Goal: Task Accomplishment & Management: Use online tool/utility

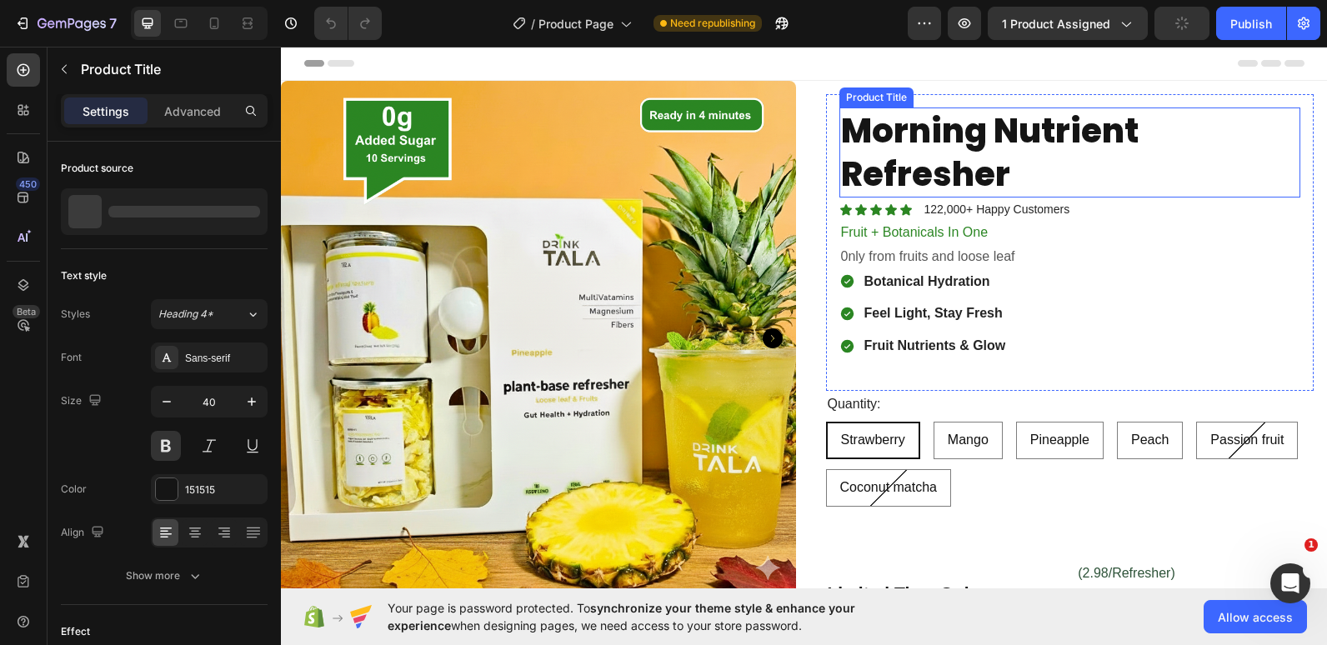
click at [1002, 135] on h1 "Morning Nutrient Refresher" at bounding box center [1070, 152] width 462 height 90
click at [1064, 134] on h1 "Morning Nutrient Refresher" at bounding box center [1070, 152] width 462 height 90
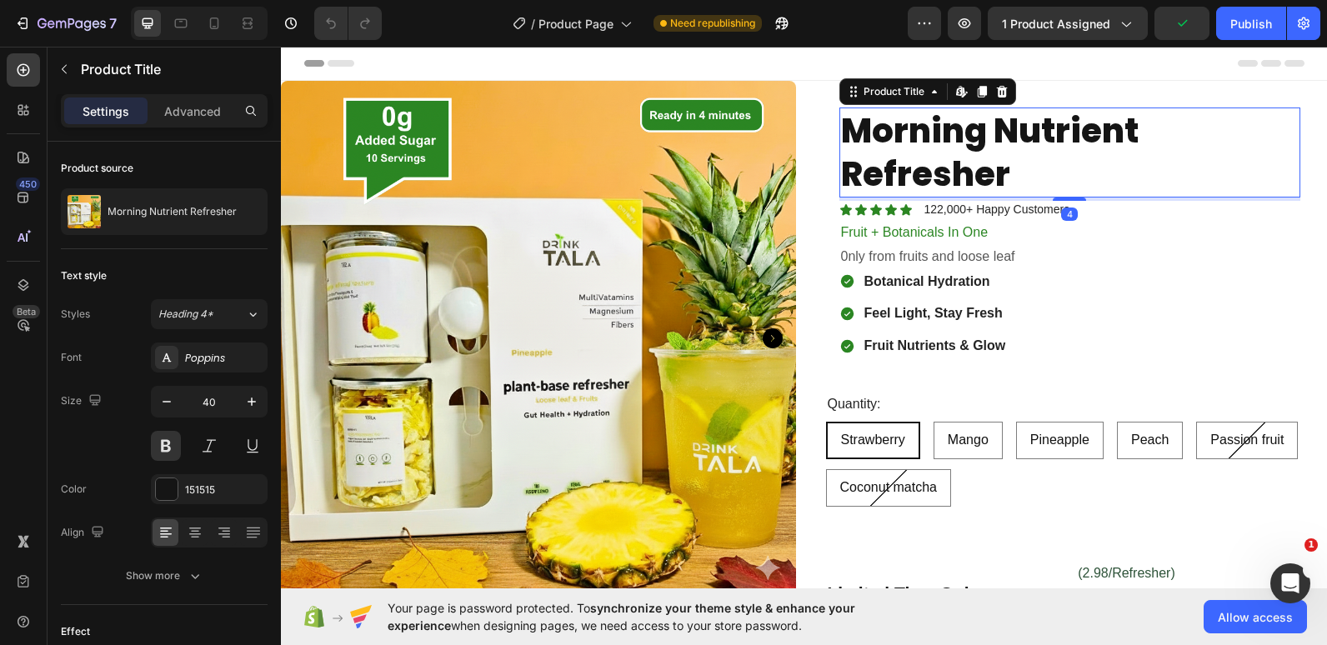
click at [1080, 142] on h1 "Morning Nutrient Refresher" at bounding box center [1070, 152] width 462 height 90
click at [1146, 133] on h1 "Morning Nutrient Refresher" at bounding box center [1070, 152] width 462 height 90
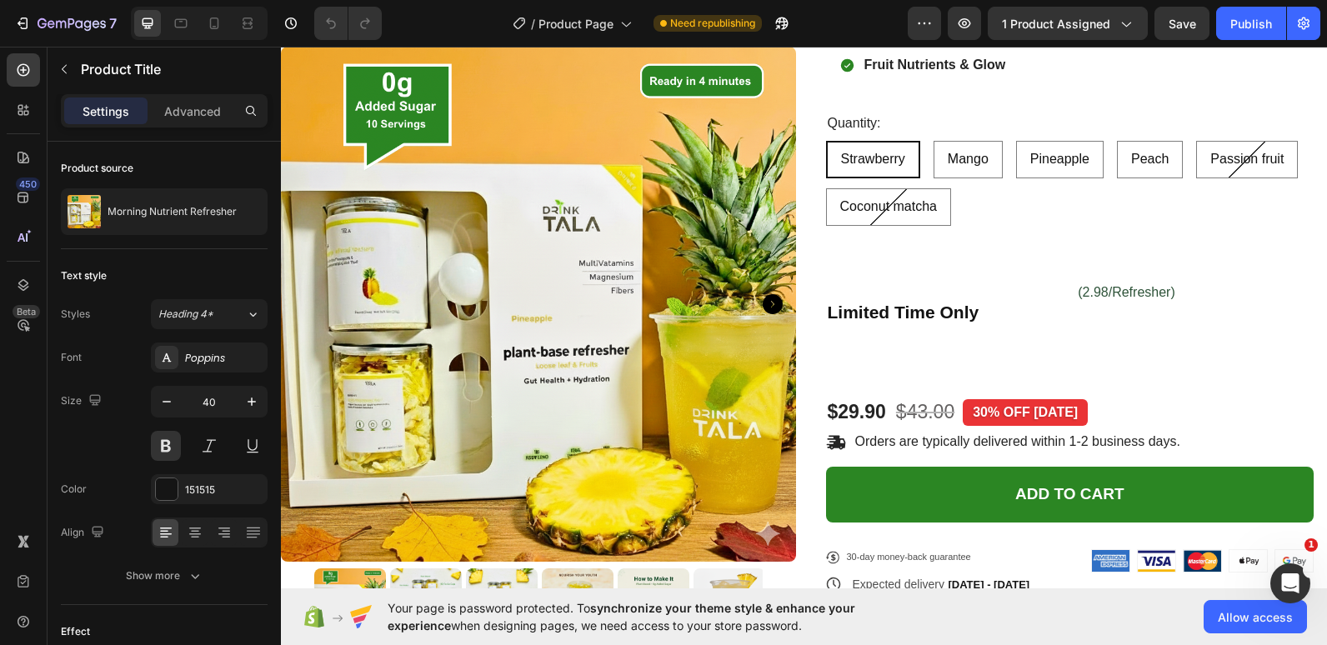
scroll to position [282, 0]
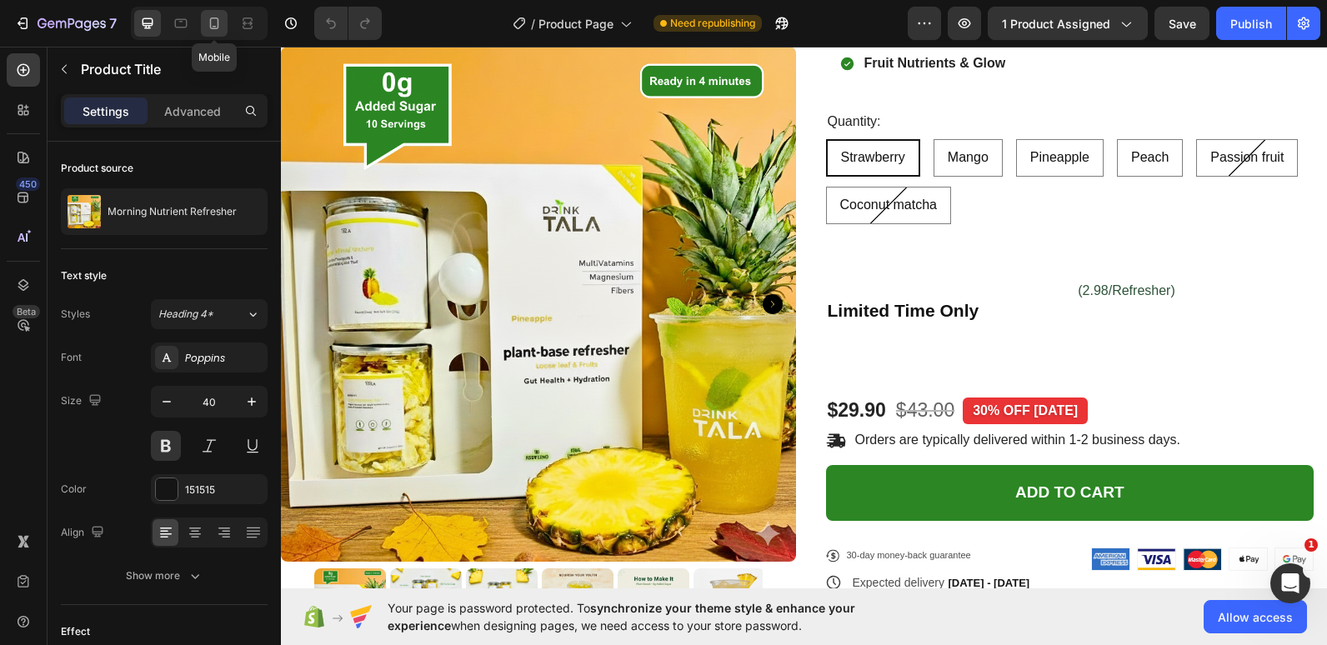
click at [207, 23] on icon at bounding box center [214, 23] width 17 height 17
type input "37"
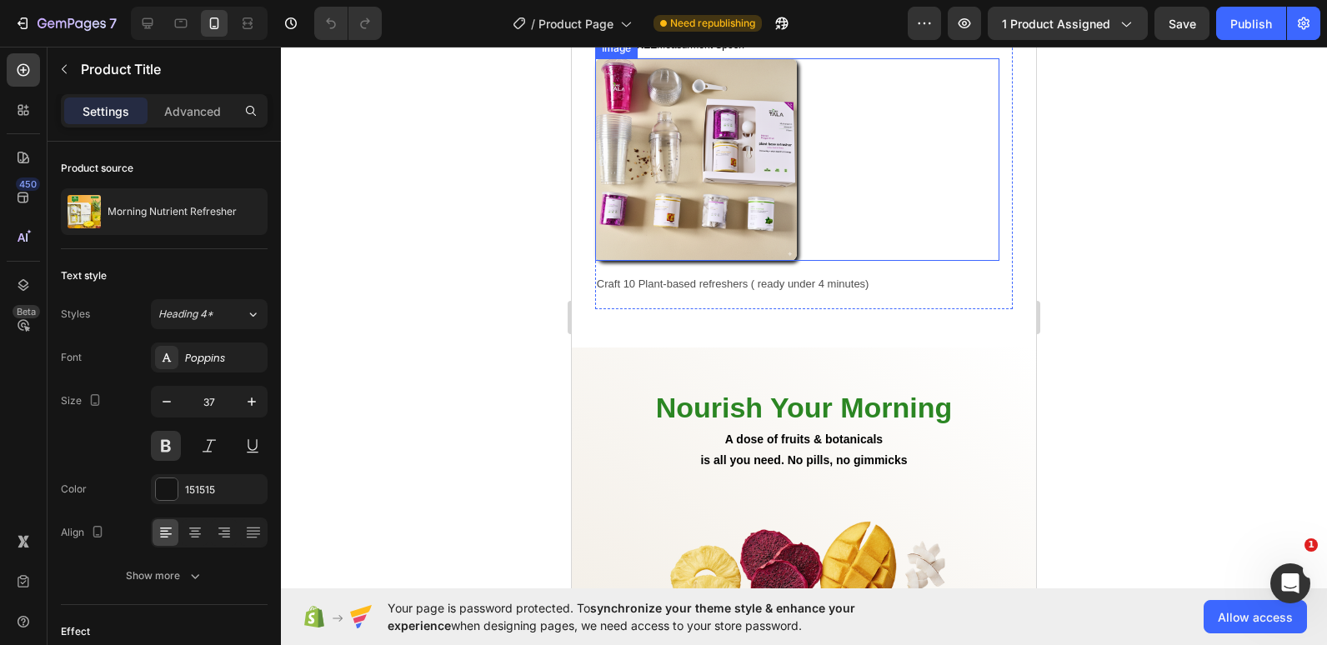
scroll to position [1229, 0]
click at [804, 282] on div "What's Included? Heading Icon FREE Shaker Text Block Row Icon FREE To-Go Cups (…" at bounding box center [803, 117] width 417 height 382
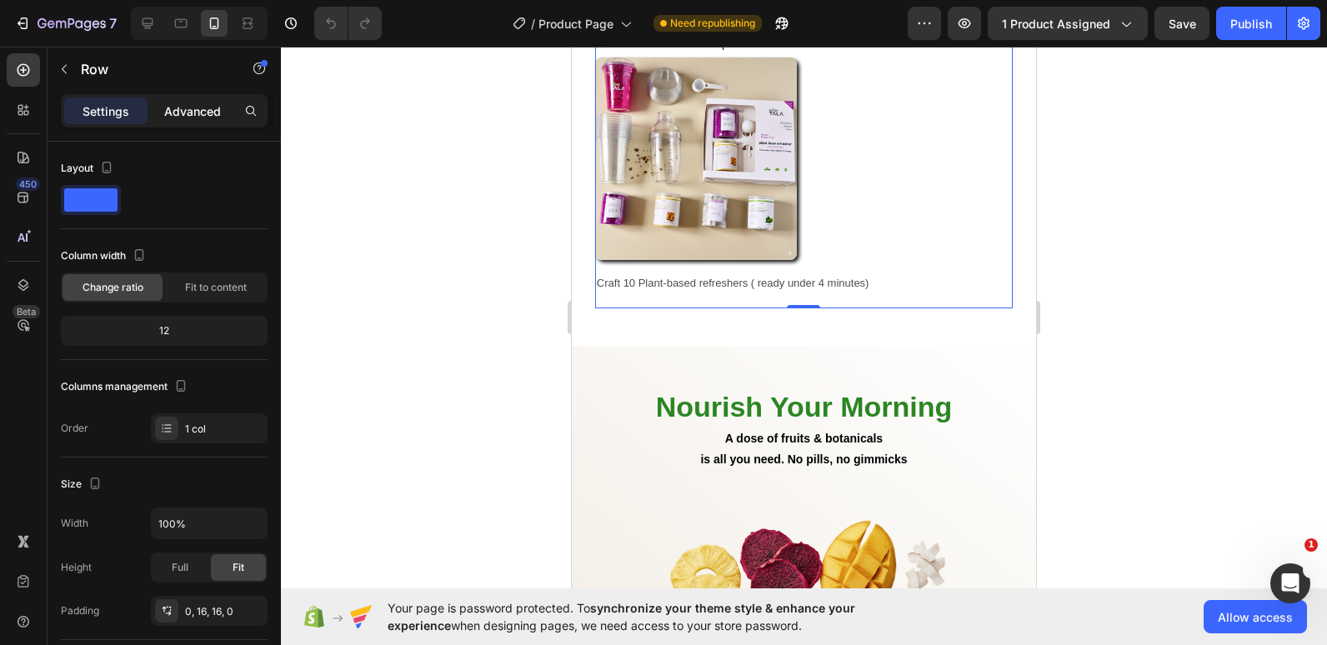
click at [193, 109] on p "Advanced" at bounding box center [192, 110] width 57 height 17
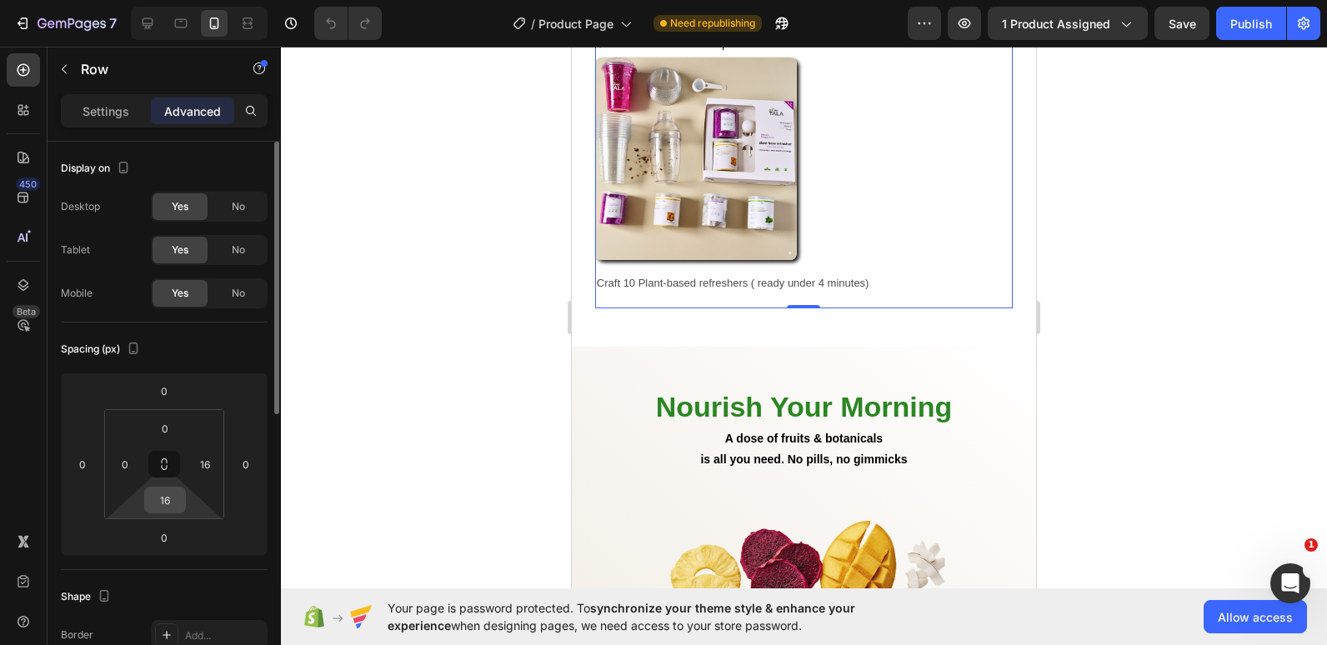
click at [167, 507] on input "16" at bounding box center [164, 499] width 33 height 25
type input "0"
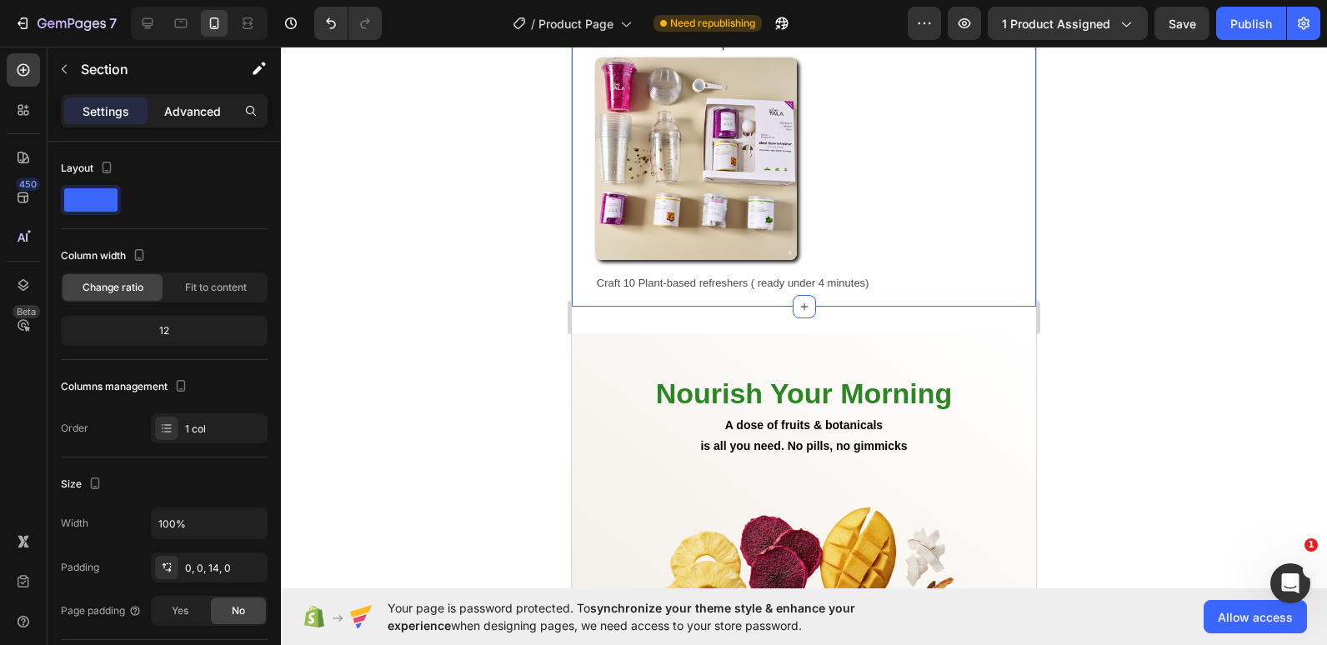
click at [200, 103] on p "Advanced" at bounding box center [192, 110] width 57 height 17
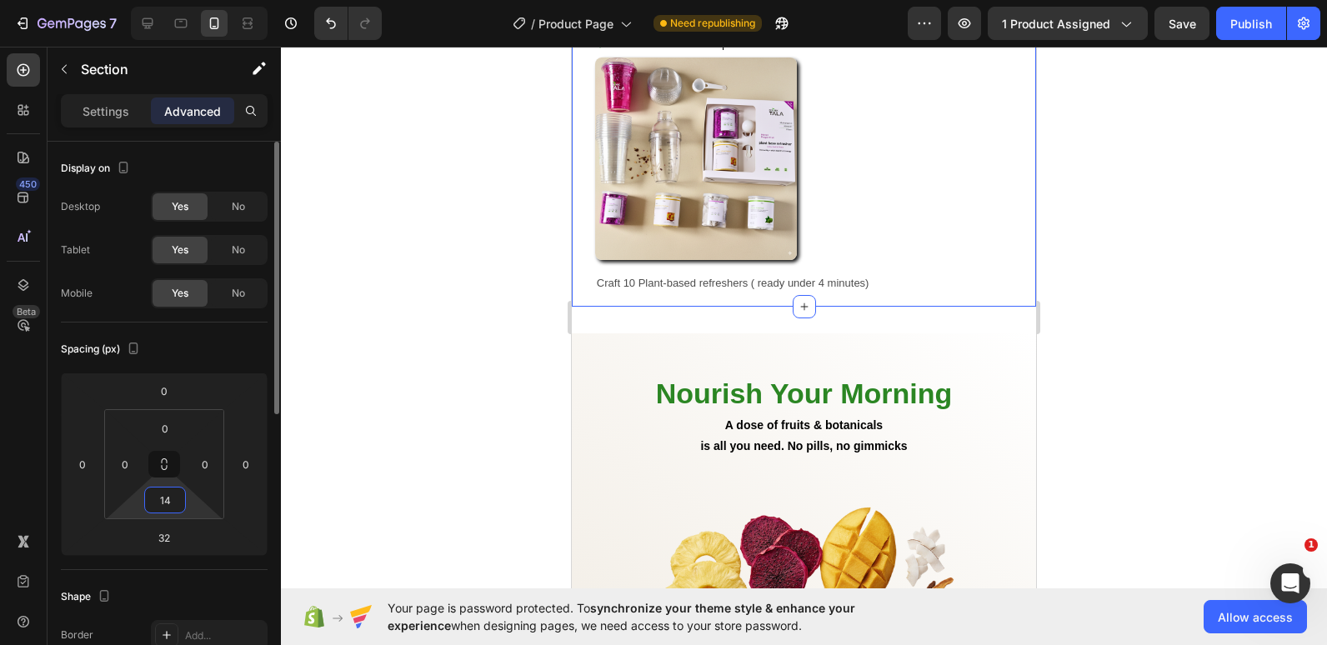
click at [159, 489] on input "14" at bounding box center [164, 499] width 33 height 25
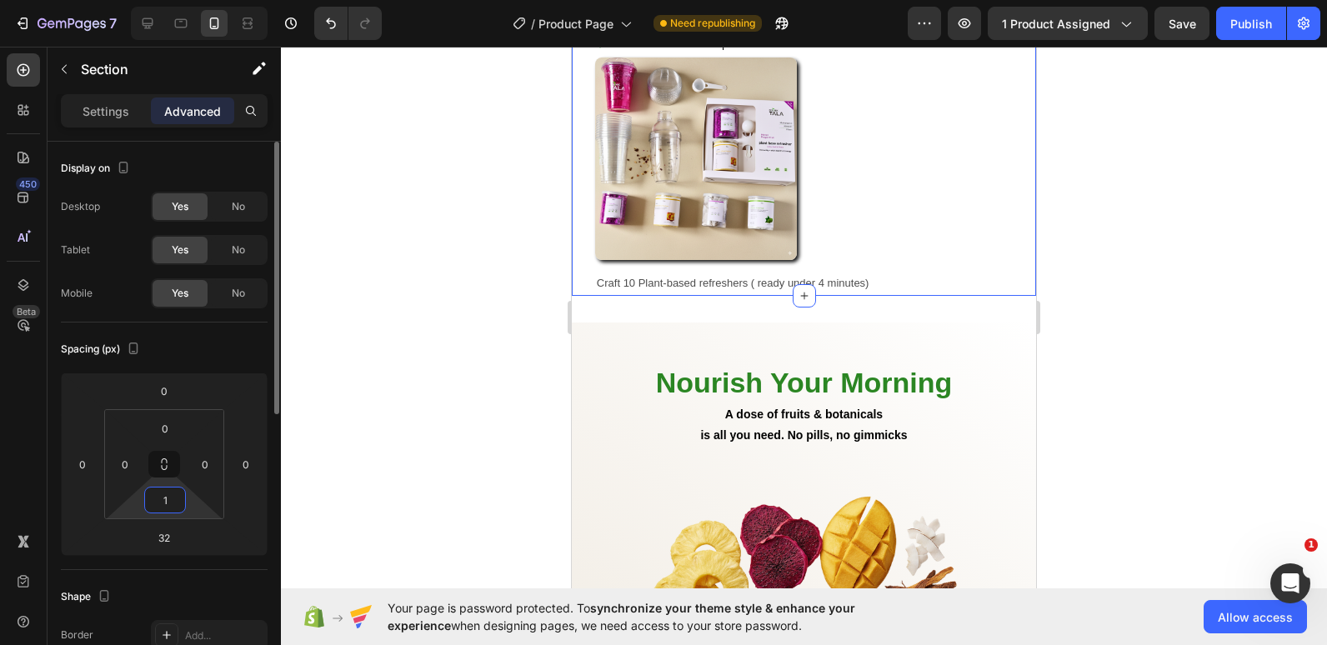
type input "15"
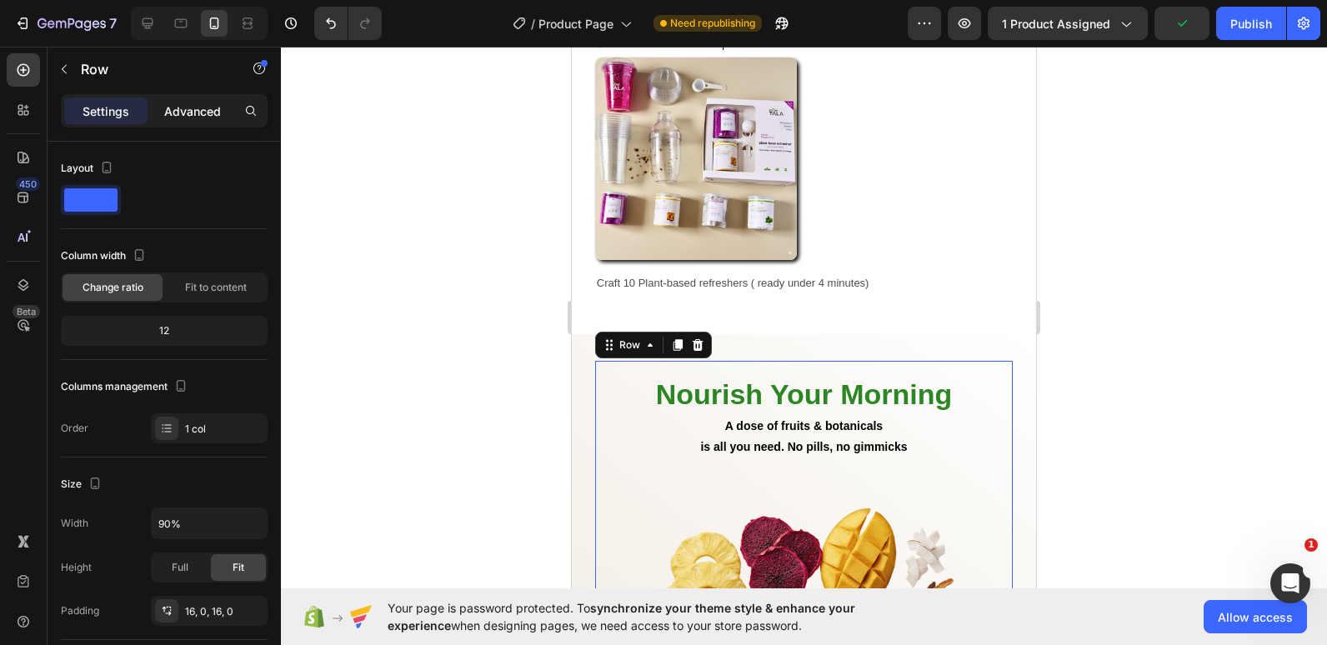
click at [175, 105] on p "Advanced" at bounding box center [192, 110] width 57 height 17
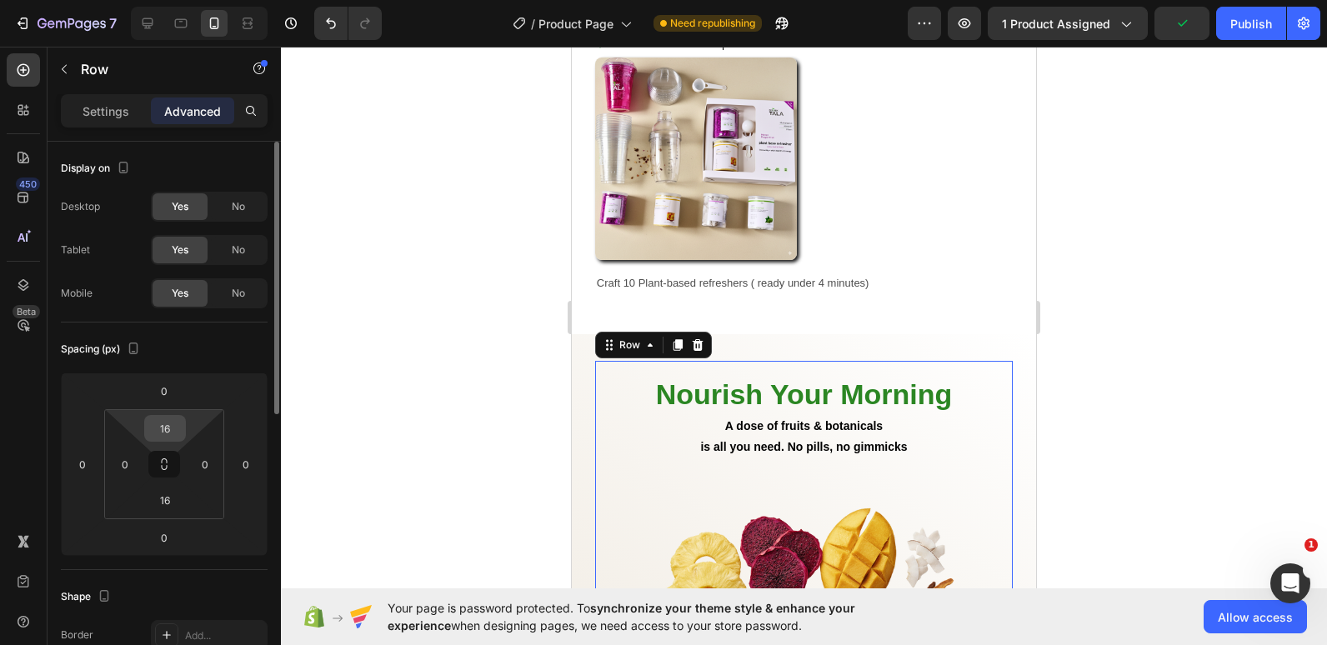
click at [172, 423] on input "16" at bounding box center [164, 428] width 33 height 25
type input "0"
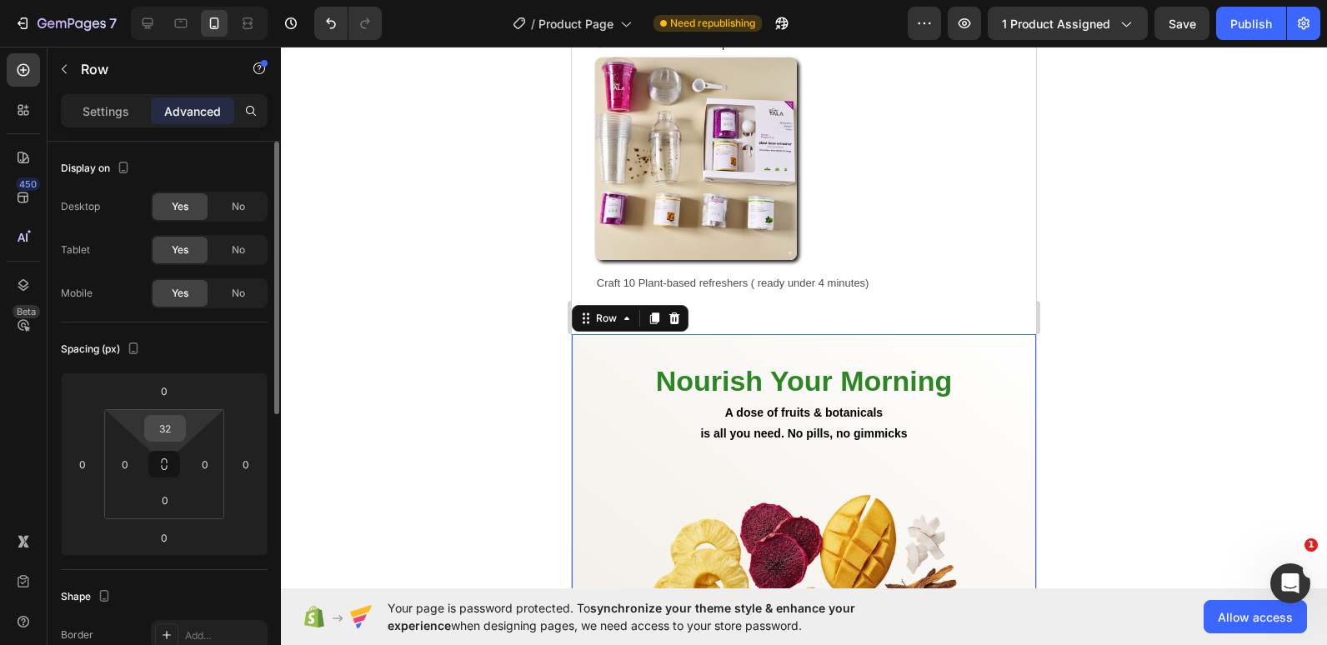
click at [147, 420] on div "32" at bounding box center [165, 428] width 42 height 27
click at [165, 428] on input "32" at bounding box center [164, 428] width 33 height 25
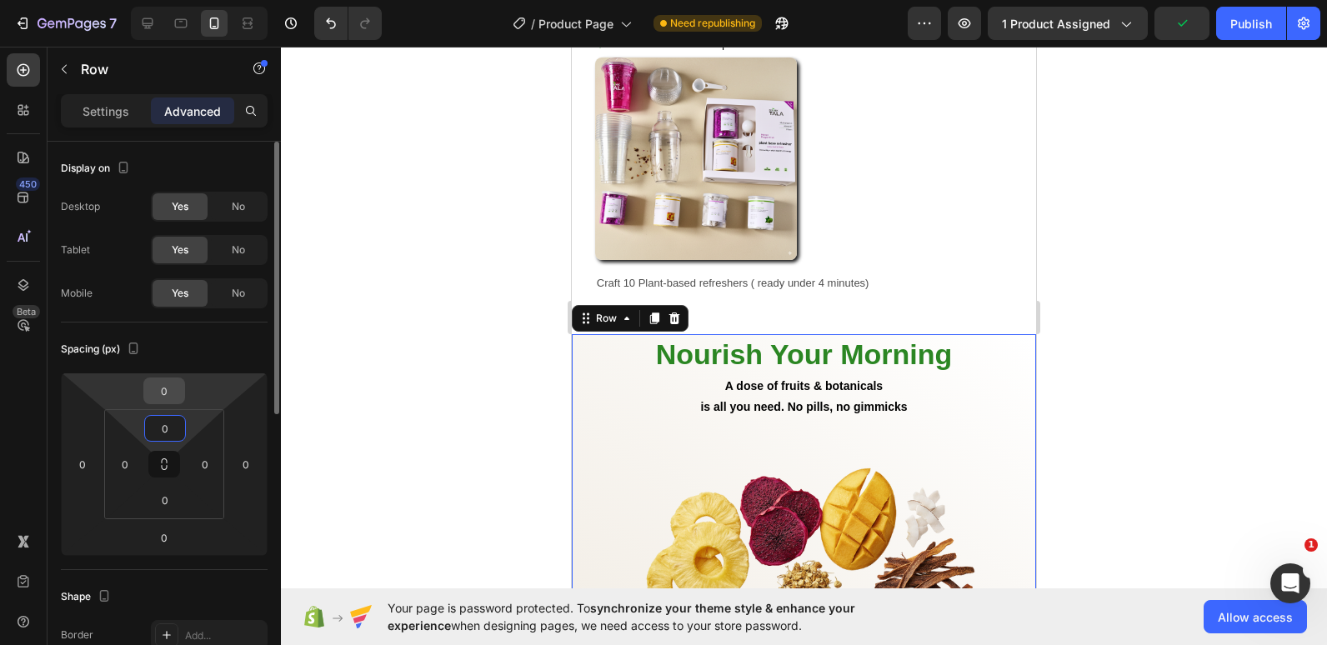
click at [162, 387] on input "0" at bounding box center [163, 390] width 33 height 25
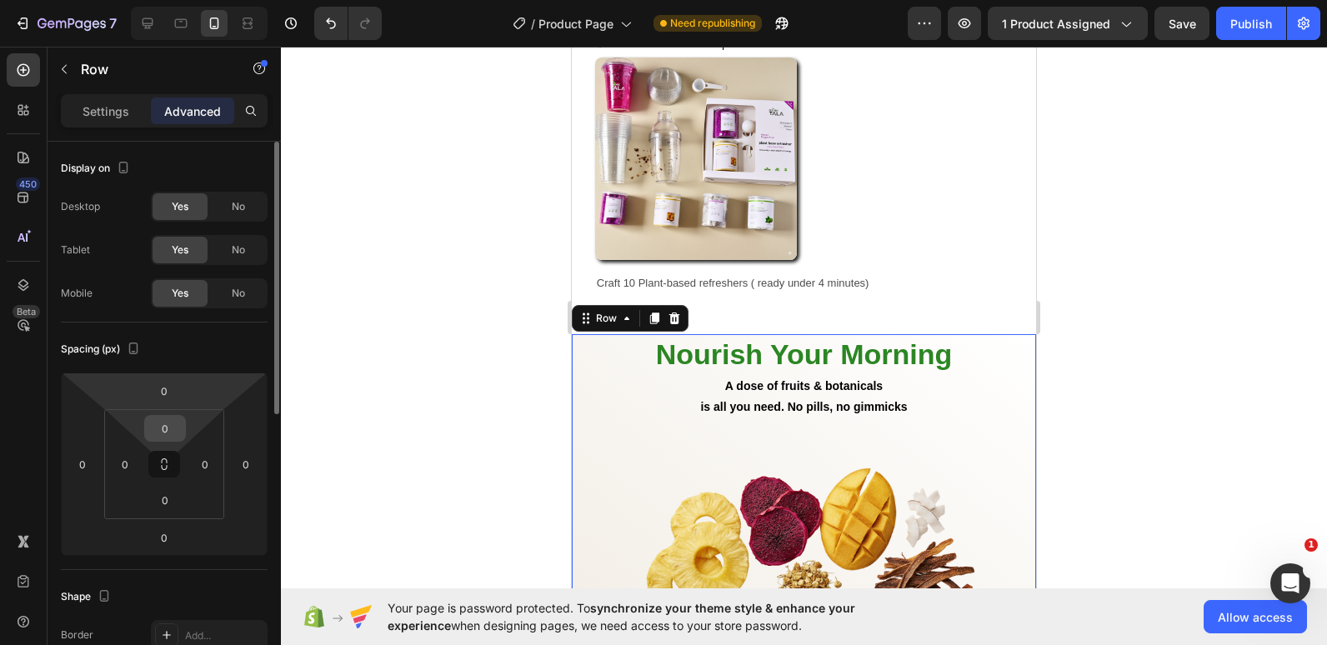
click at [164, 426] on input "0" at bounding box center [164, 428] width 33 height 25
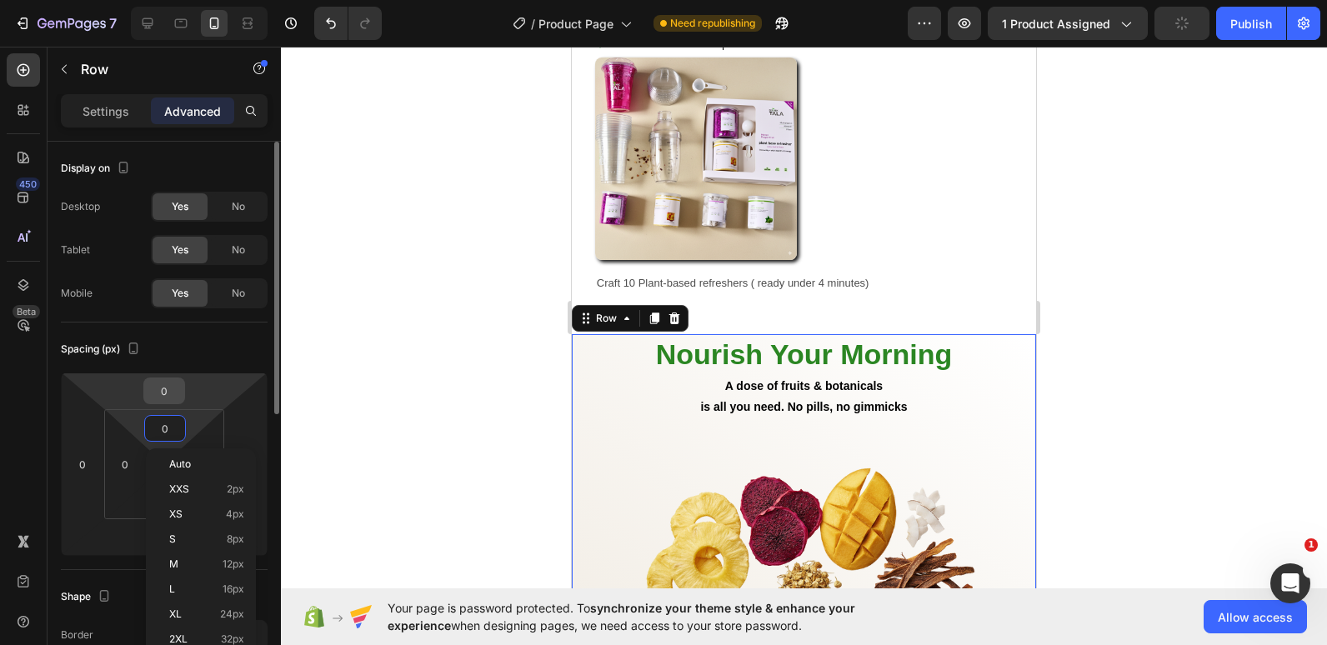
click at [173, 396] on input "0" at bounding box center [163, 390] width 33 height 25
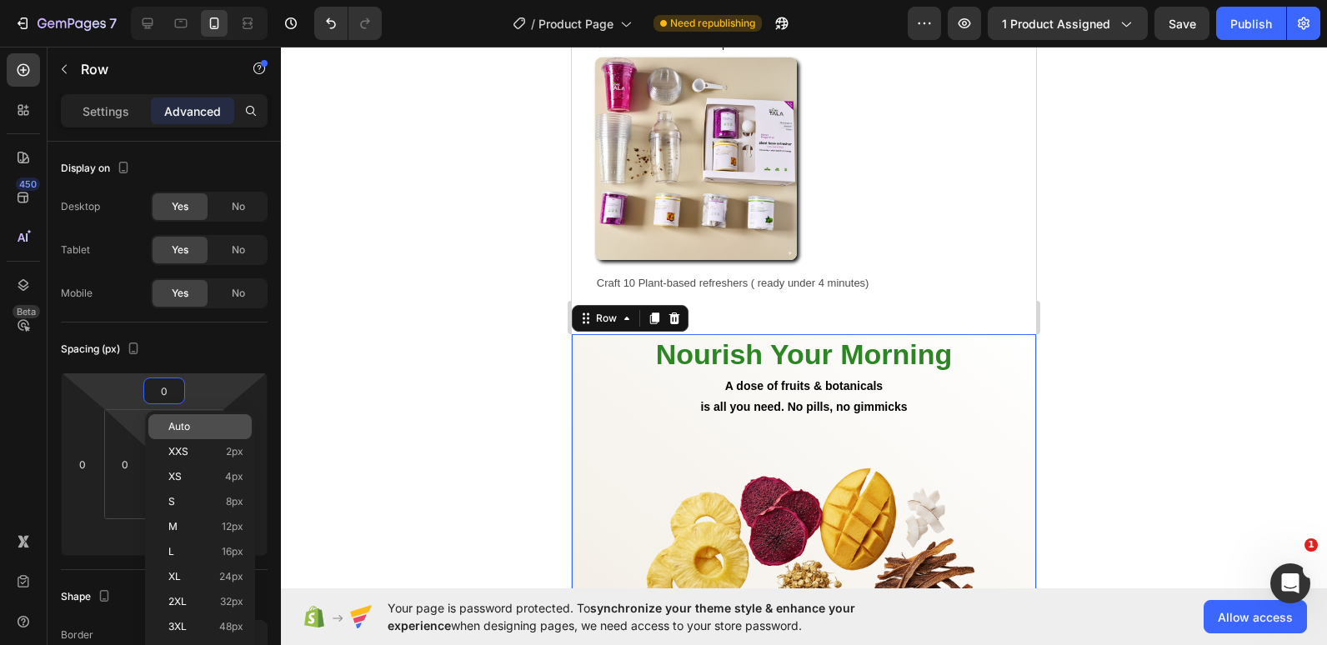
click at [131, 0] on html "7 Version history / Product Page Need republishing Preview 1 product assigned S…" at bounding box center [663, 0] width 1327 height 0
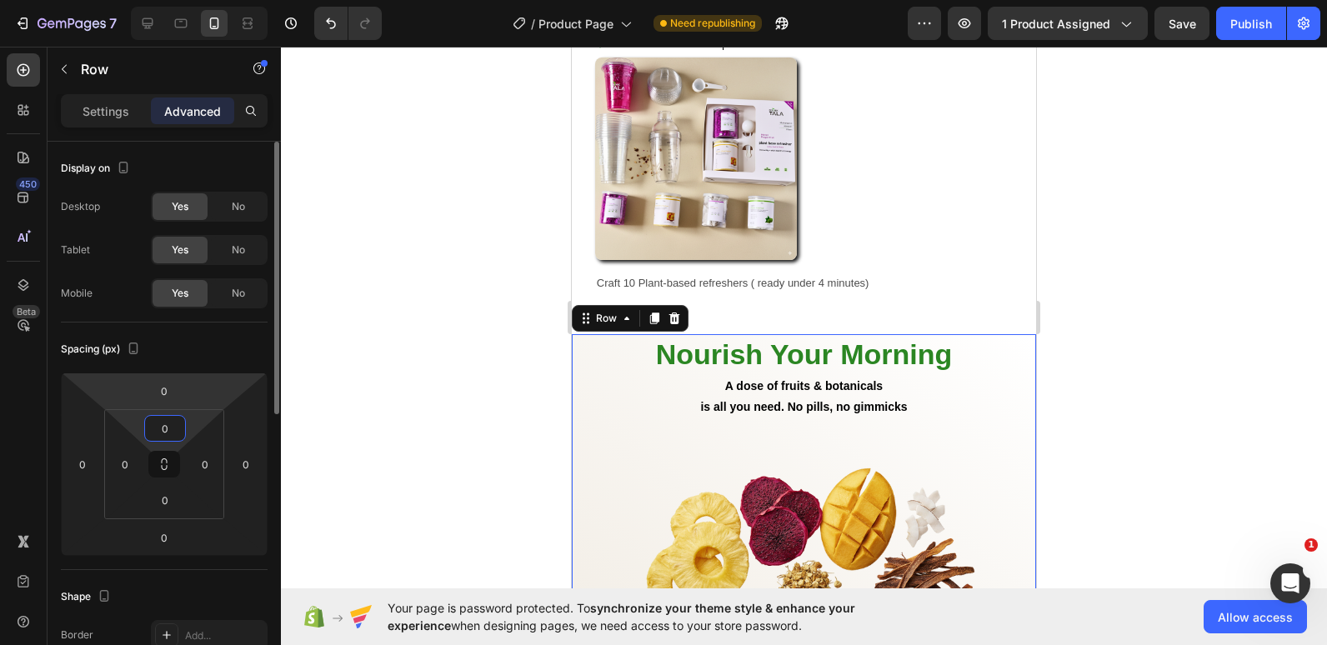
click at [217, 0] on html "7 Version history / Product Page Need republishing Preview 1 product assigned S…" at bounding box center [663, 0] width 1327 height 0
click at [167, 431] on input "0" at bounding box center [164, 428] width 33 height 25
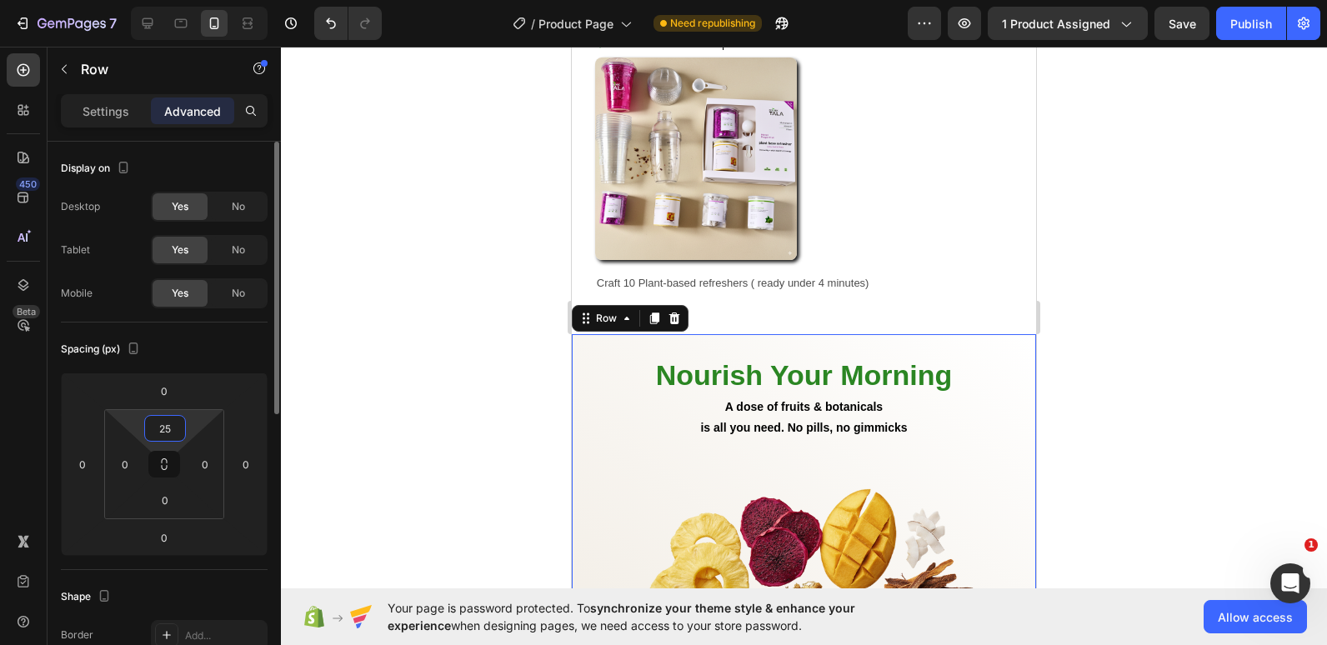
type input "2"
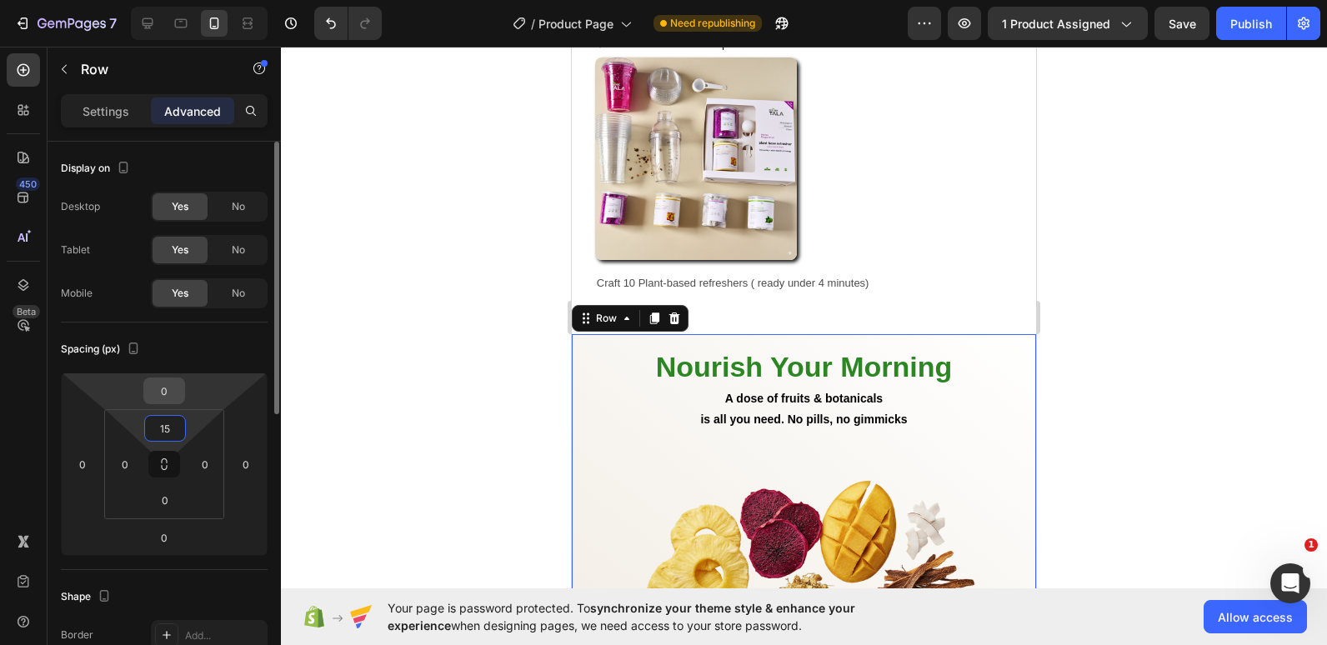
type input "15"
click at [162, 395] on input "0" at bounding box center [163, 390] width 33 height 25
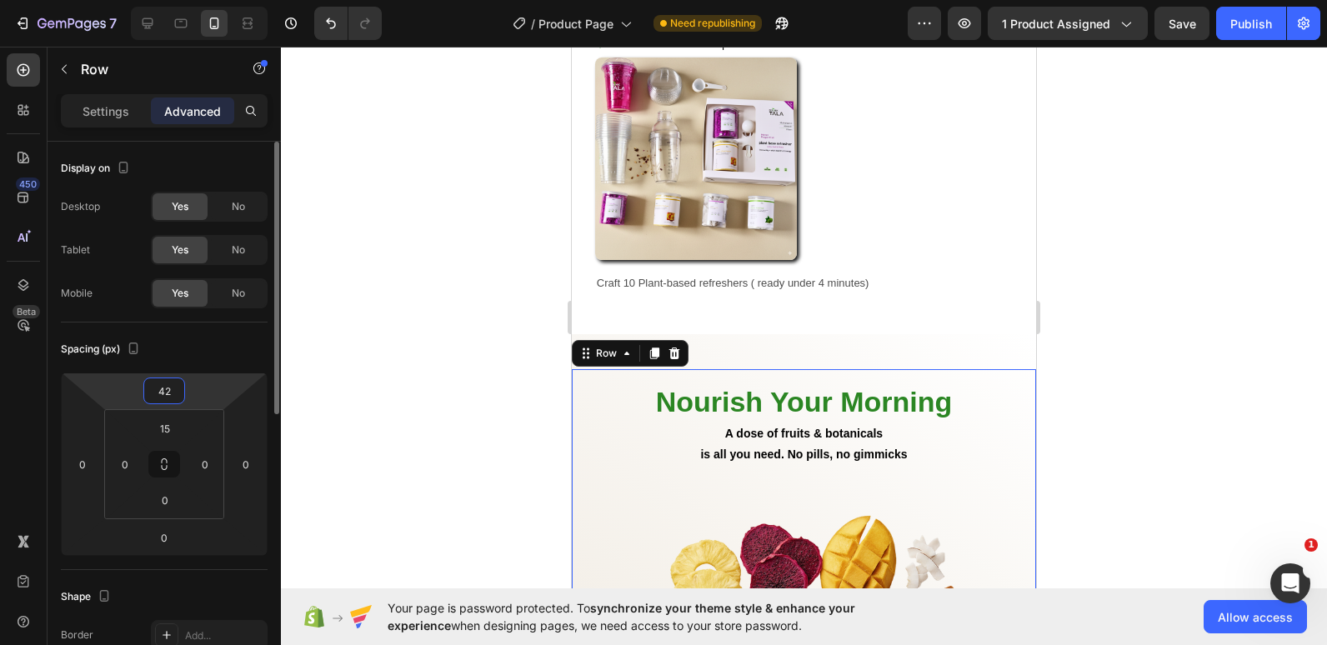
type input "4"
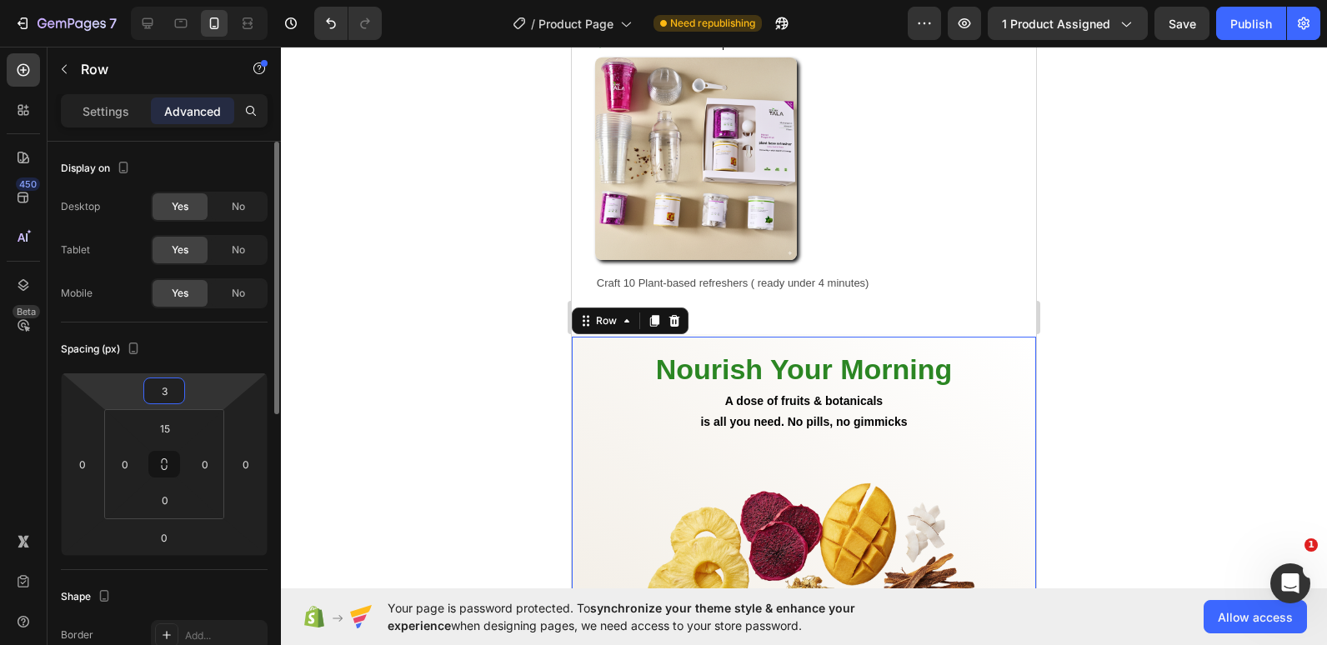
type input "32"
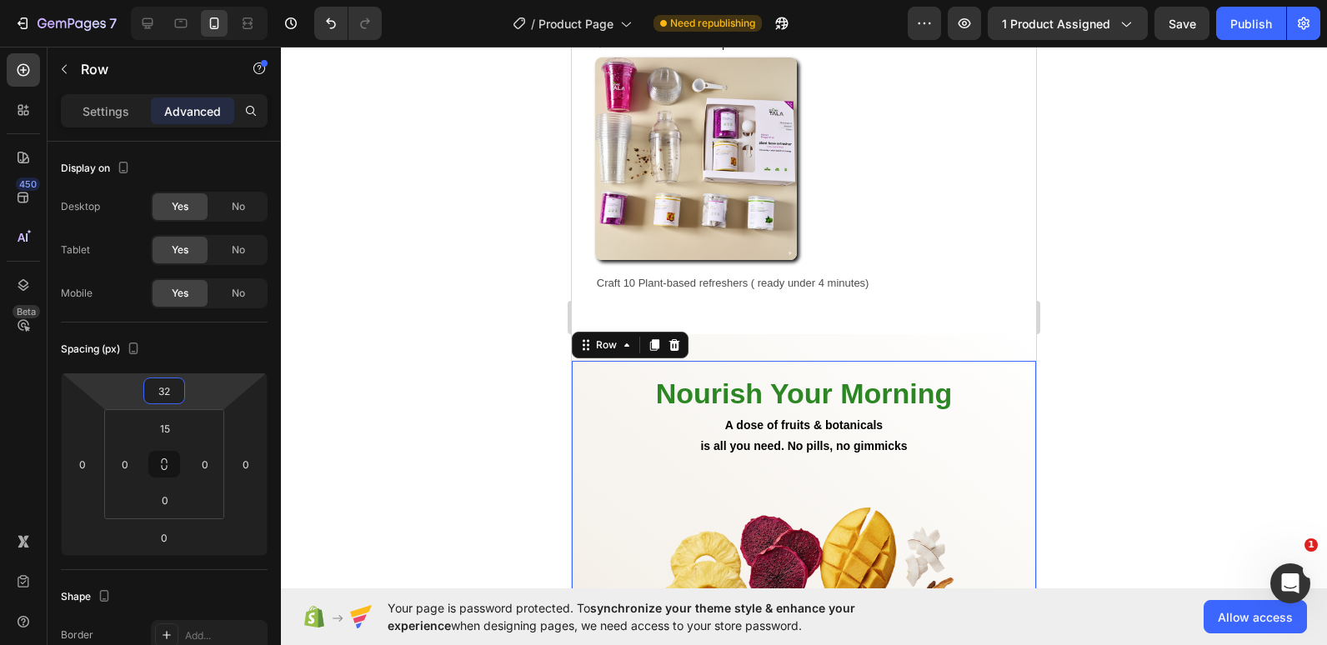
click at [516, 292] on div at bounding box center [804, 346] width 1046 height 598
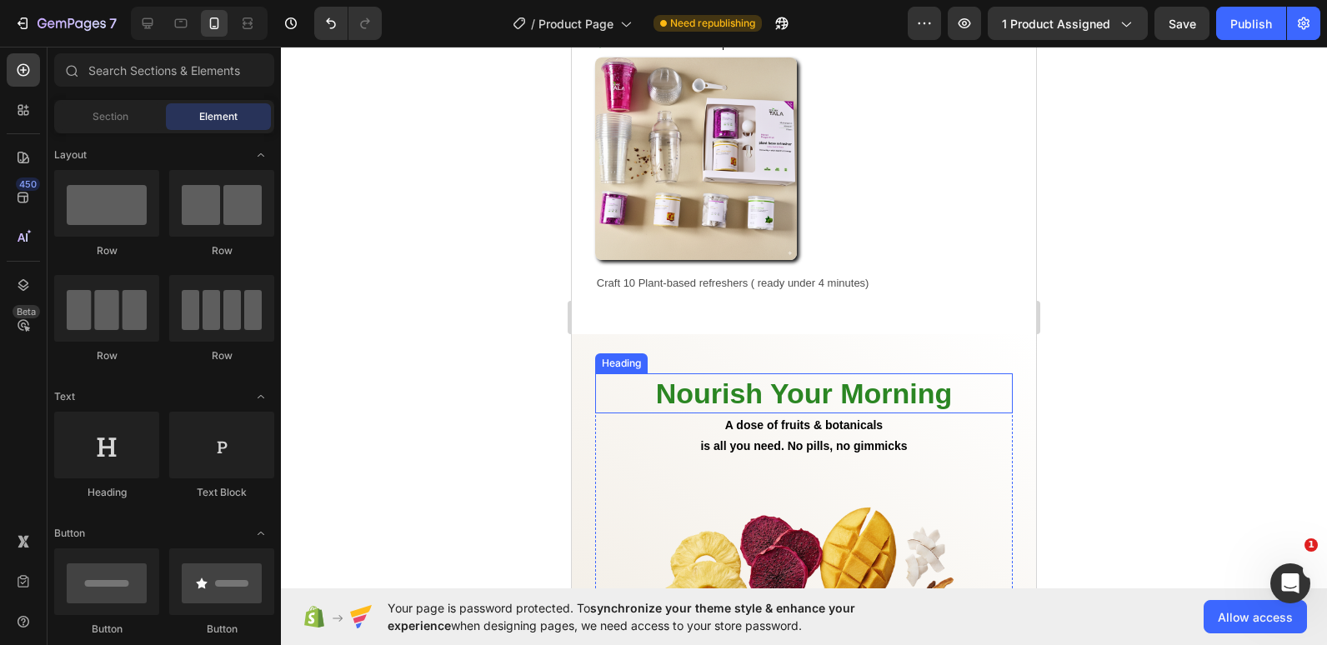
click at [855, 374] on h2 "Nourish Your Morning" at bounding box center [803, 393] width 417 height 40
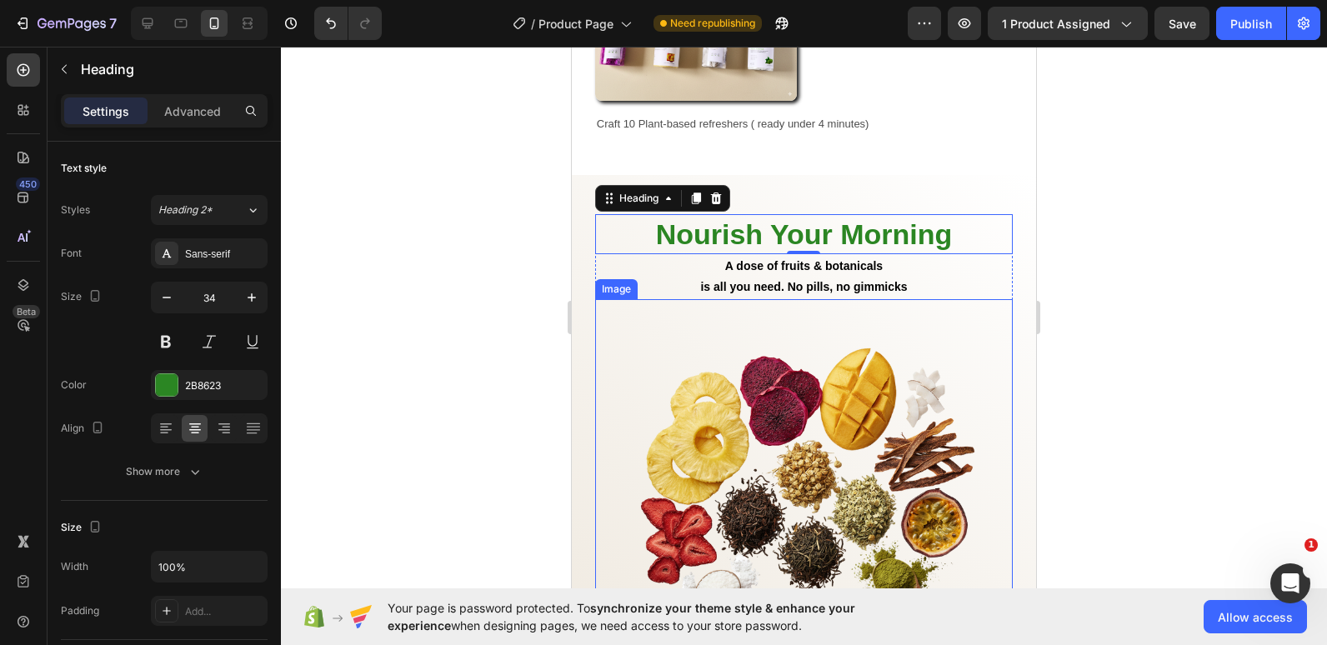
scroll to position [1389, 0]
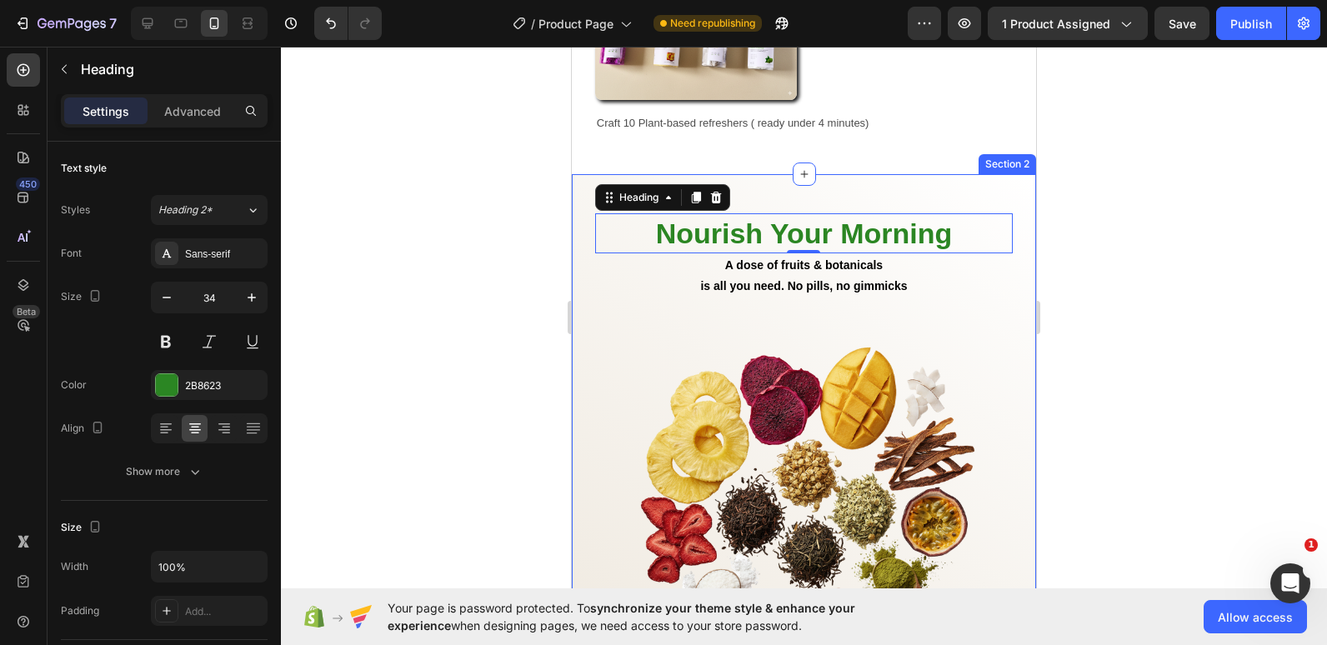
click at [820, 174] on div "Nourish Your Morning Heading 0 A dose of fruits & botanicals is all you need. N…" at bounding box center [804, 578] width 464 height 809
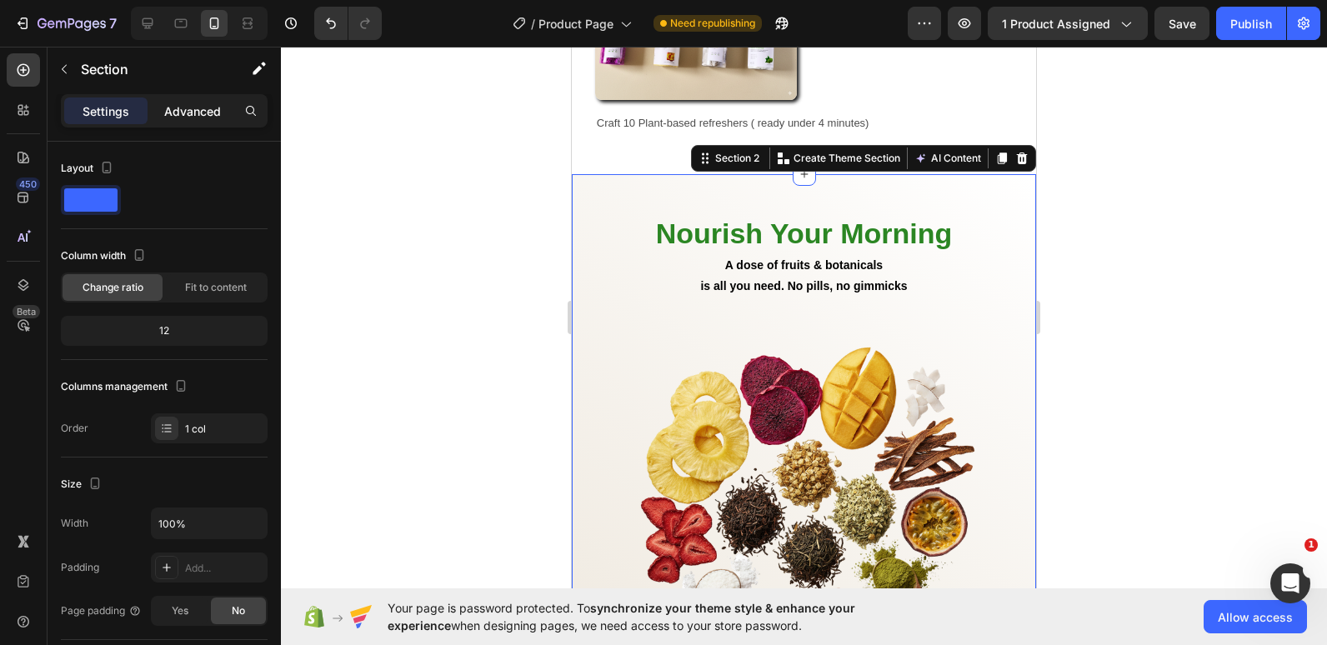
click at [195, 116] on p "Advanced" at bounding box center [192, 110] width 57 height 17
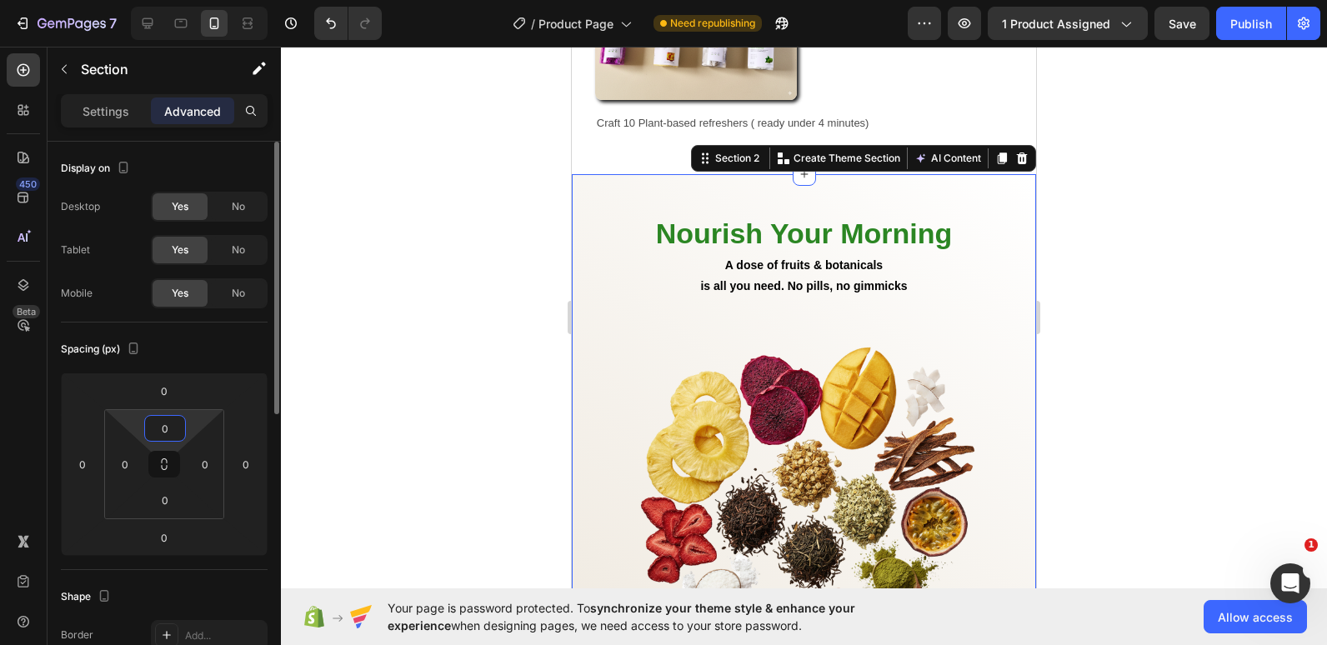
click at [161, 422] on input "0" at bounding box center [164, 428] width 33 height 25
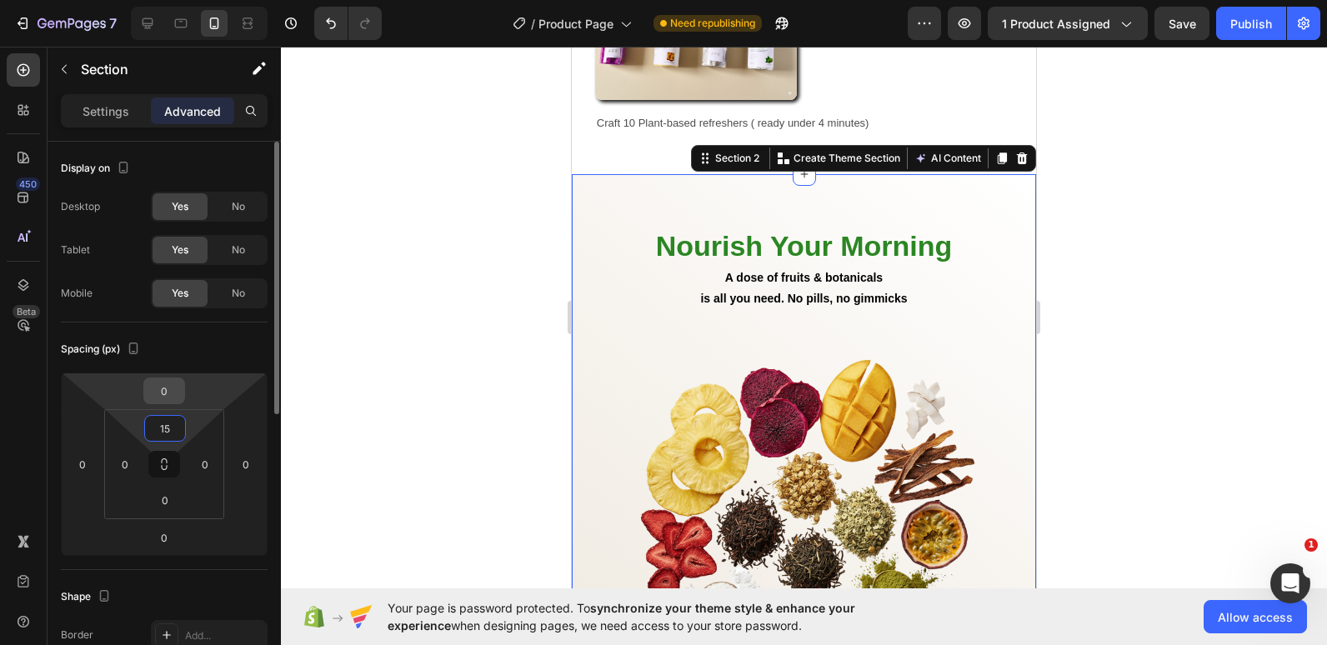
type input "15"
click at [165, 396] on input "0" at bounding box center [163, 390] width 33 height 25
type input "32"
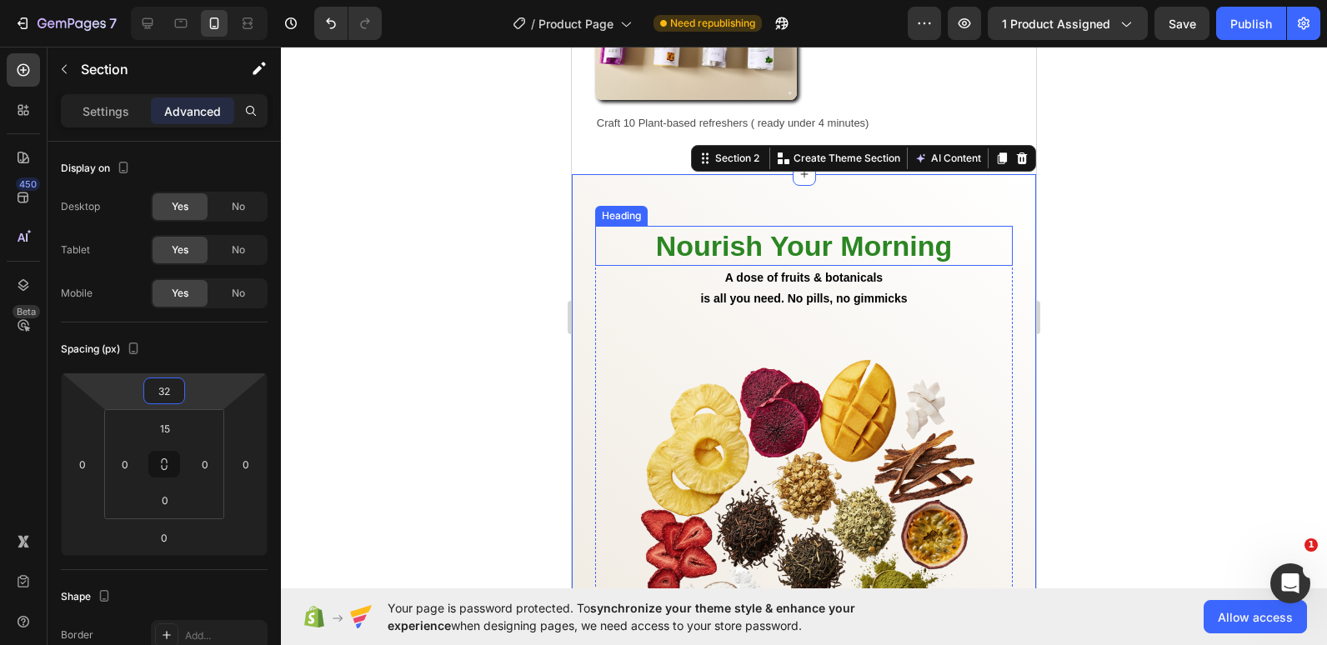
click at [607, 226] on h2 "Nourish Your Morning" at bounding box center [803, 246] width 417 height 40
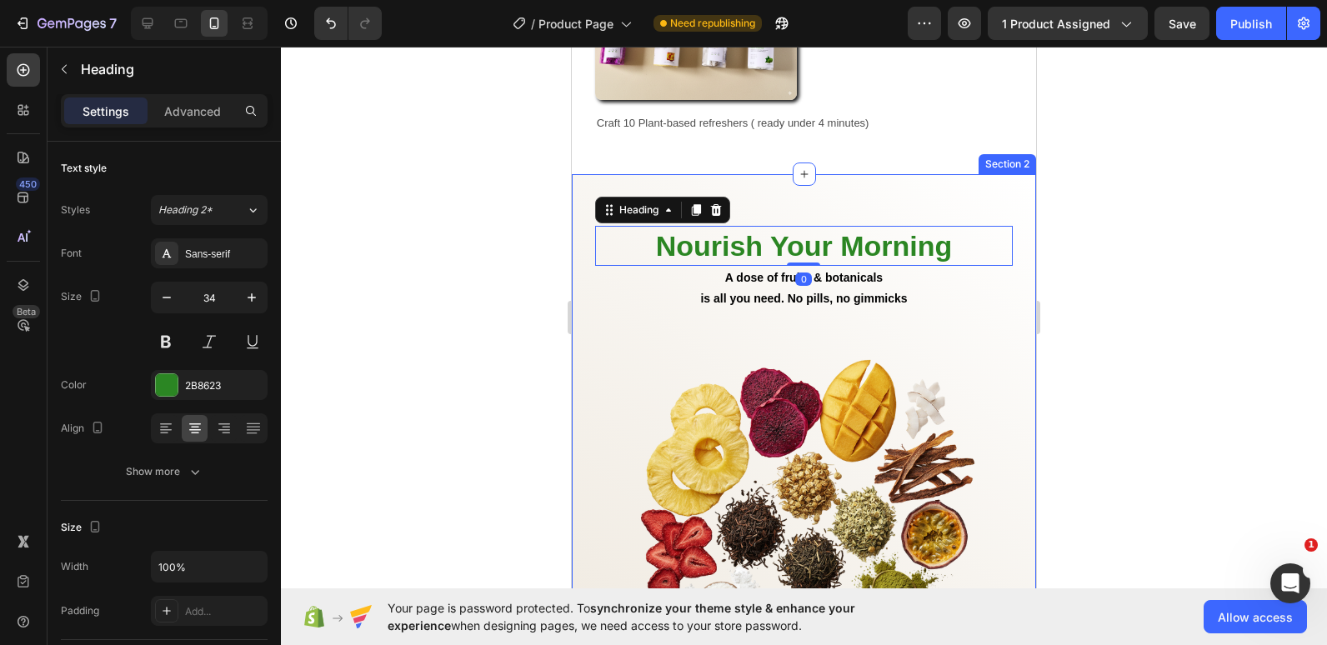
click at [757, 187] on div "Nourish Your Morning Heading 0 A dose of fruits & botanicals is all you need. N…" at bounding box center [804, 591] width 464 height 809
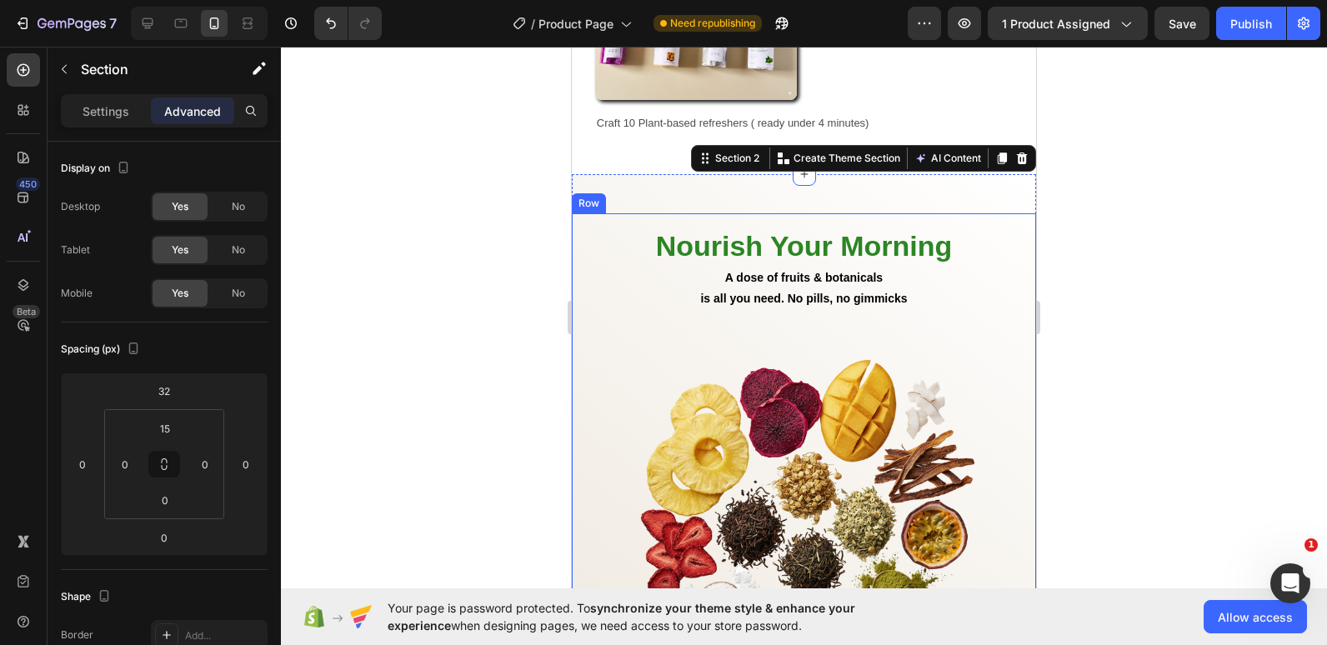
click at [747, 213] on div "Nourish Your Morning Heading A dose of fruits & botanicals is all you need. No …" at bounding box center [804, 604] width 464 height 782
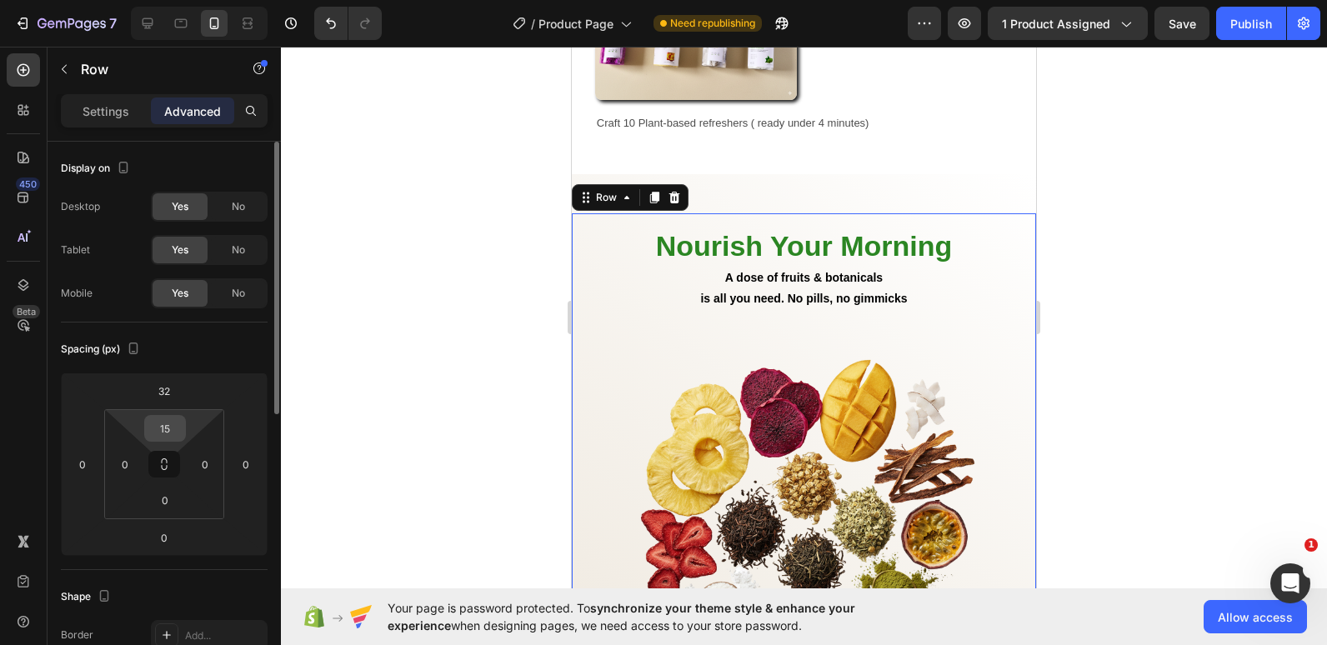
click at [165, 421] on input "15" at bounding box center [164, 428] width 33 height 25
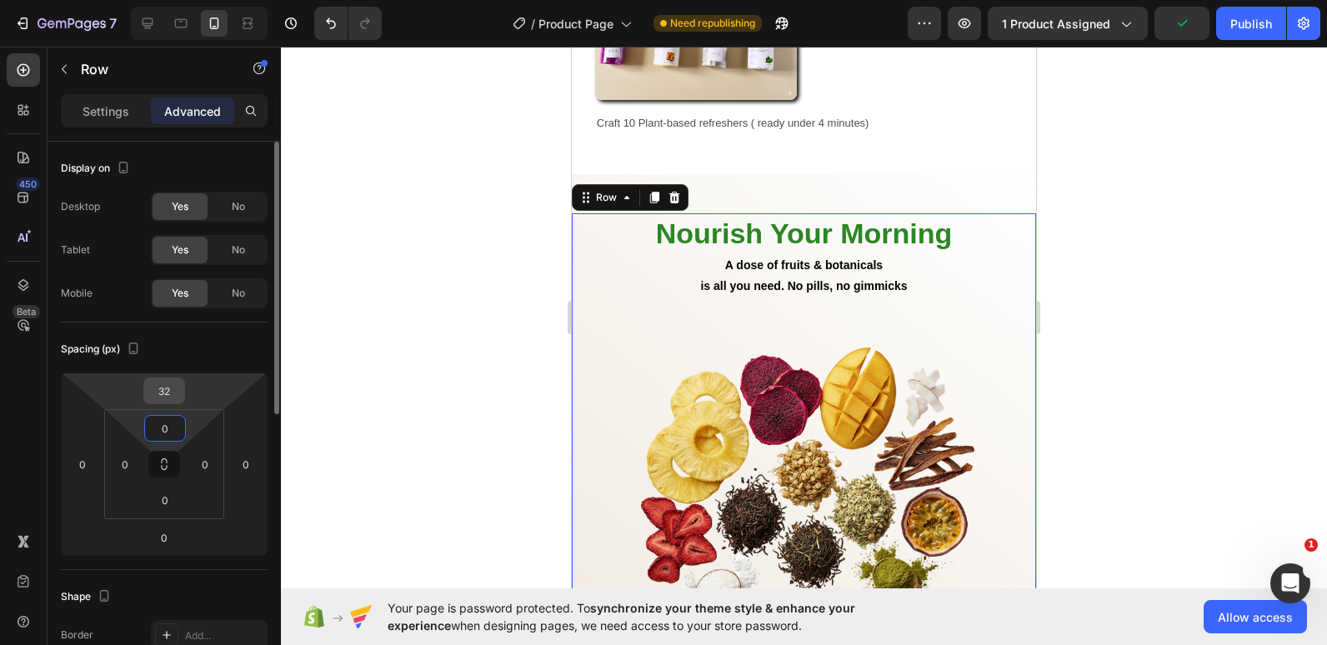
type input "0"
click at [166, 397] on input "32" at bounding box center [163, 390] width 33 height 25
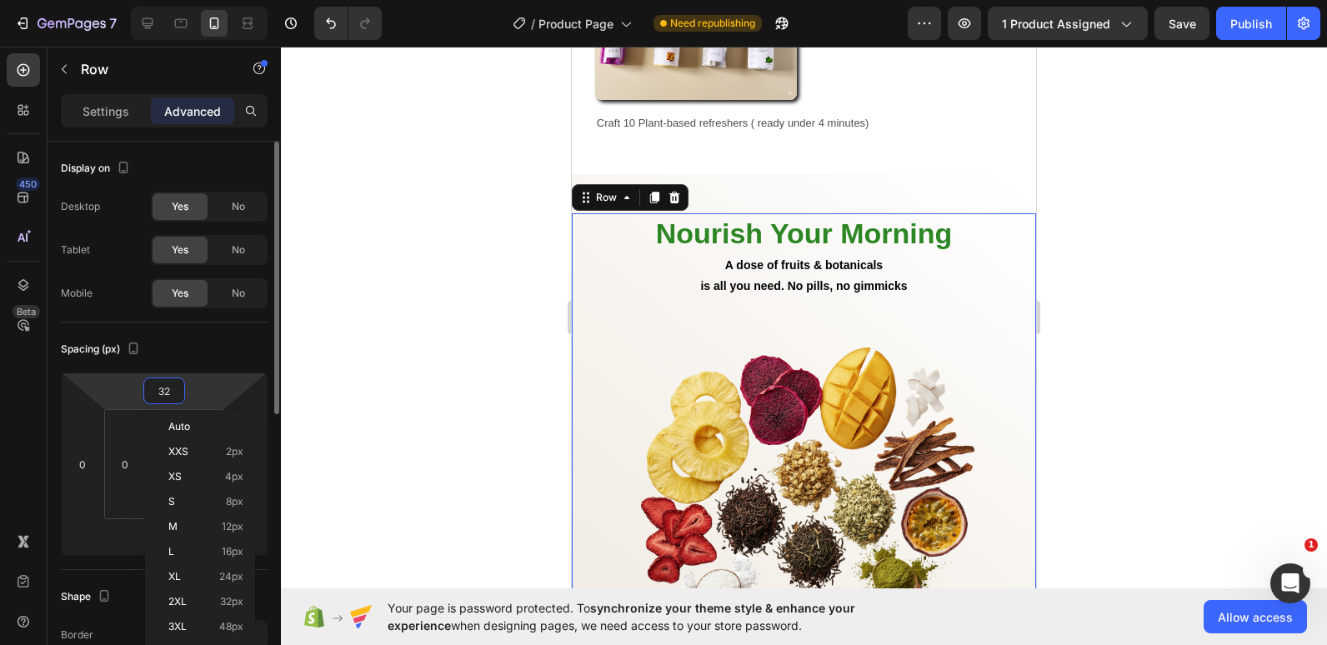
type input "9"
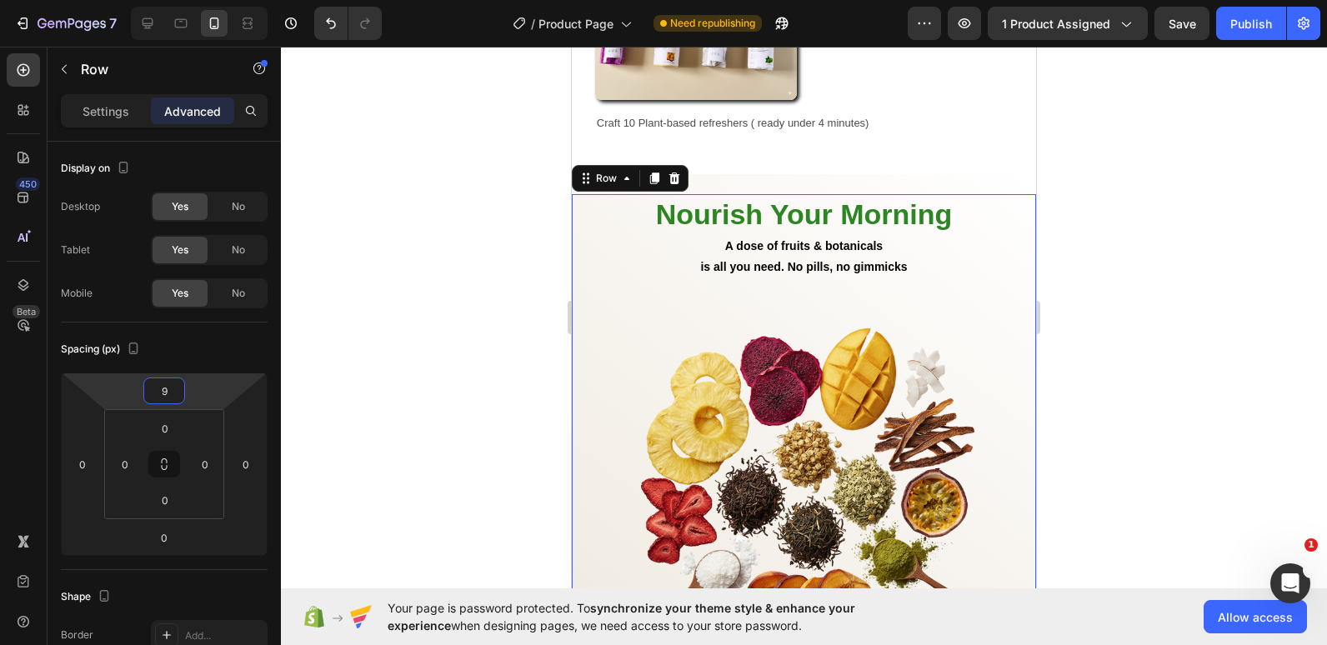
click at [434, 257] on div at bounding box center [804, 346] width 1046 height 598
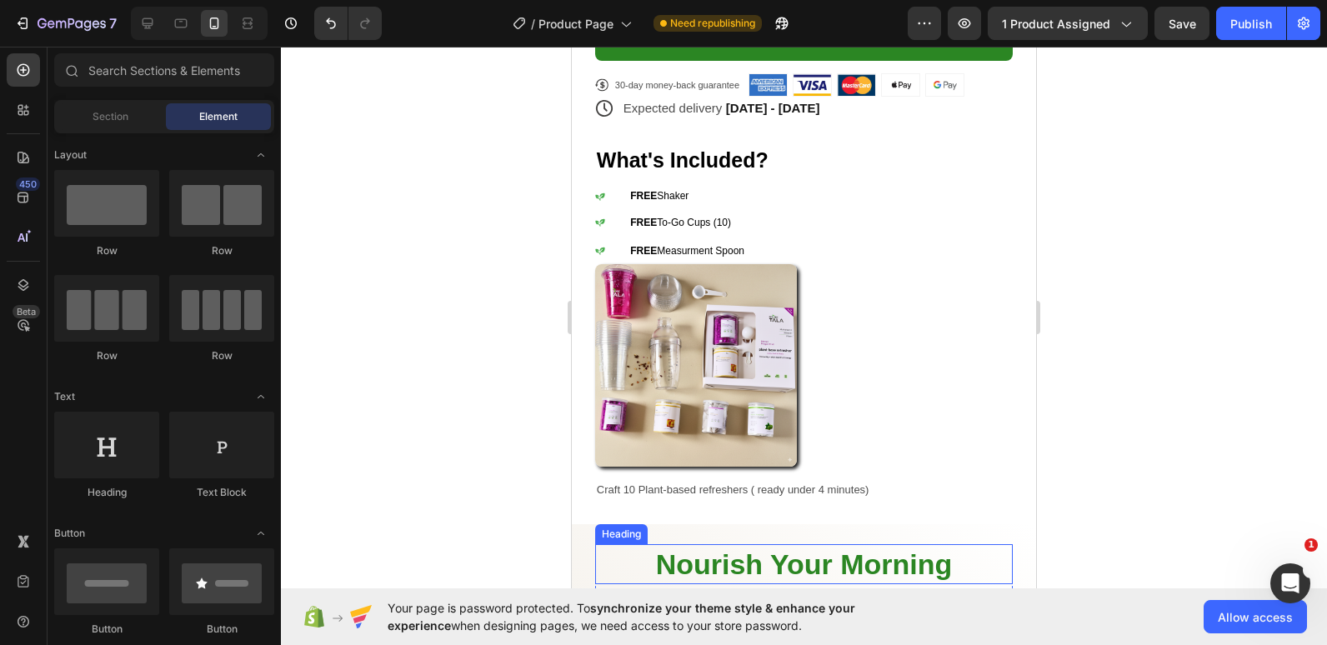
scroll to position [977, 0]
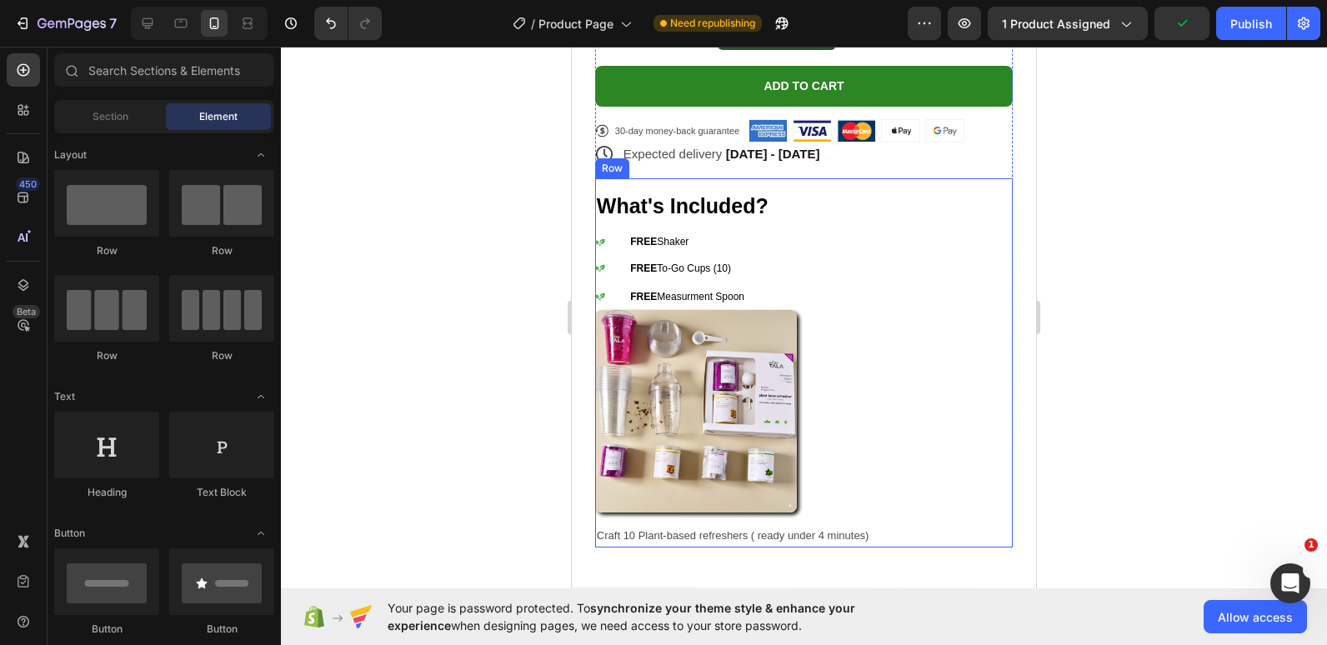
click at [998, 193] on div "What's Included? Heading Icon FREE Shaker Text Block Row Icon FREE To-Go Cups (…" at bounding box center [803, 362] width 417 height 368
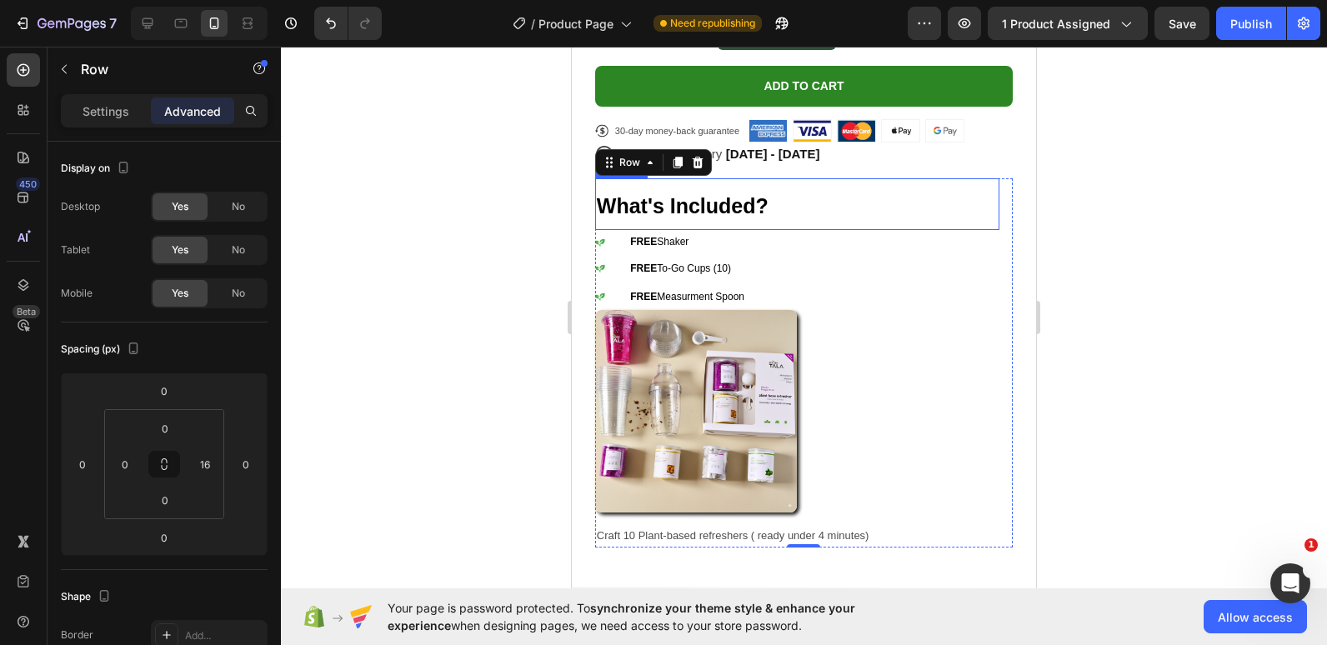
click at [851, 187] on h2 "What's Included?" at bounding box center [797, 204] width 404 height 52
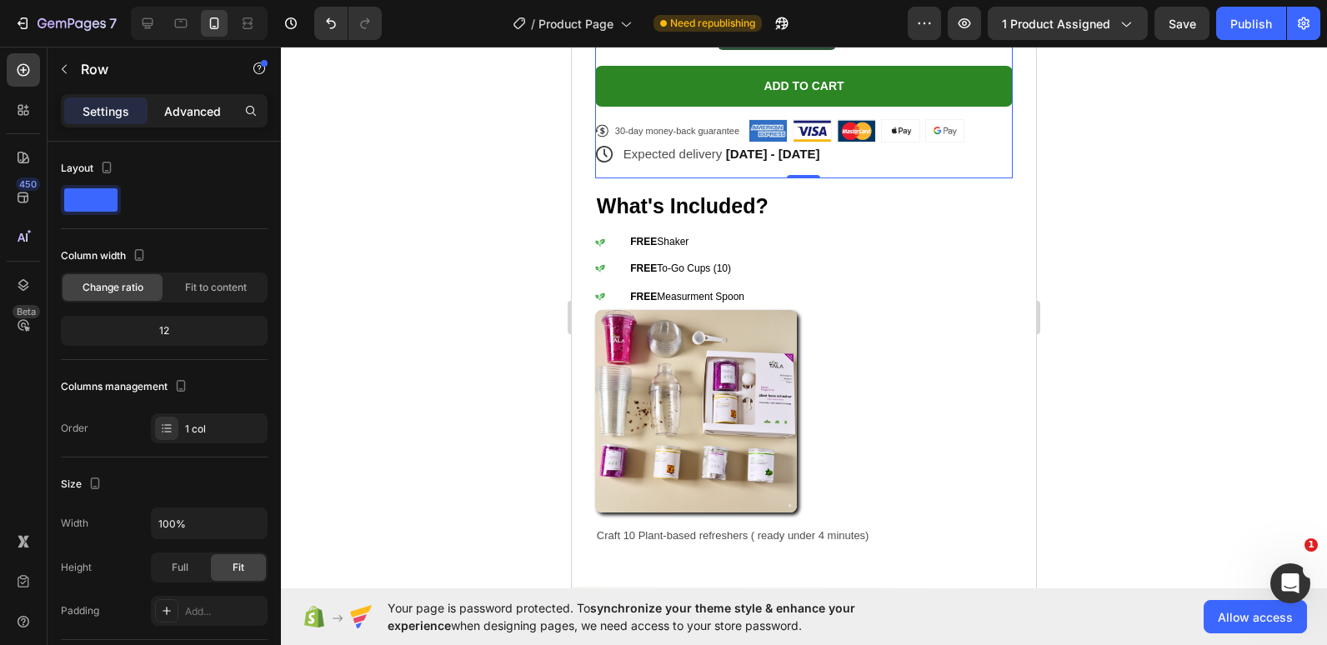
click at [183, 114] on p "Advanced" at bounding box center [192, 110] width 57 height 17
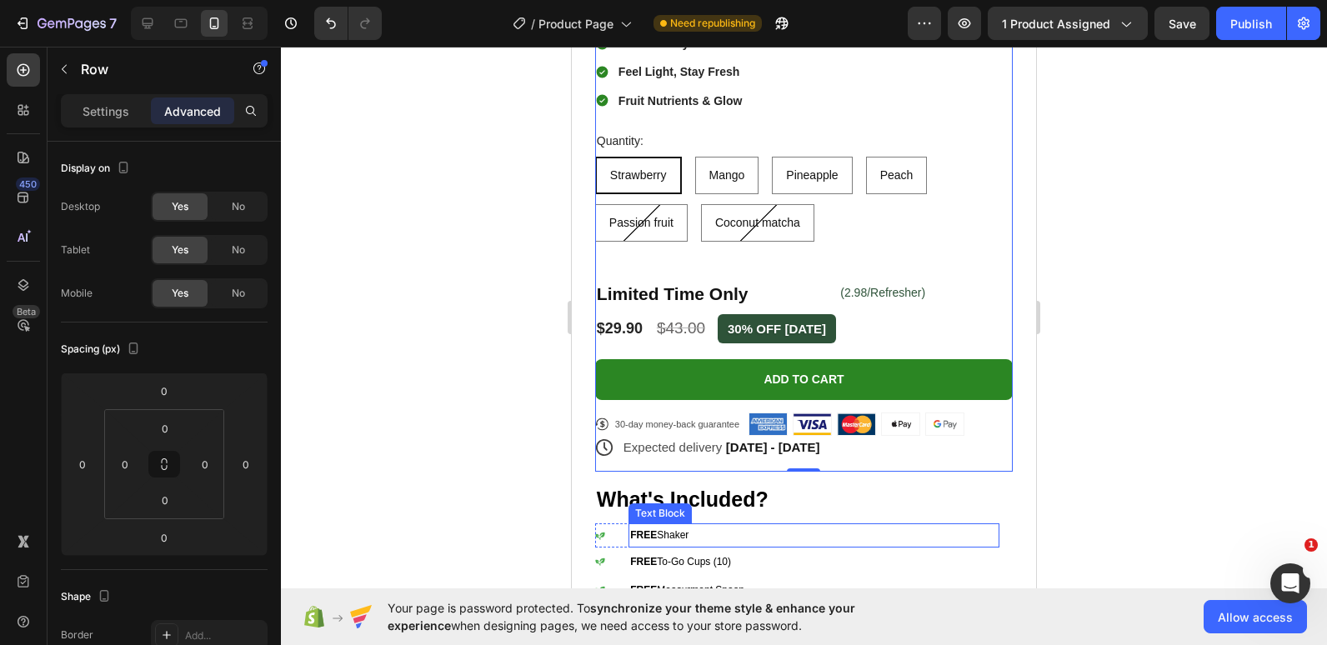
scroll to position [682, 0]
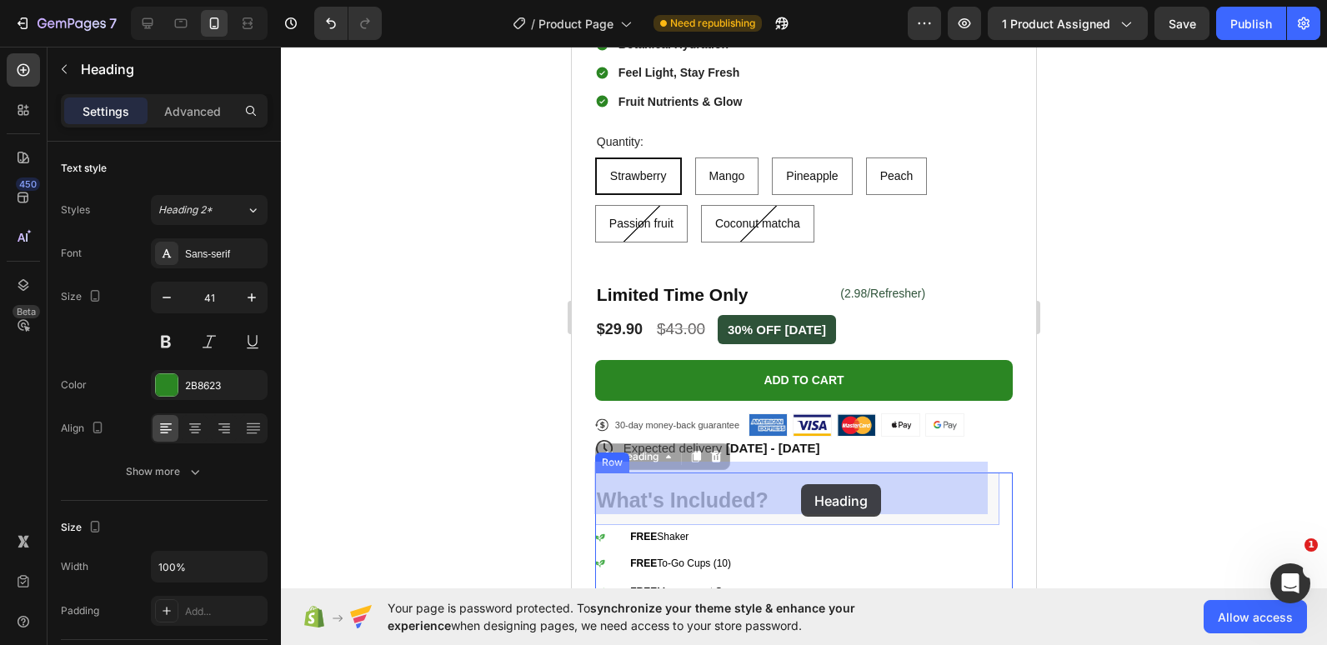
drag, startPoint x: 817, startPoint y: 473, endPoint x: 802, endPoint y: 484, distance: 18.5
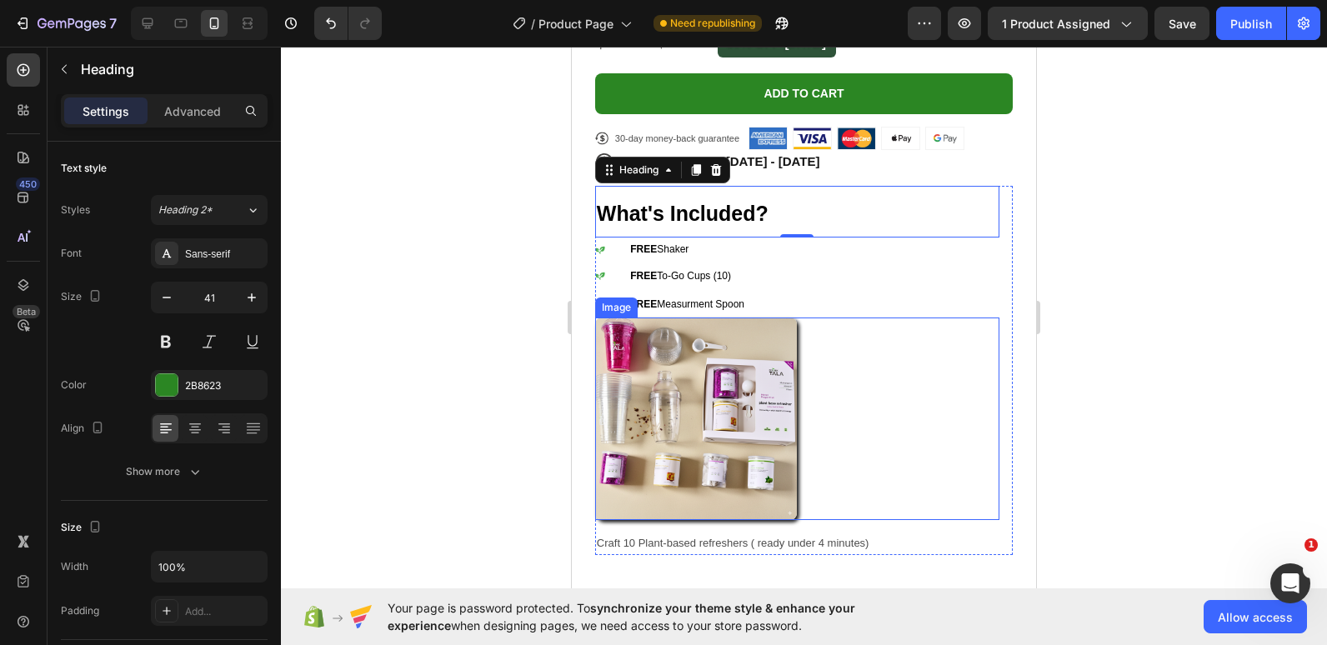
scroll to position [974, 0]
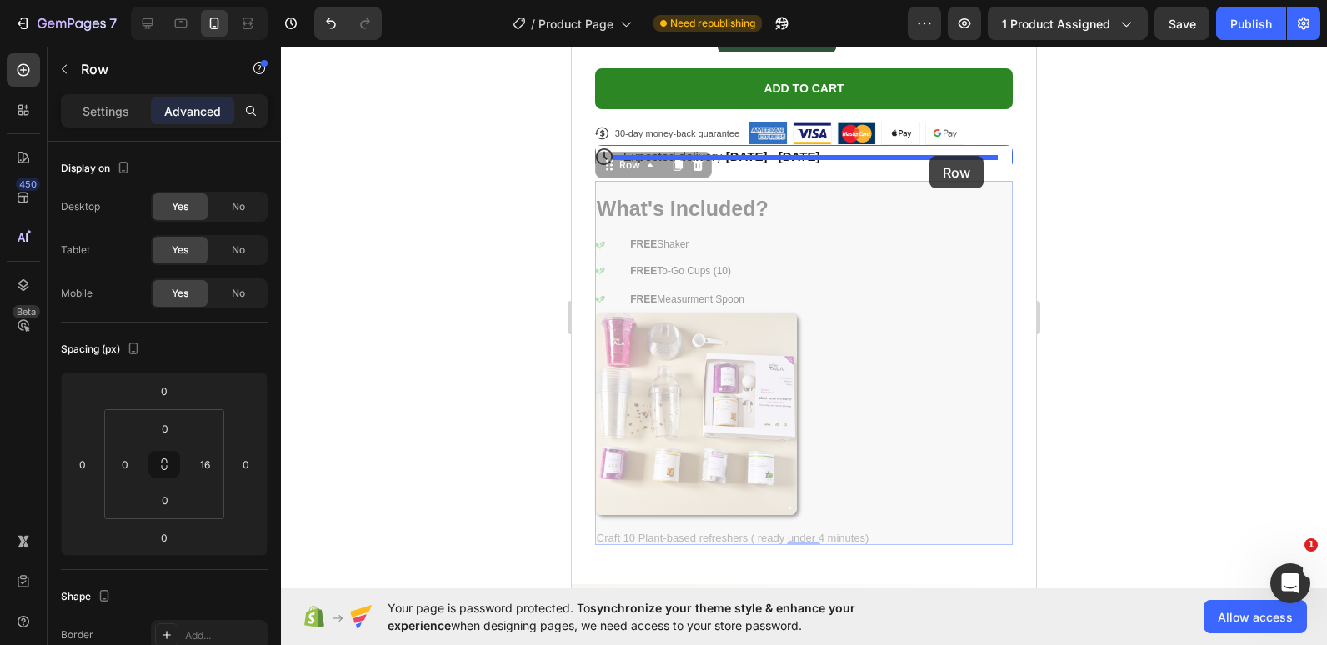
drag, startPoint x: 992, startPoint y: 518, endPoint x: 929, endPoint y: 156, distance: 367.8
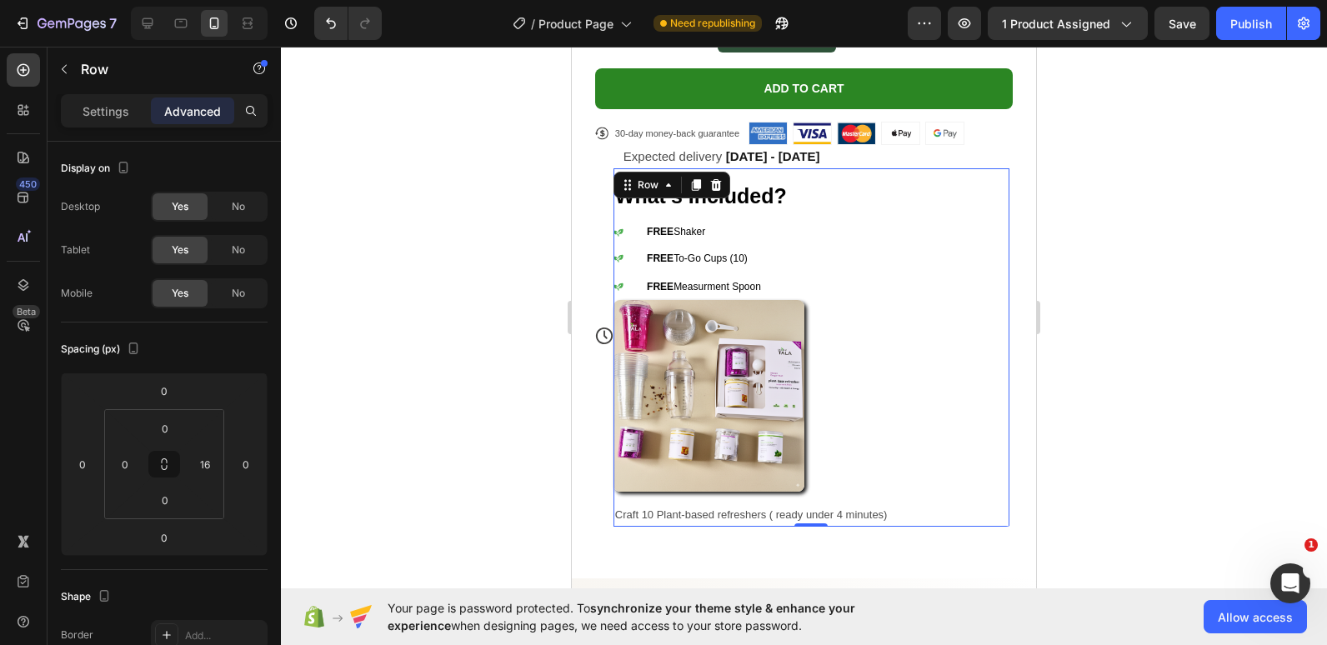
click at [497, 274] on div at bounding box center [804, 346] width 1046 height 598
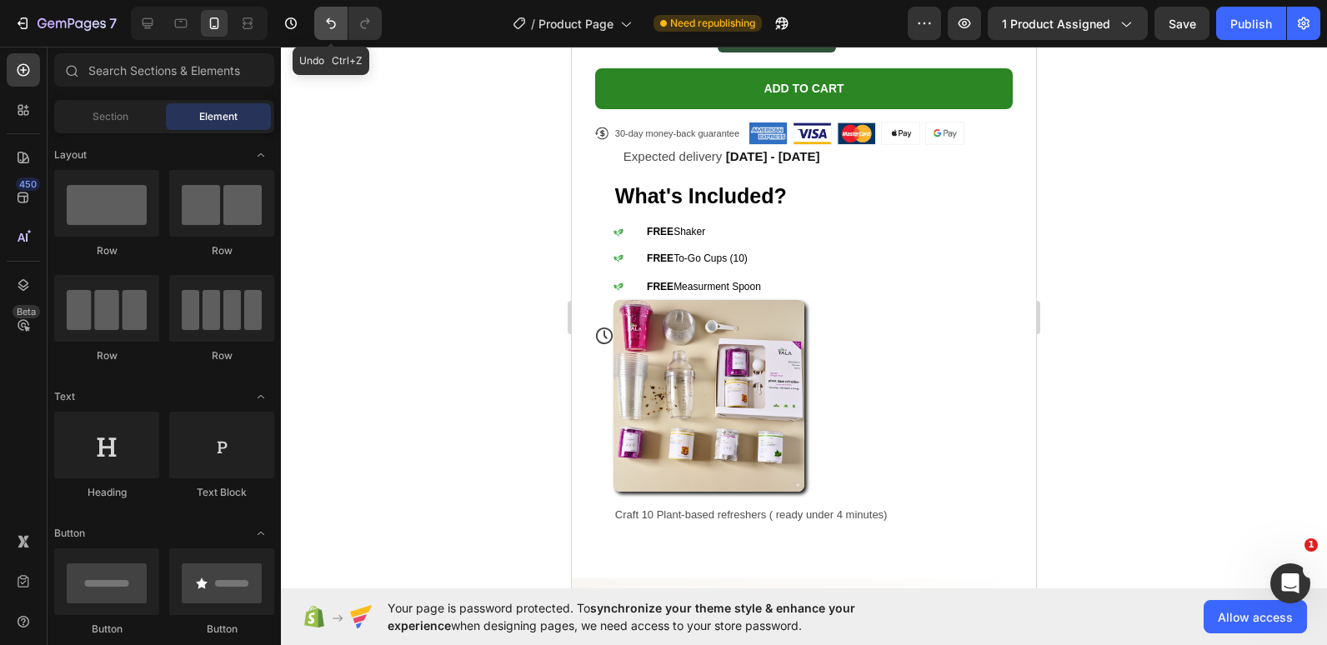
click at [327, 14] on button "Undo/Redo" at bounding box center [330, 23] width 33 height 33
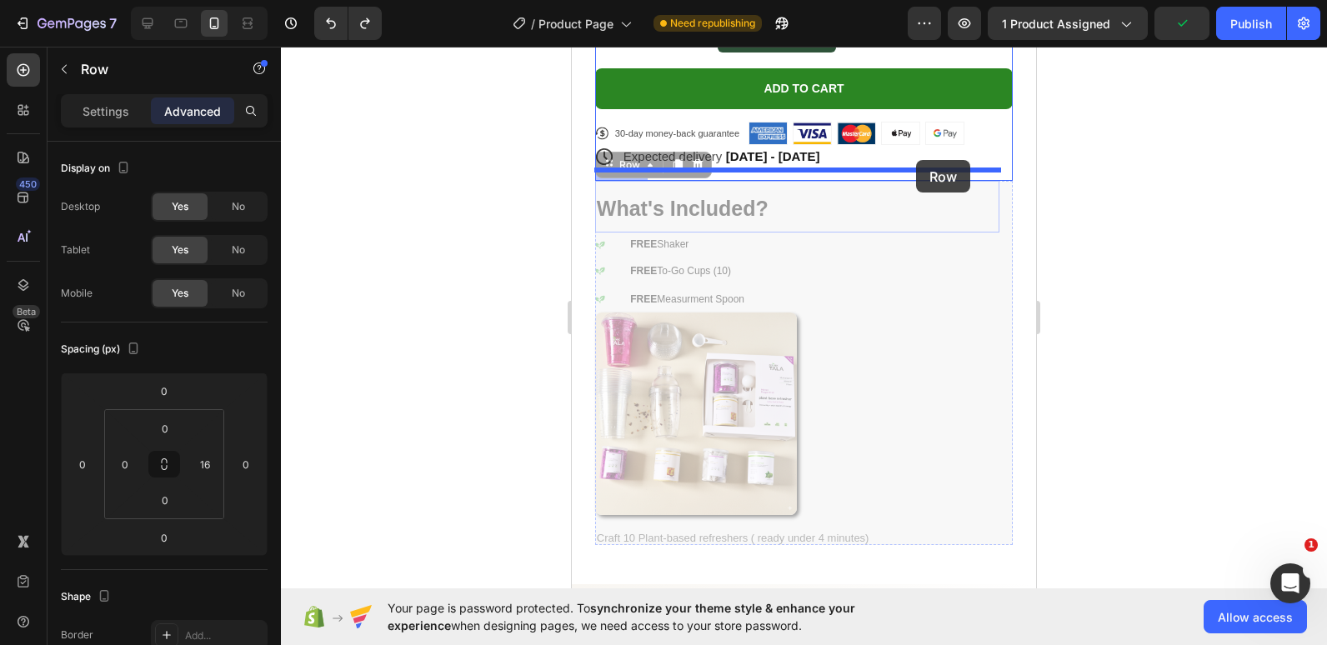
drag, startPoint x: 958, startPoint y: 232, endPoint x: 916, endPoint y: 160, distance: 83.3
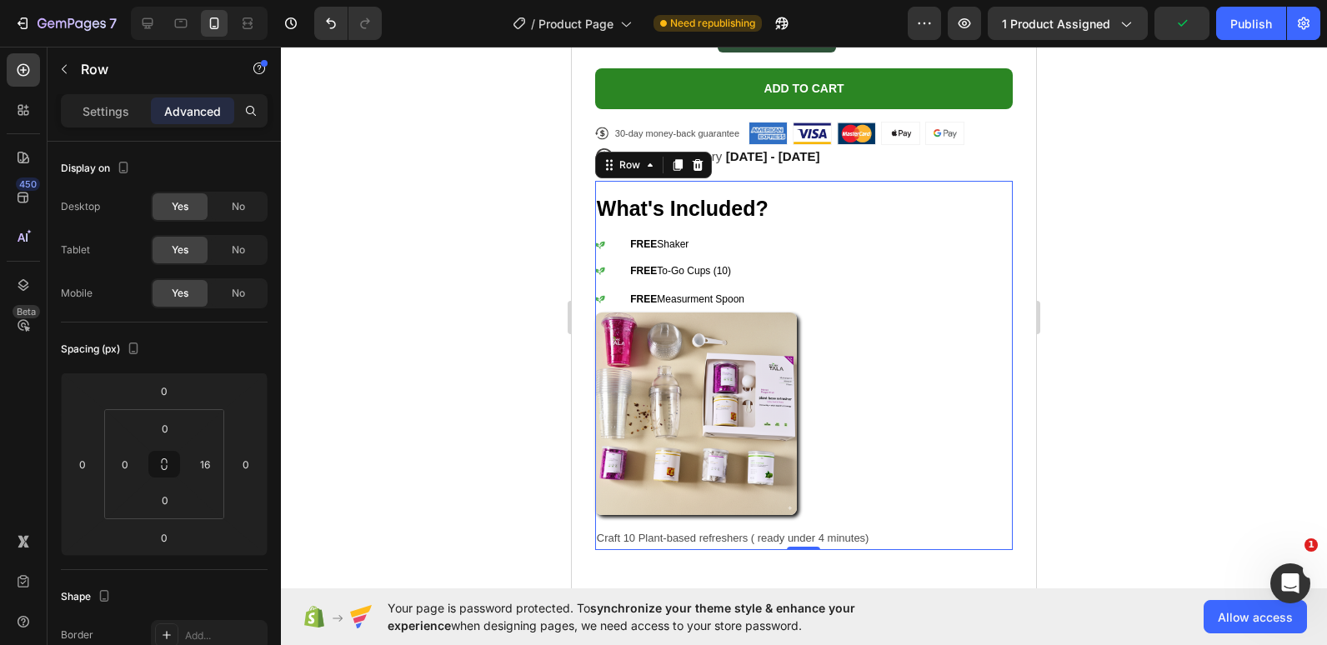
click at [1159, 257] on div at bounding box center [804, 346] width 1046 height 598
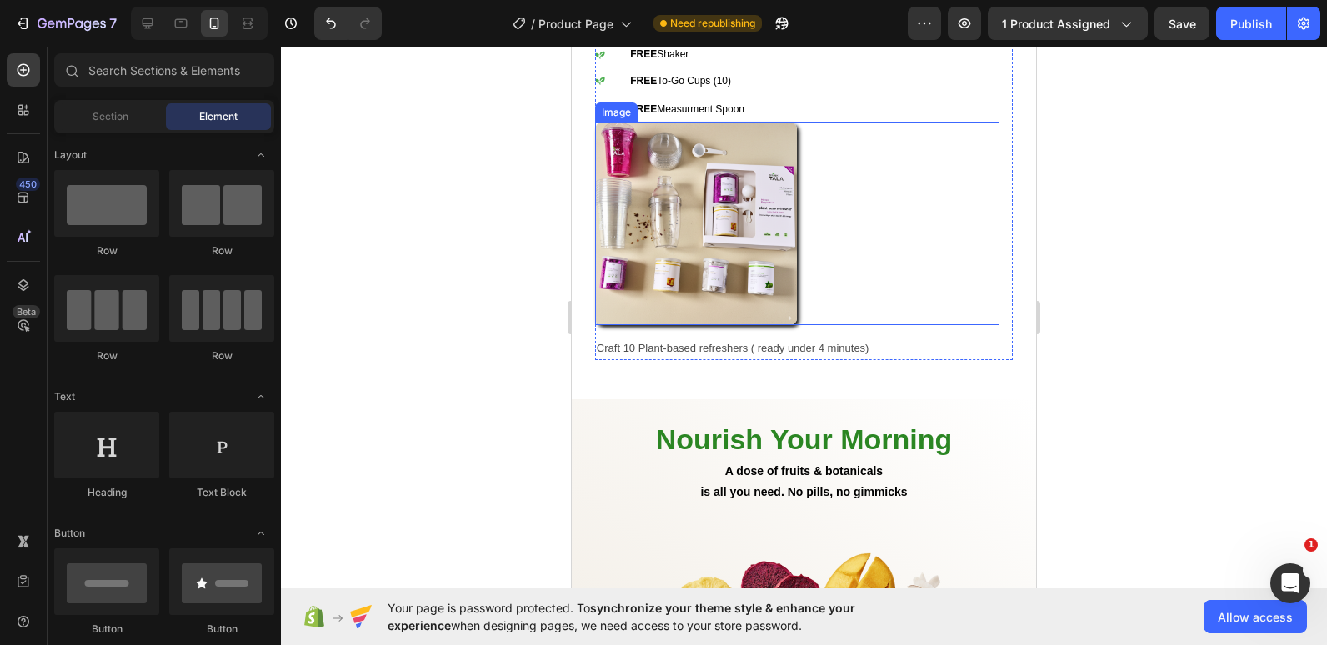
scroll to position [1165, 0]
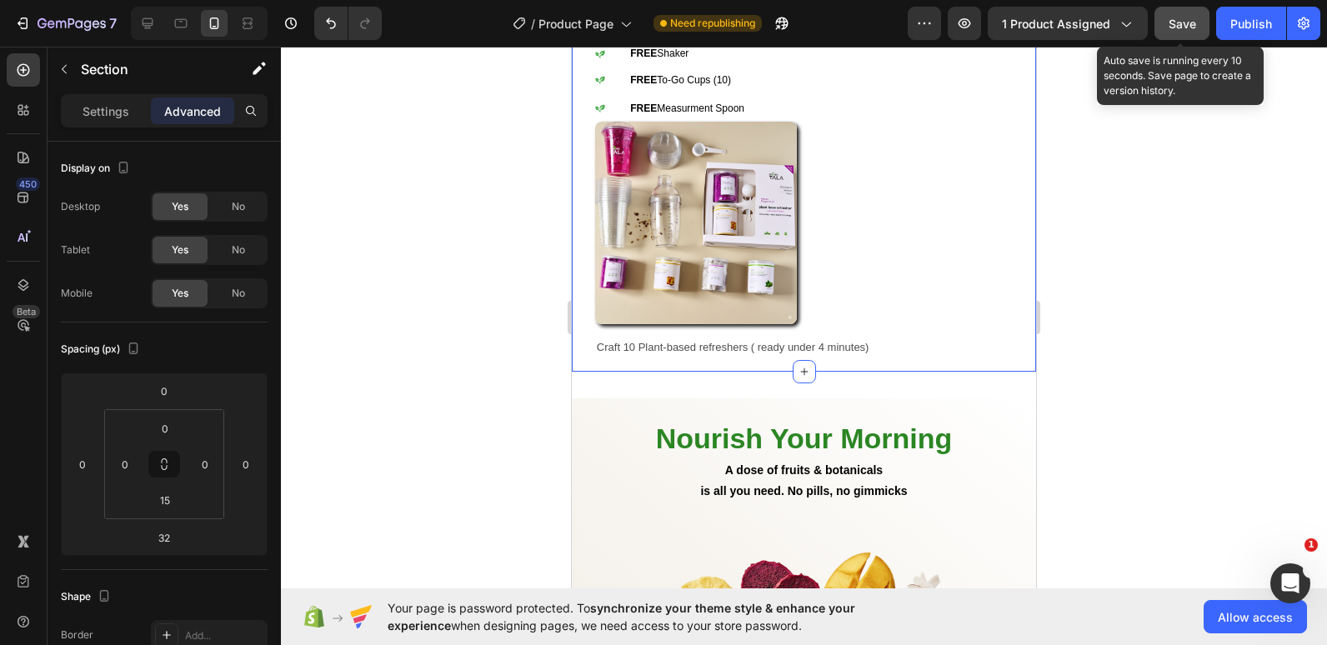
click at [1182, 24] on span "Save" at bounding box center [1181, 24] width 27 height 14
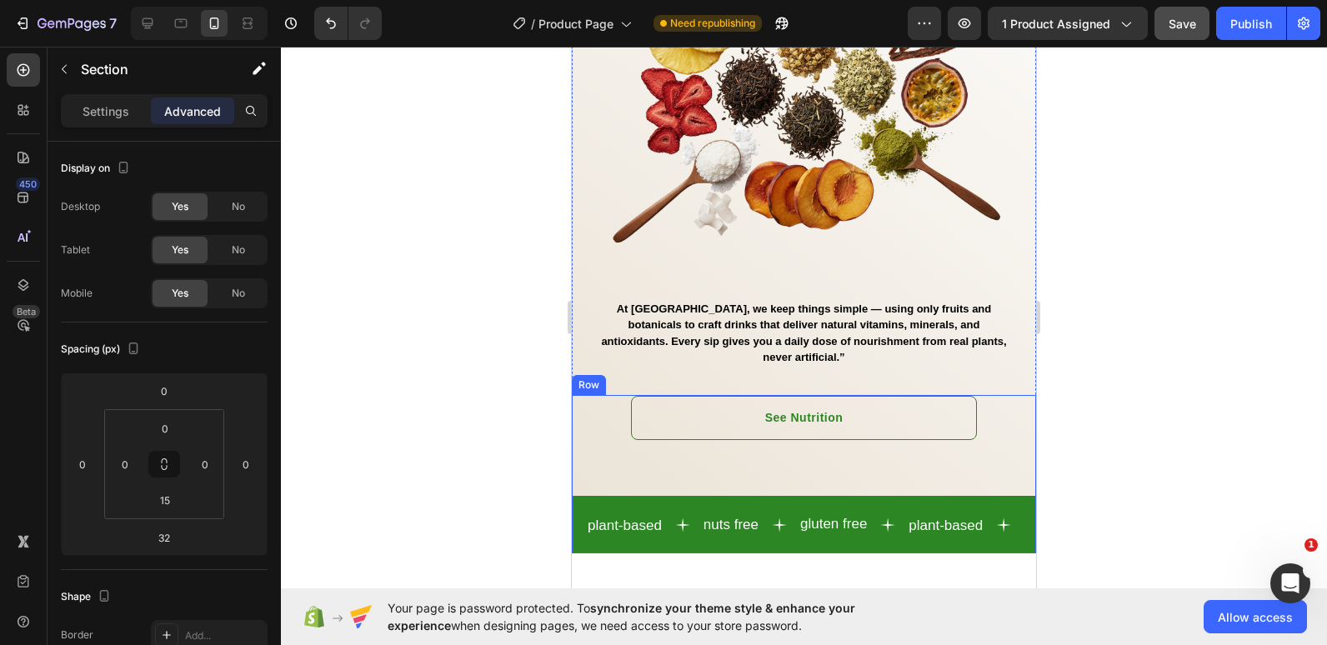
scroll to position [1697, 0]
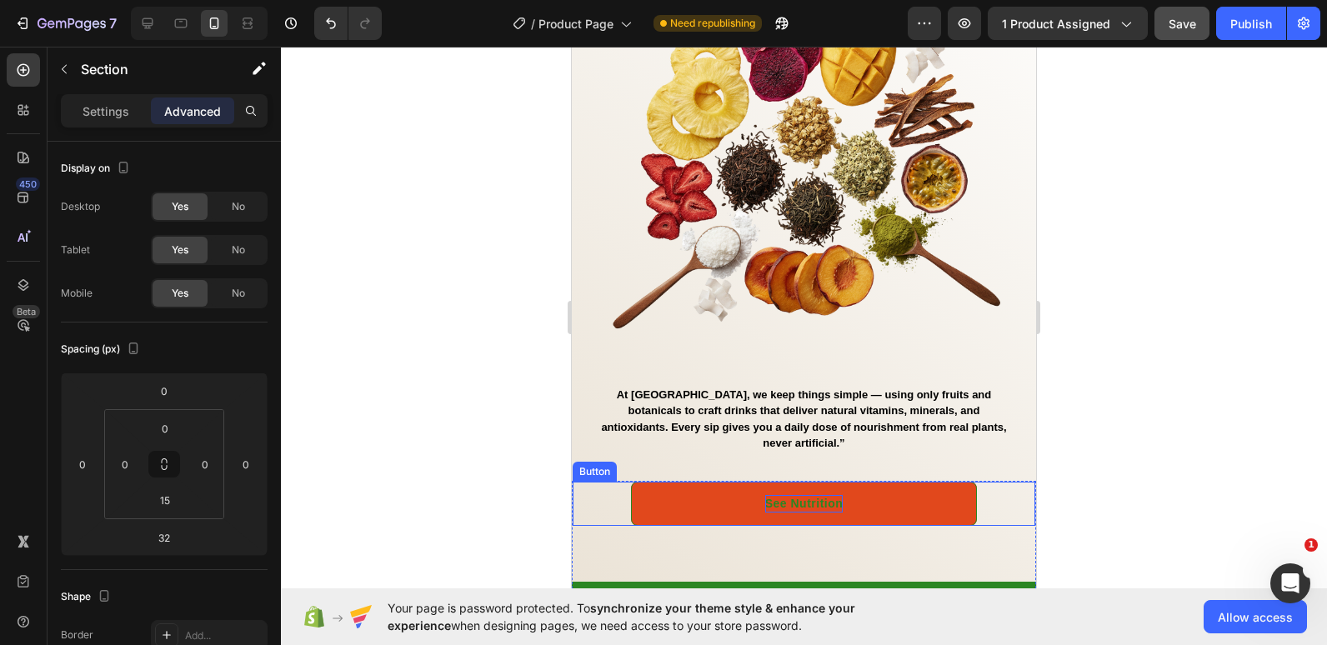
click at [798, 497] on span "See Nutrition" at bounding box center [804, 503] width 78 height 13
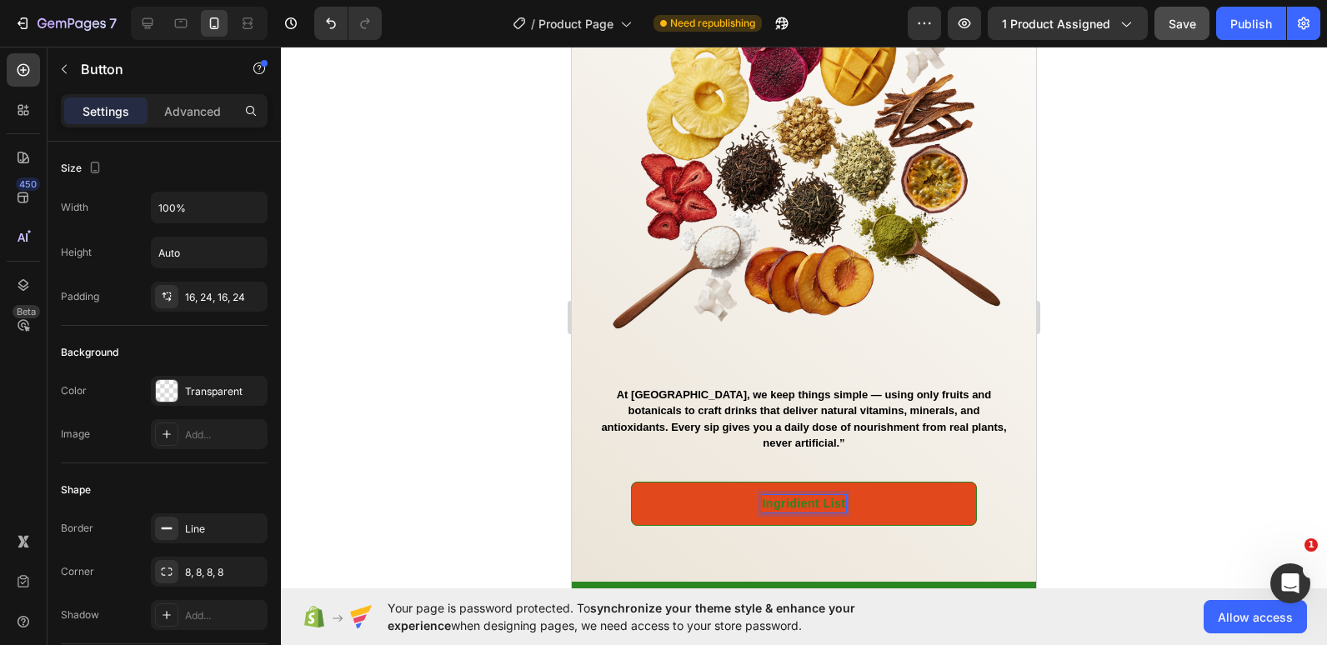
click at [392, 427] on div at bounding box center [804, 346] width 1046 height 598
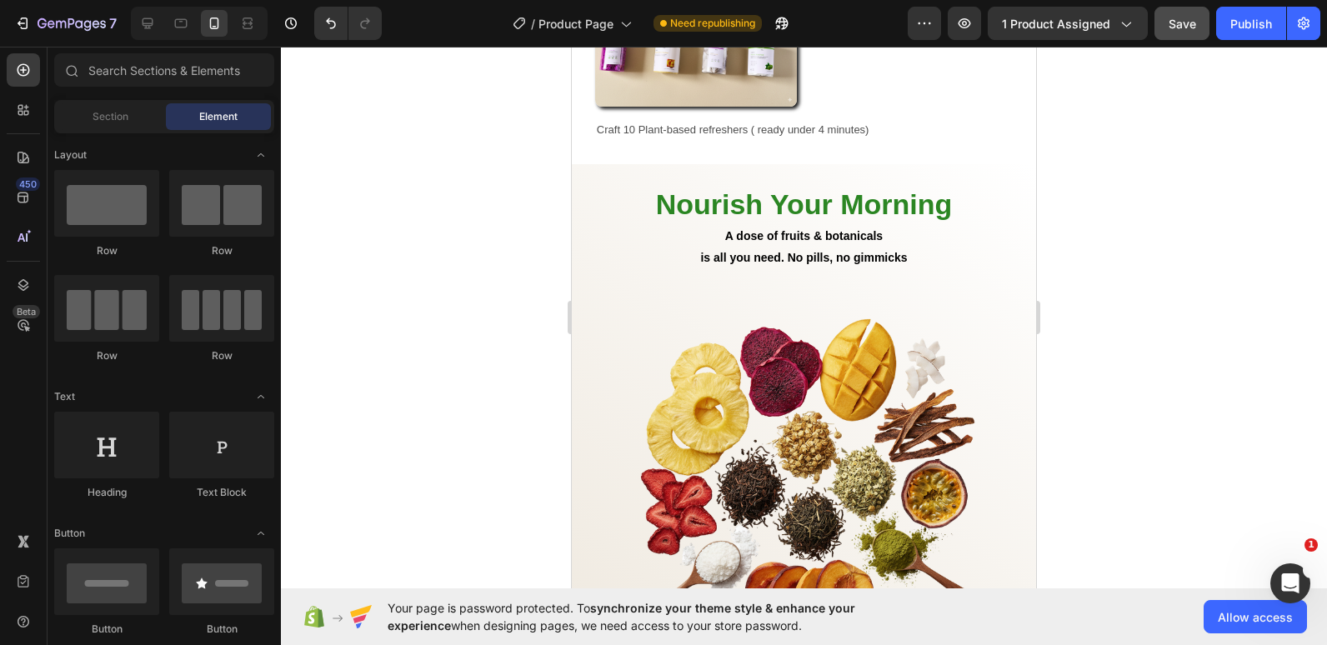
scroll to position [1340, 0]
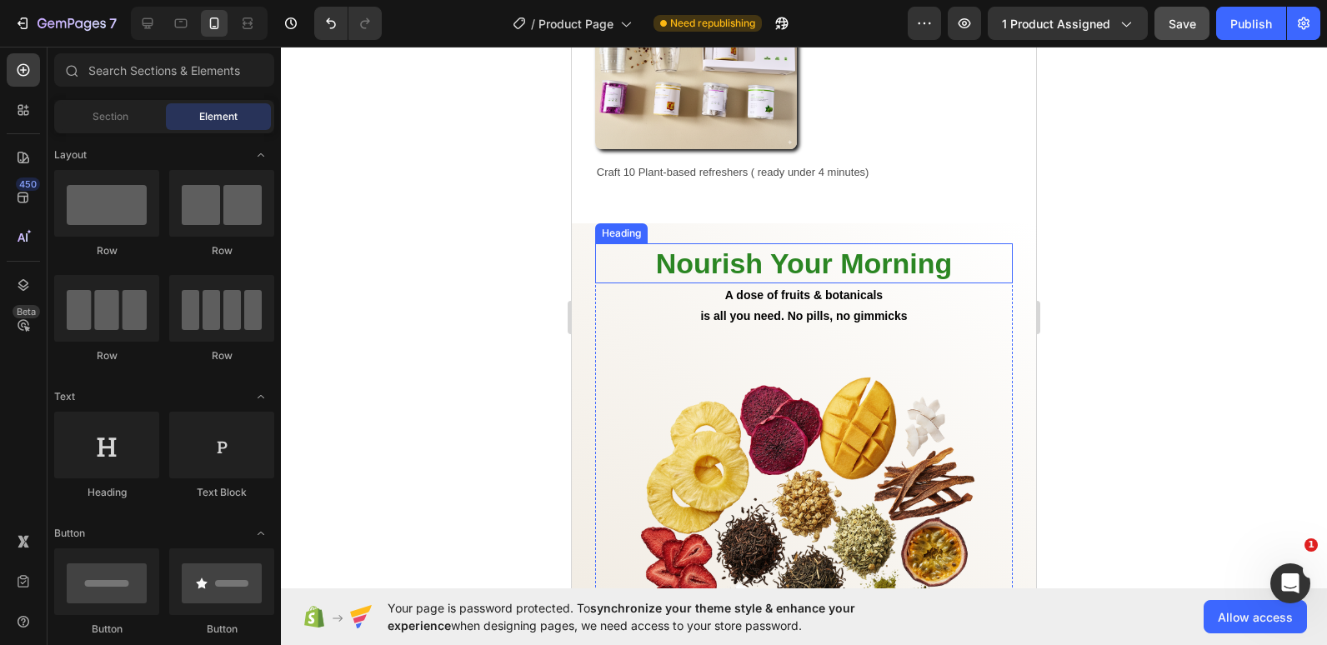
click at [836, 243] on h2 "Nourish Your Morning" at bounding box center [803, 263] width 417 height 40
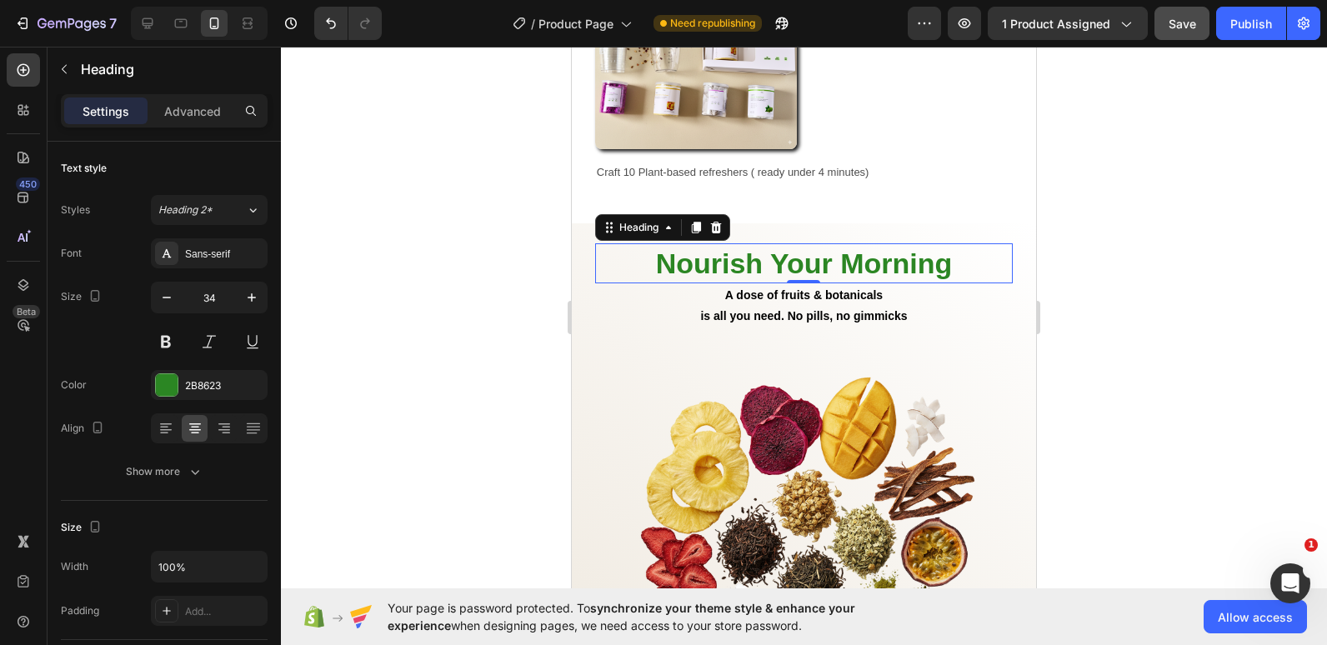
click at [836, 243] on h2 "Nourish Your Morning" at bounding box center [803, 263] width 417 height 40
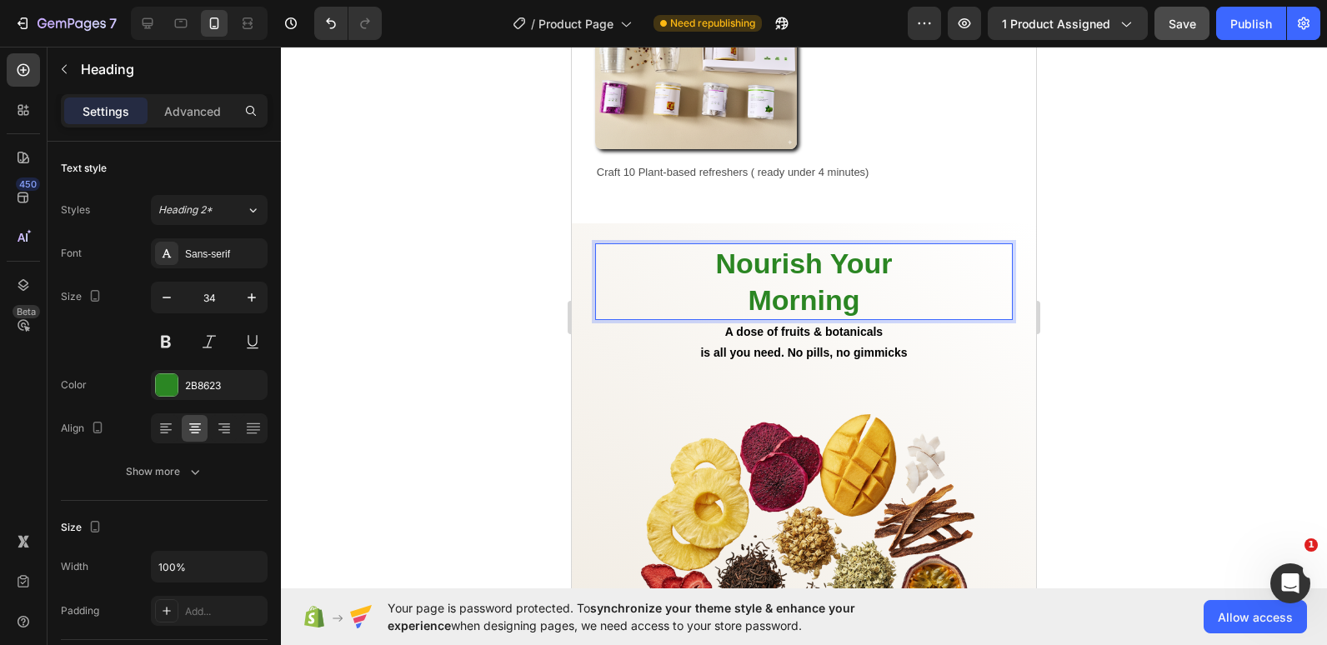
click at [469, 262] on div at bounding box center [804, 346] width 1046 height 598
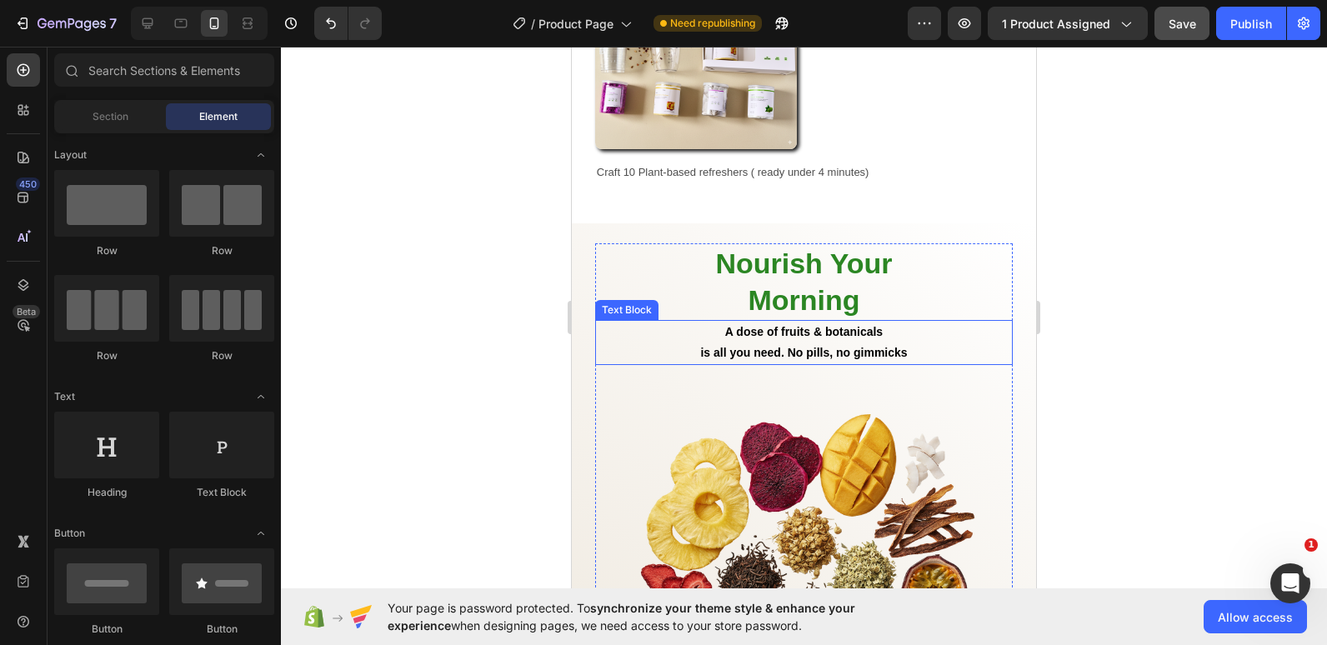
click at [700, 346] on strong "is all you need. No pills, no gimmicks" at bounding box center [803, 352] width 207 height 13
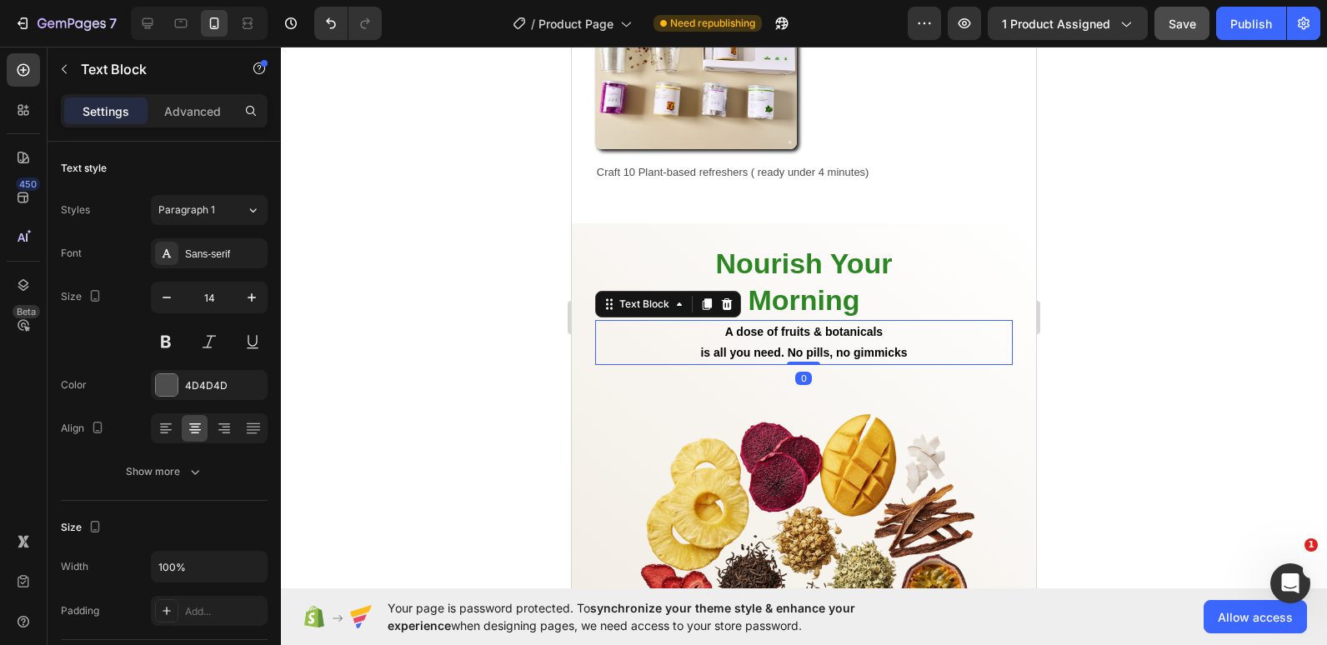
click at [725, 346] on strong "is all you need. No pills, no gimmicks" at bounding box center [803, 352] width 207 height 13
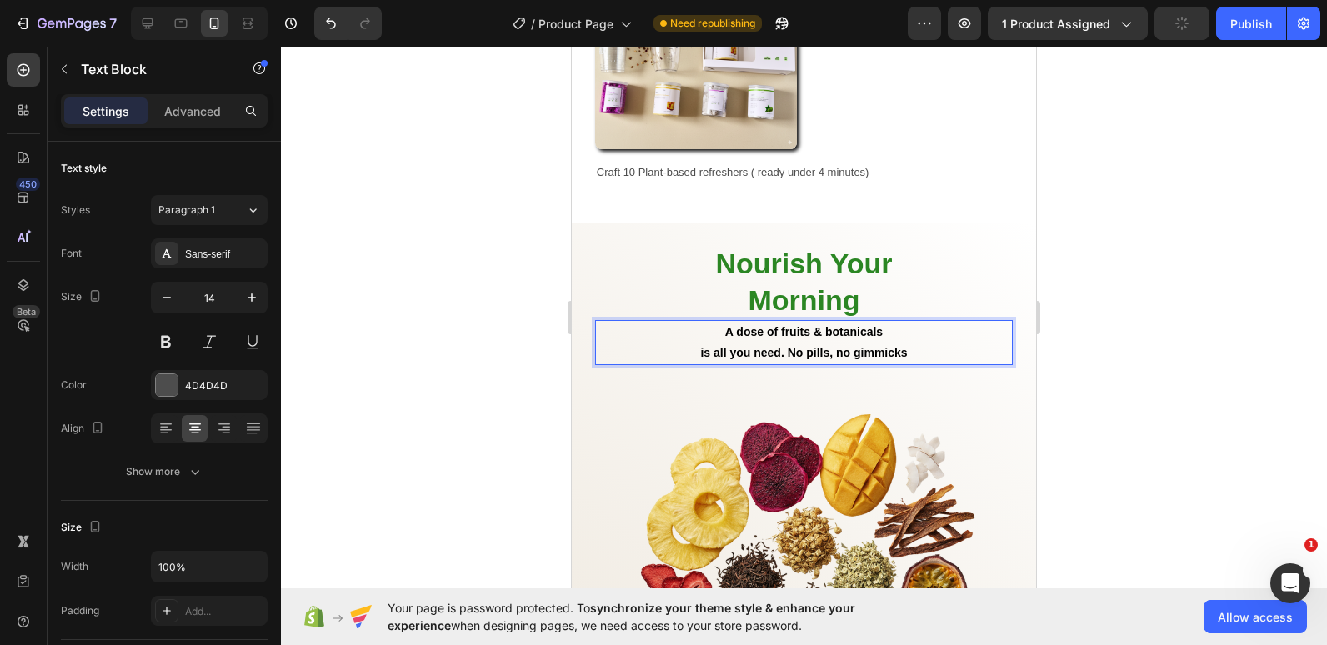
click at [688, 342] on p "is all you need. No pills, no gimmicks" at bounding box center [804, 352] width 414 height 21
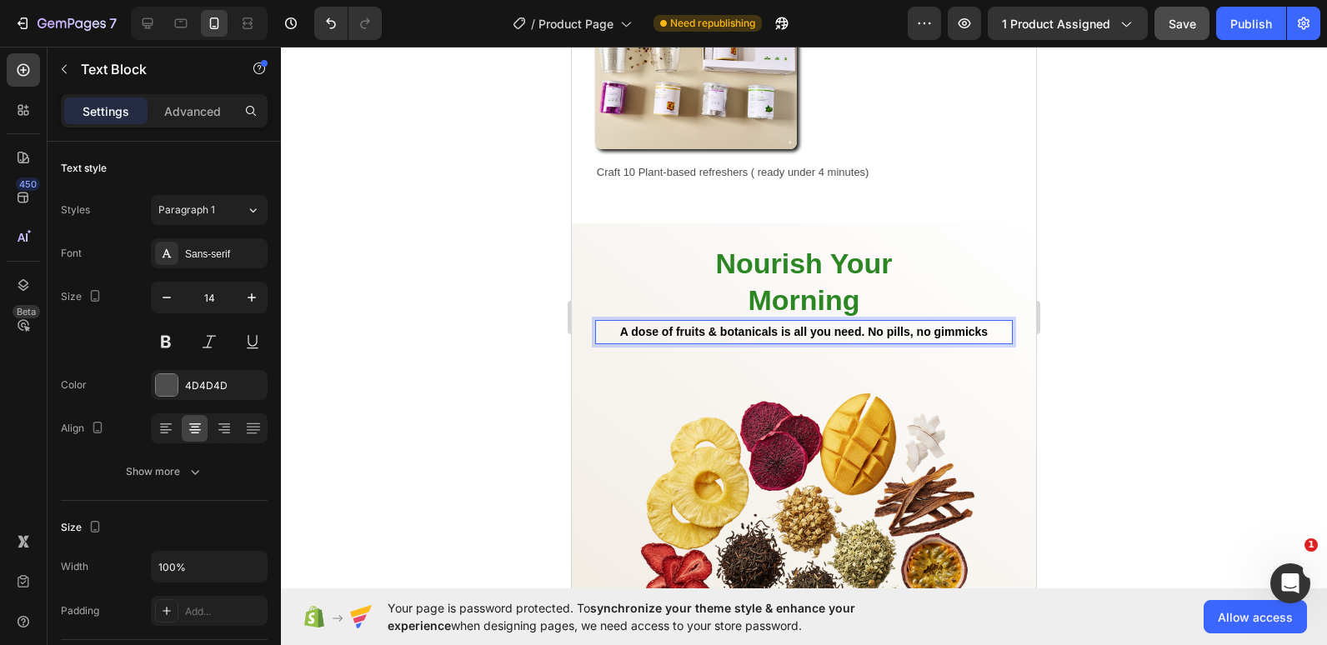
click at [857, 325] on strong "A dose of fruits & botanicals is all you need. No pills, no gimmicks" at bounding box center [803, 331] width 367 height 13
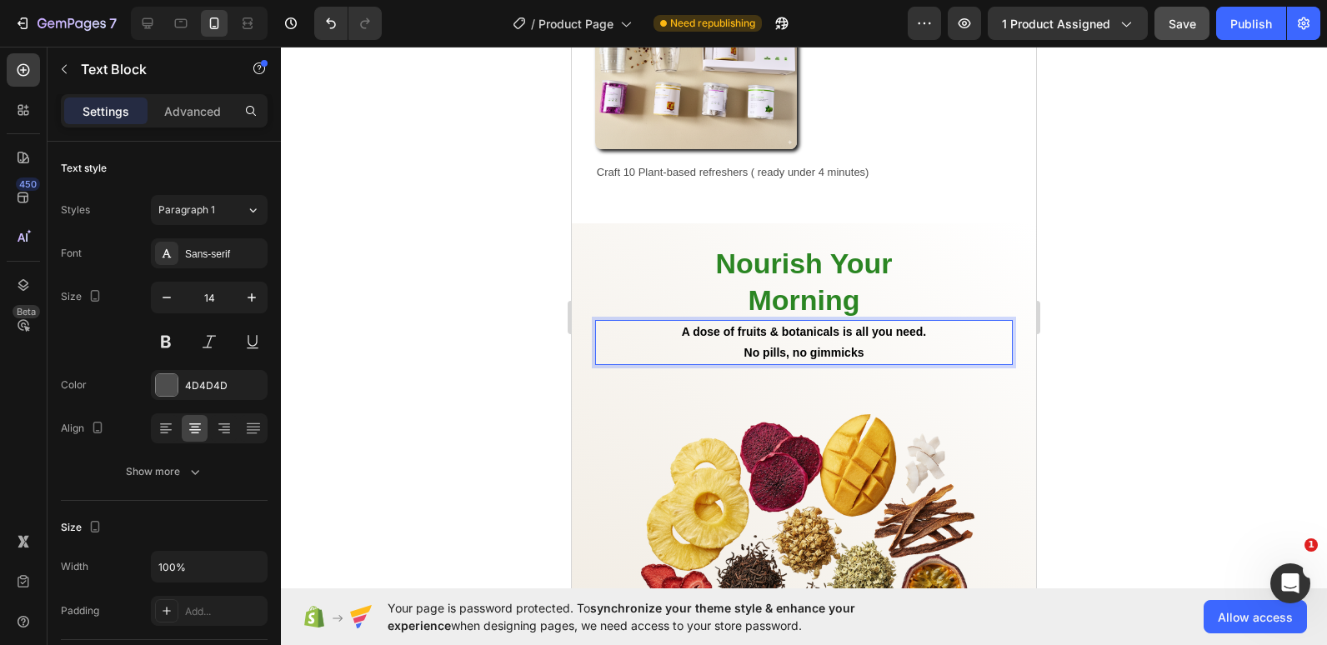
click at [457, 304] on div at bounding box center [804, 346] width 1046 height 598
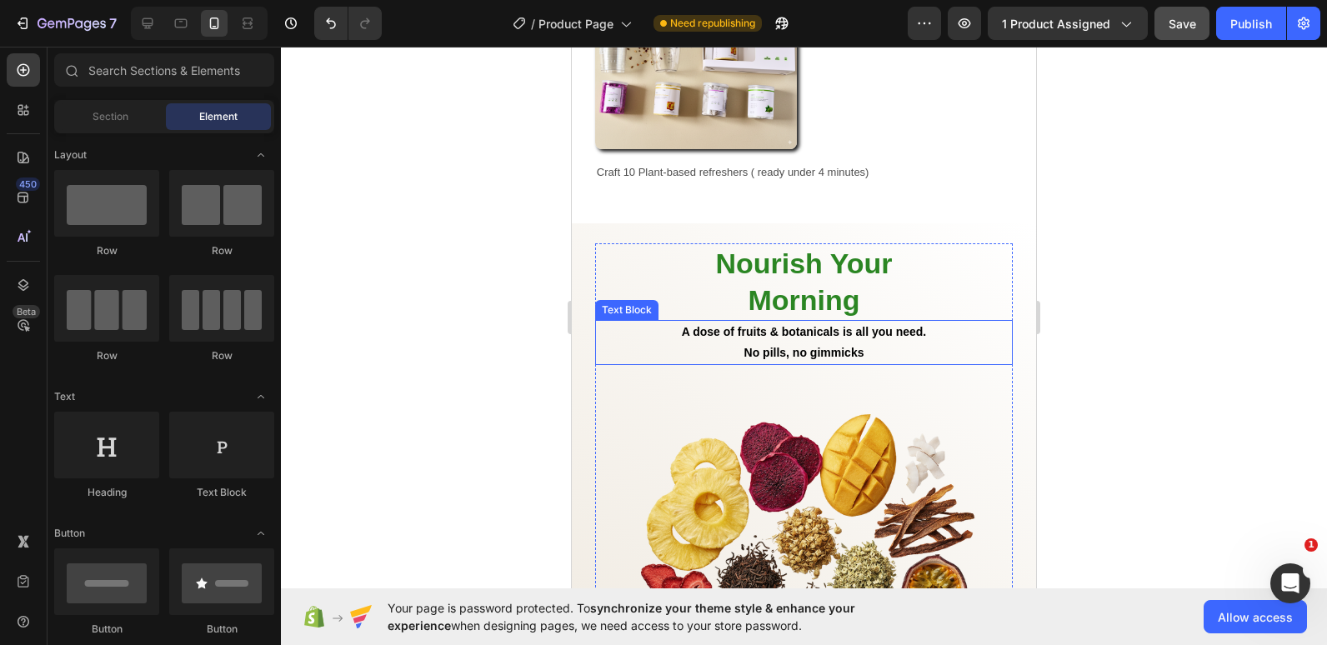
click at [890, 325] on strong "A dose of fruits & botanicals is all you need." at bounding box center [804, 331] width 245 height 13
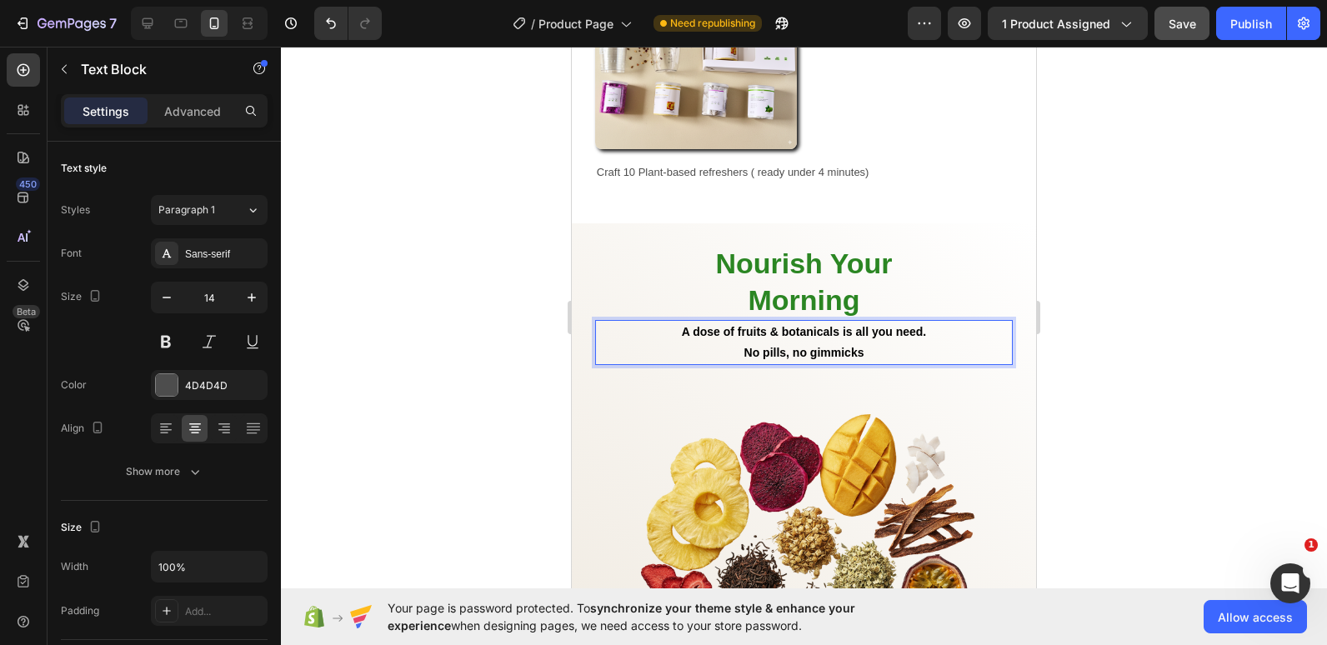
click at [891, 325] on strong "A dose of fruits & botanicals is all you need." at bounding box center [804, 331] width 245 height 13
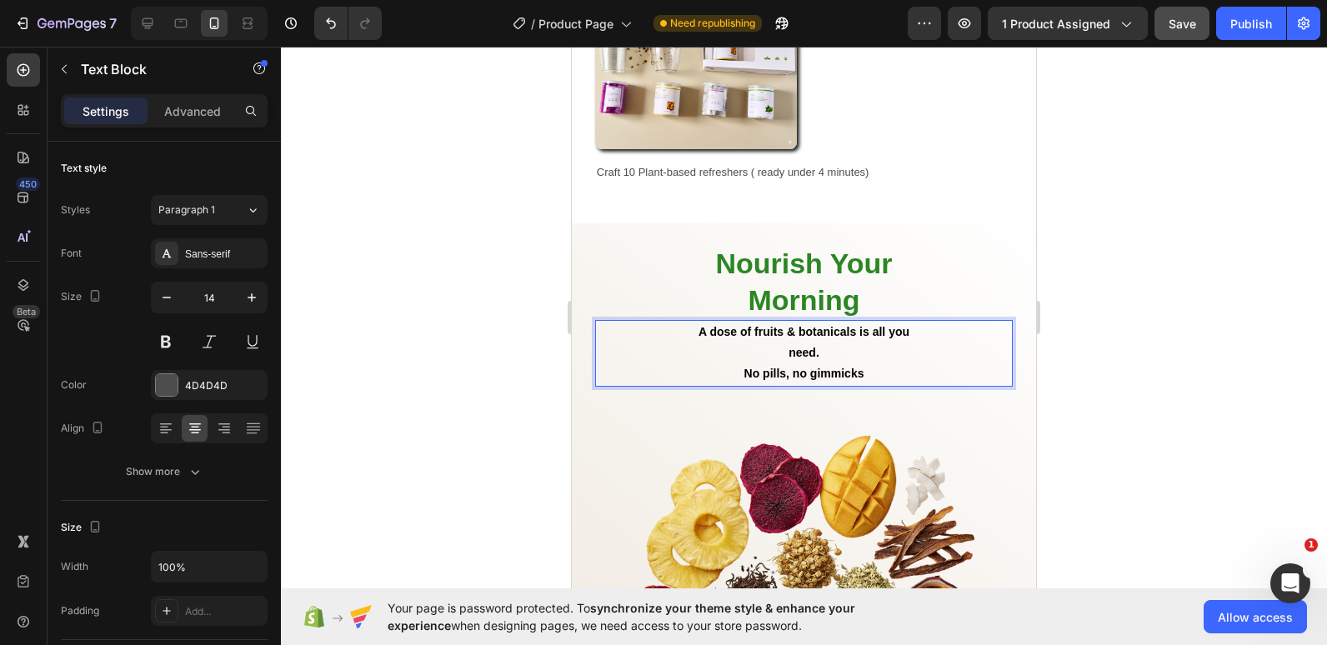
click at [744, 367] on strong "No pills, no gimmicks" at bounding box center [804, 373] width 120 height 13
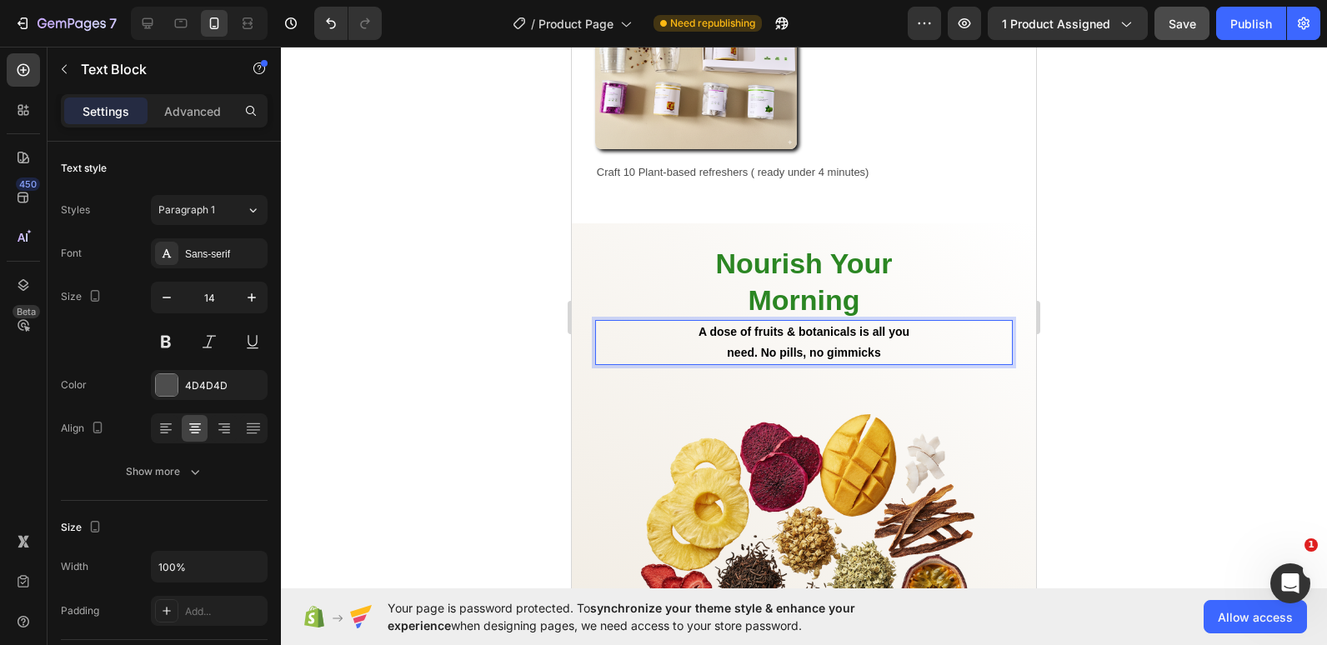
click at [514, 323] on div at bounding box center [804, 346] width 1046 height 598
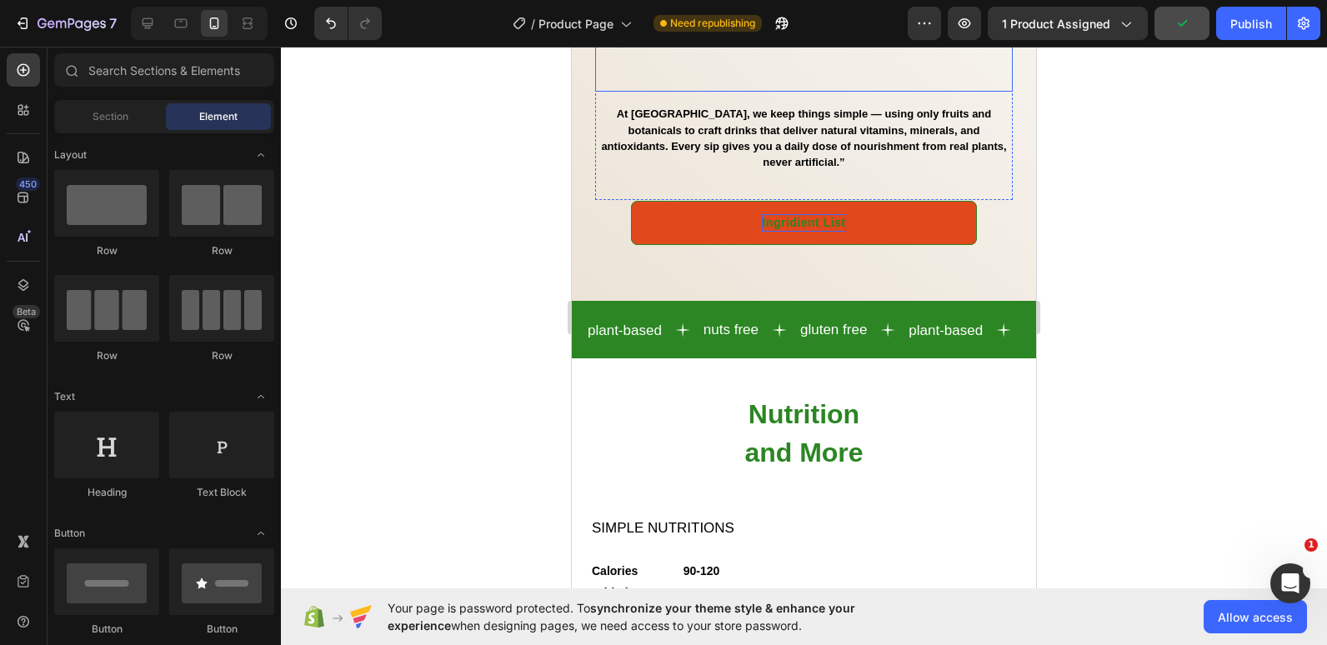
scroll to position [2096, 0]
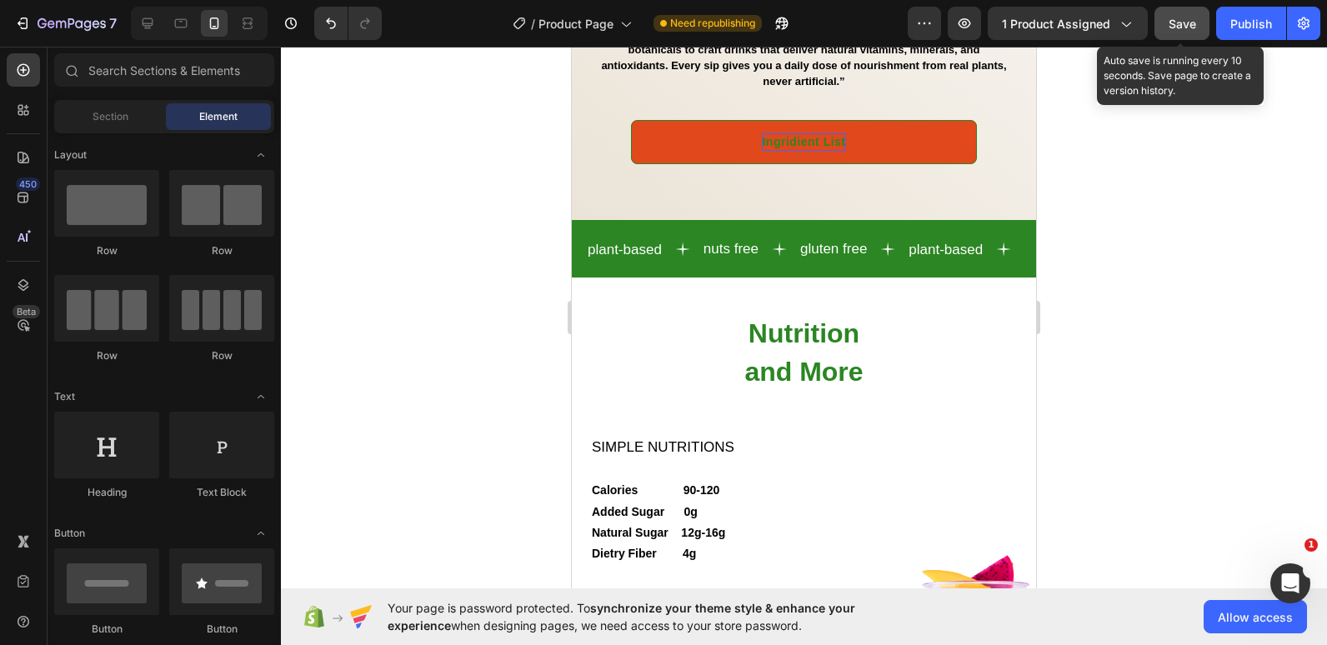
click at [1180, 27] on span "Save" at bounding box center [1181, 24] width 27 height 14
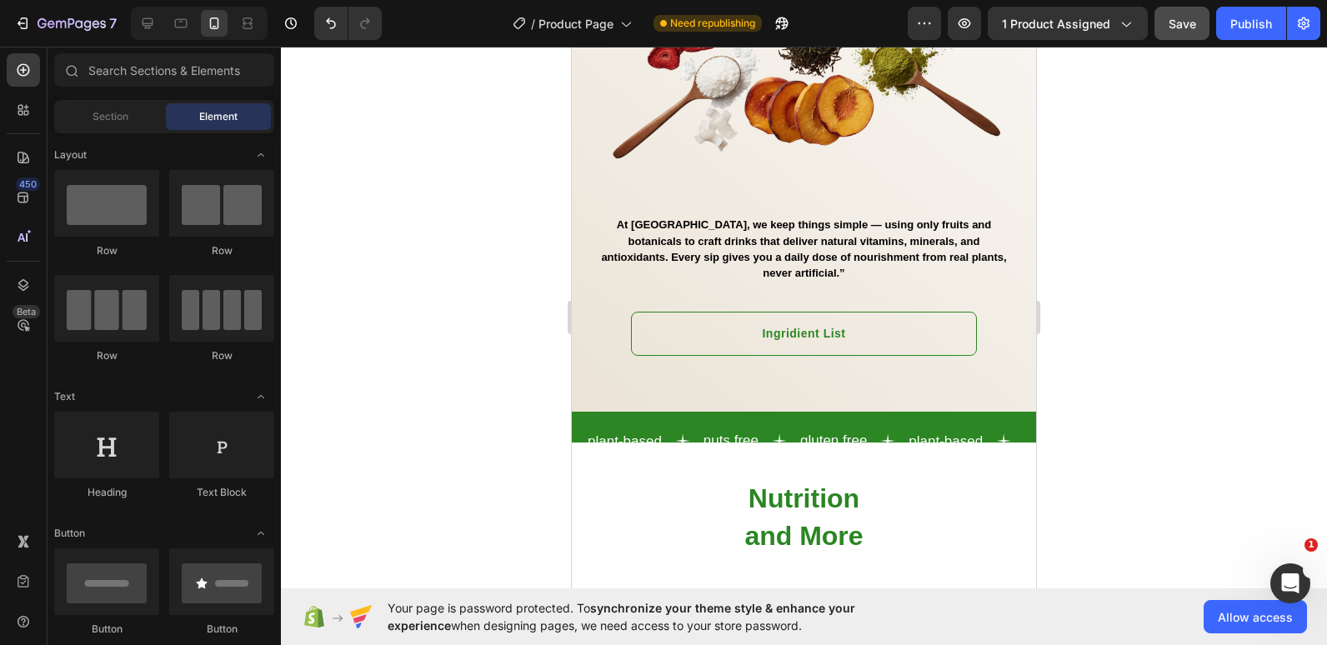
scroll to position [1903, 0]
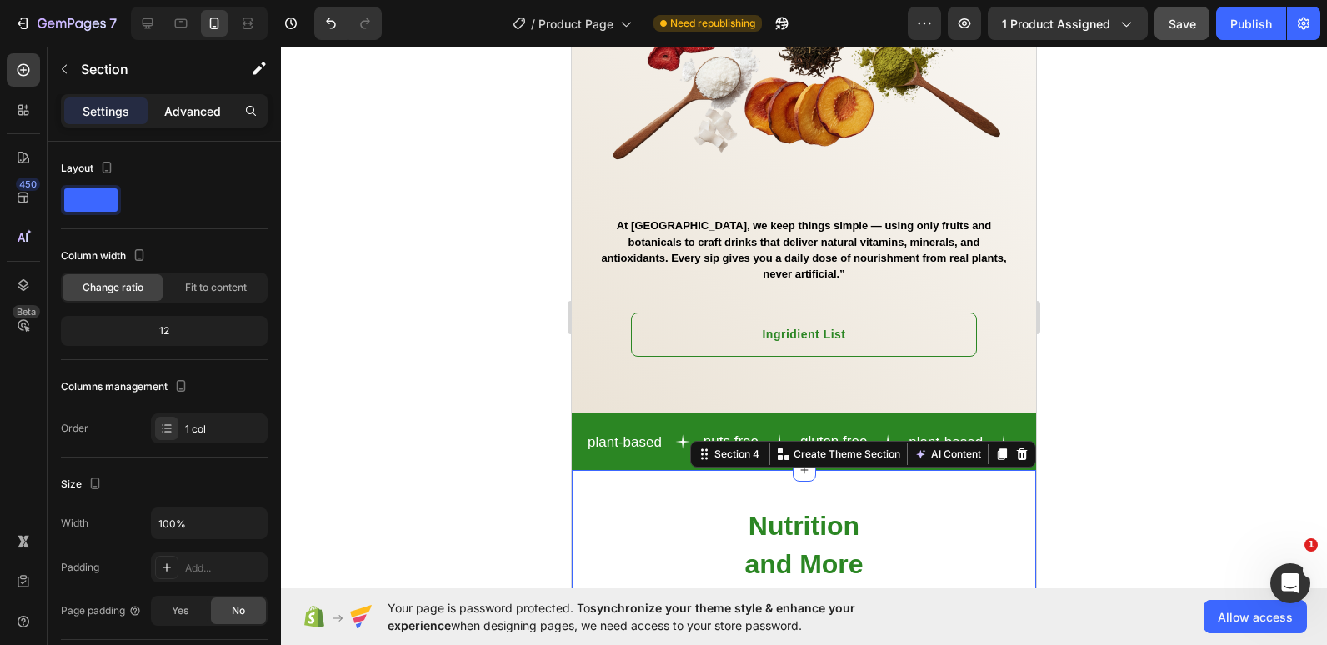
click at [178, 108] on p "Advanced" at bounding box center [192, 110] width 57 height 17
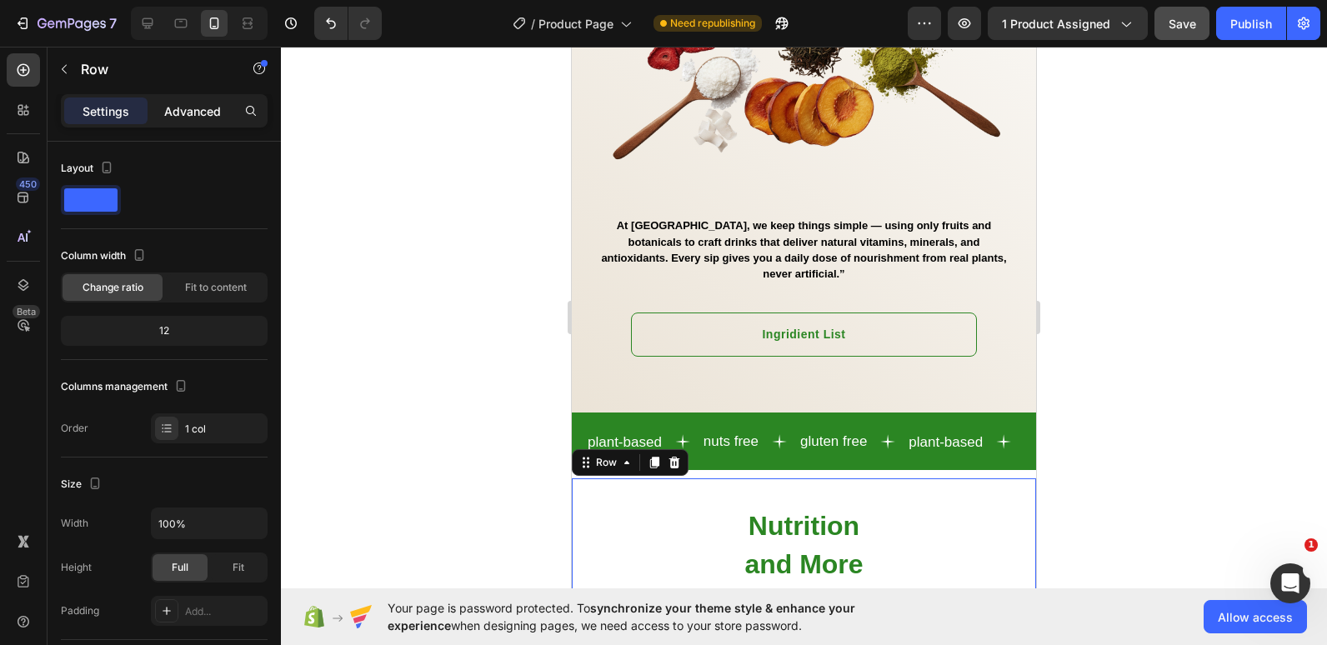
click at [189, 100] on div "Advanced" at bounding box center [192, 110] width 83 height 27
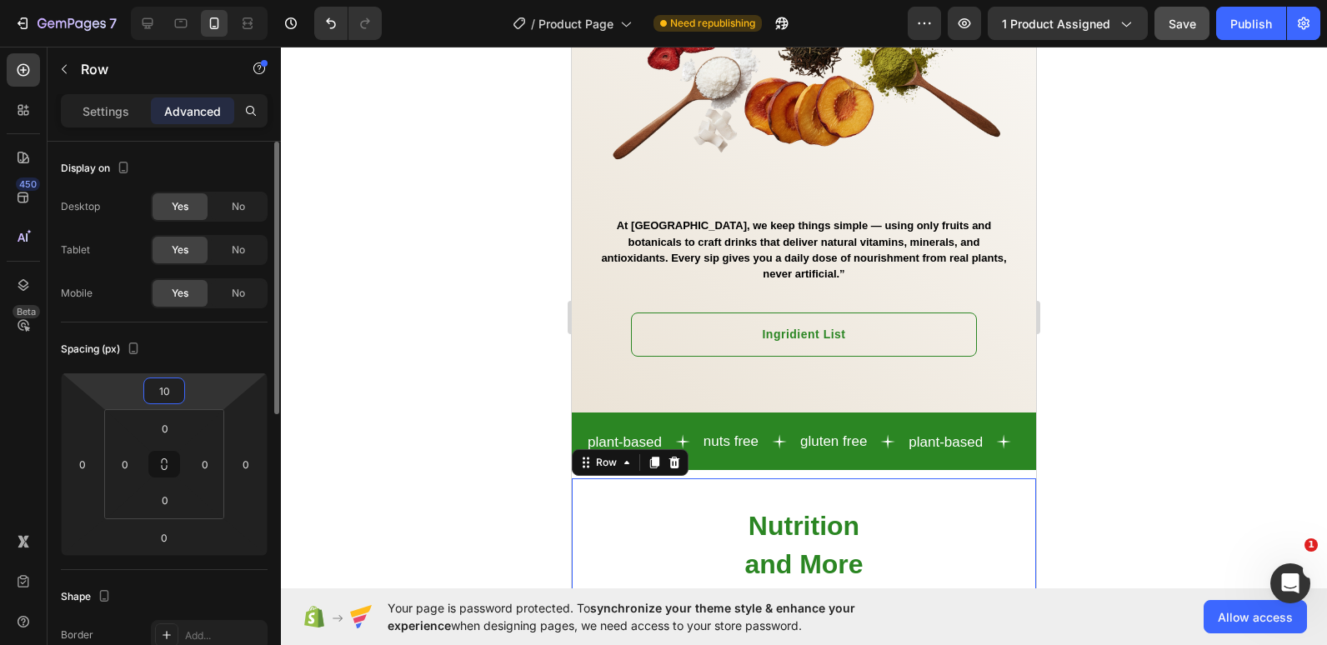
click at [172, 395] on input "10" at bounding box center [163, 390] width 33 height 25
type input "0"
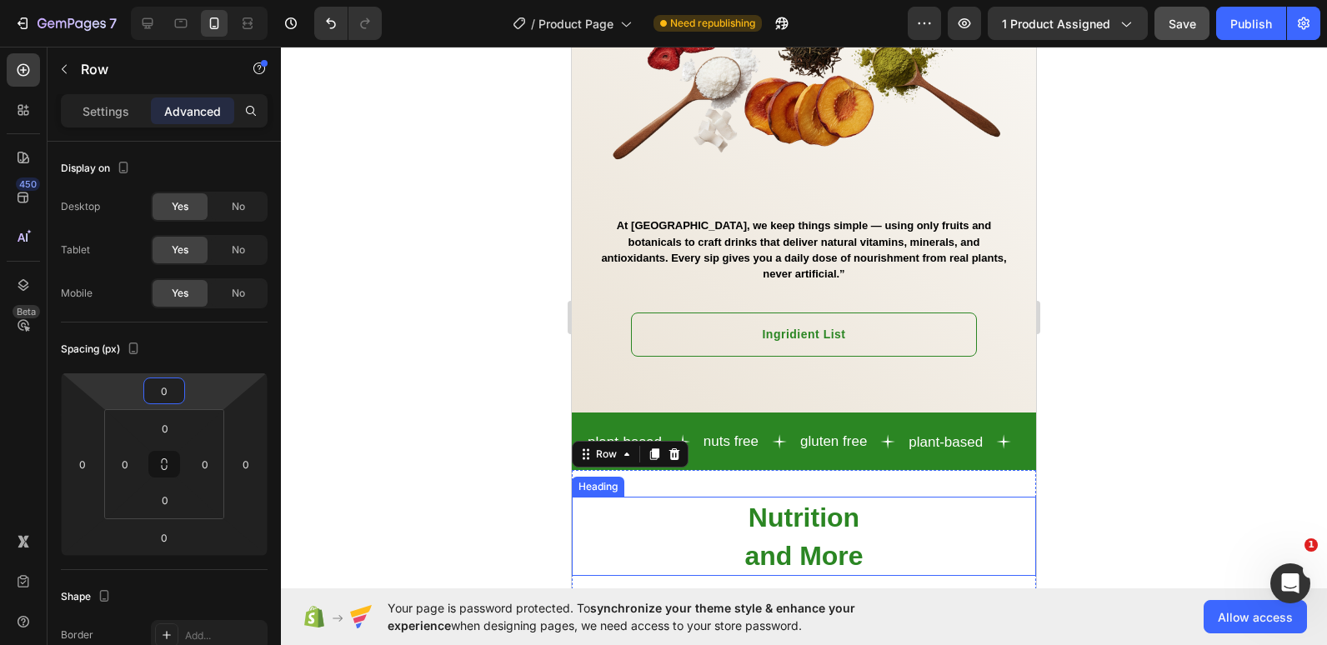
click at [696, 517] on h2 "Nutrition and More" at bounding box center [804, 536] width 464 height 78
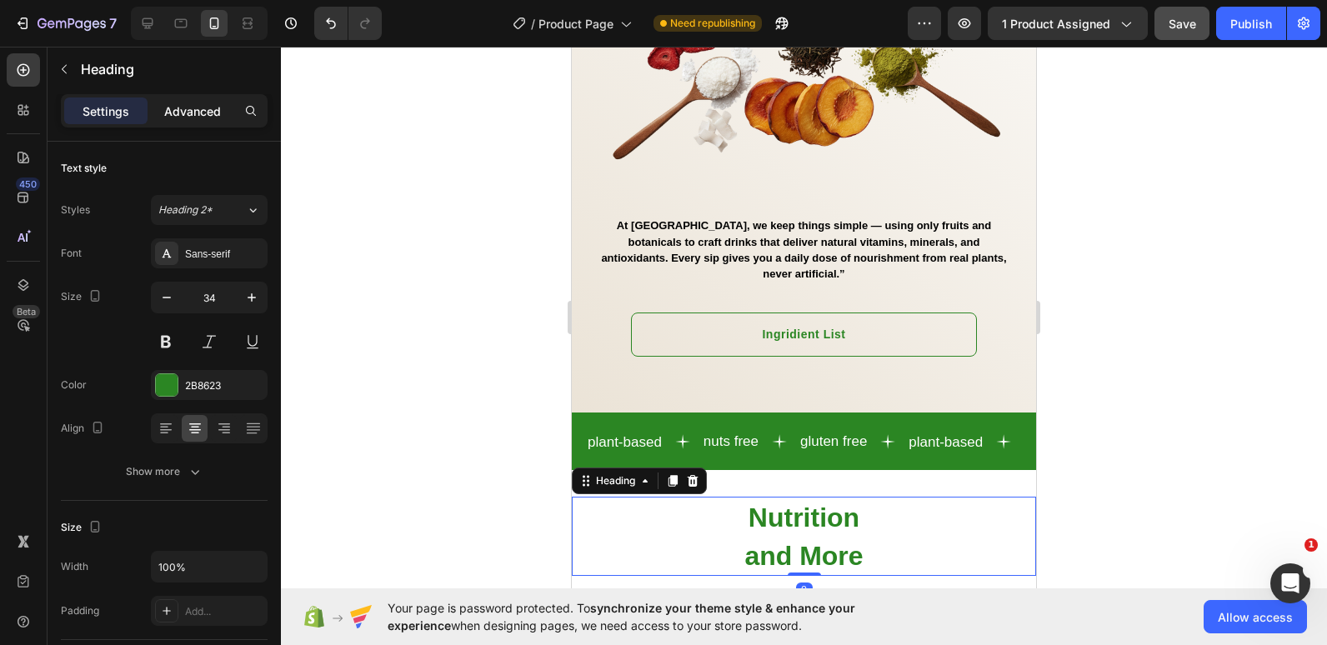
click at [202, 112] on p "Advanced" at bounding box center [192, 110] width 57 height 17
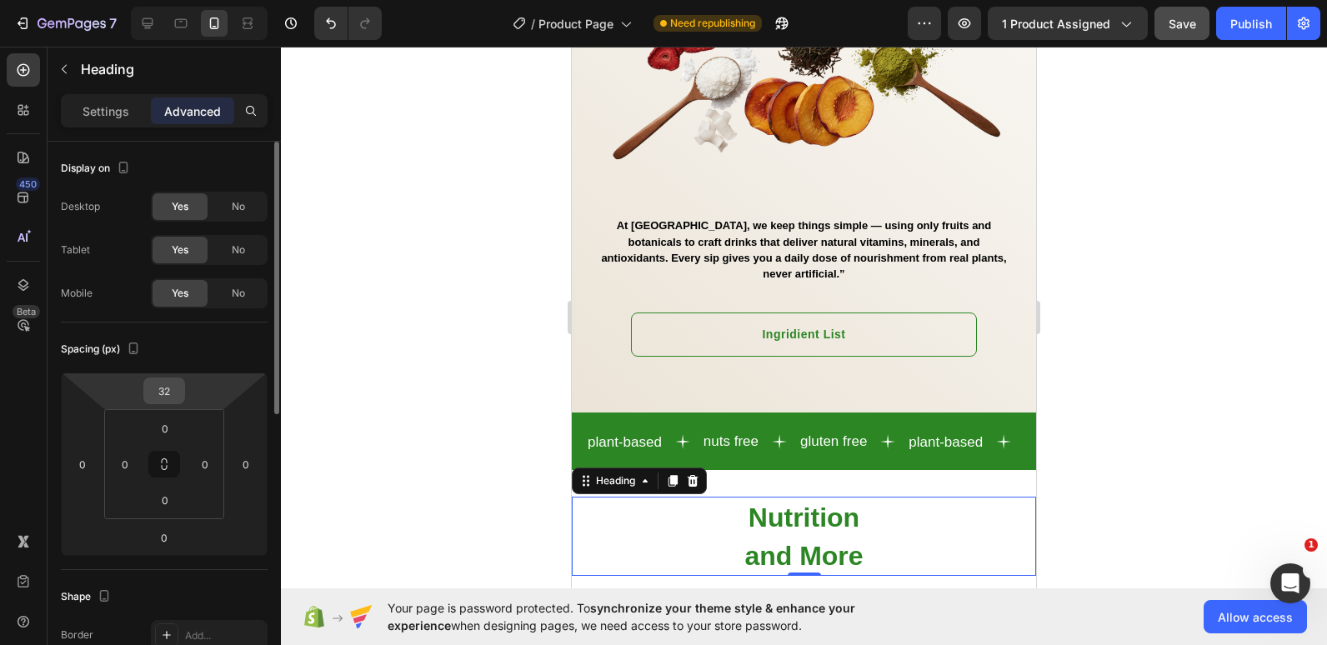
click at [163, 397] on input "32" at bounding box center [163, 390] width 33 height 25
type input "0"
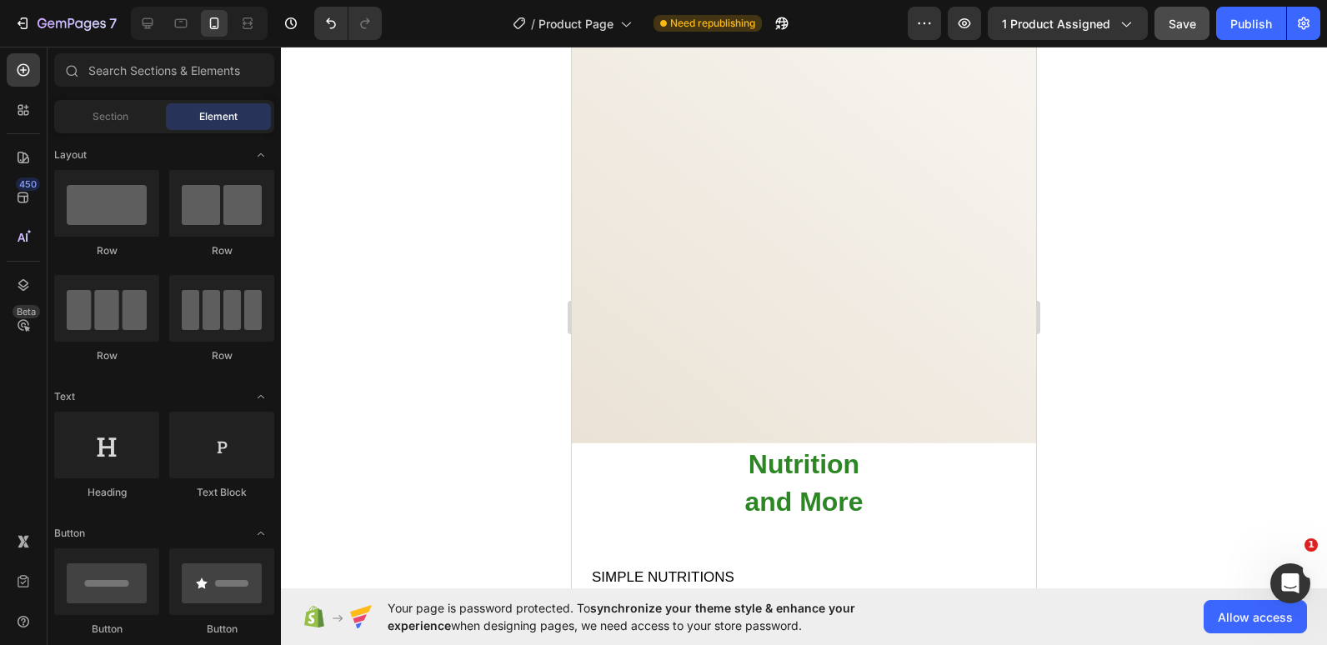
scroll to position [2477, 0]
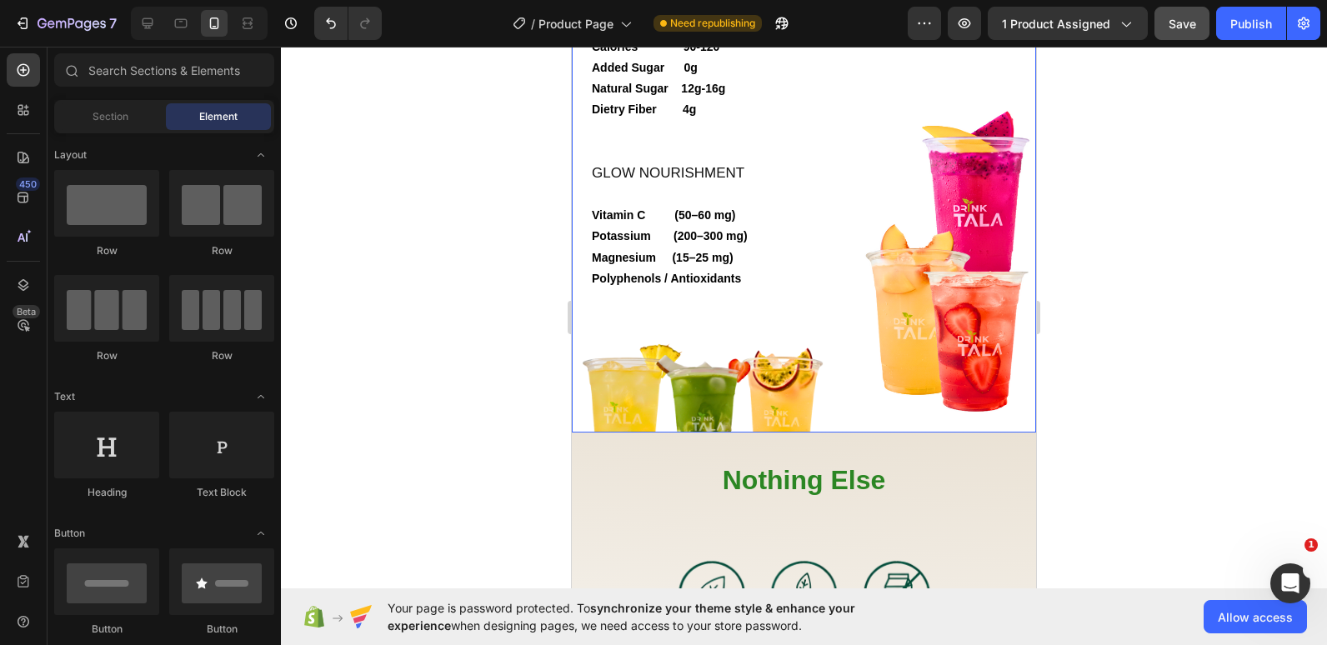
click at [832, 427] on div "SIMPLE NUTRITIONS Calories 90-120 Added Sugar 0g Natural Sugar 12g-16g Dietry F…" at bounding box center [804, 212] width 464 height 442
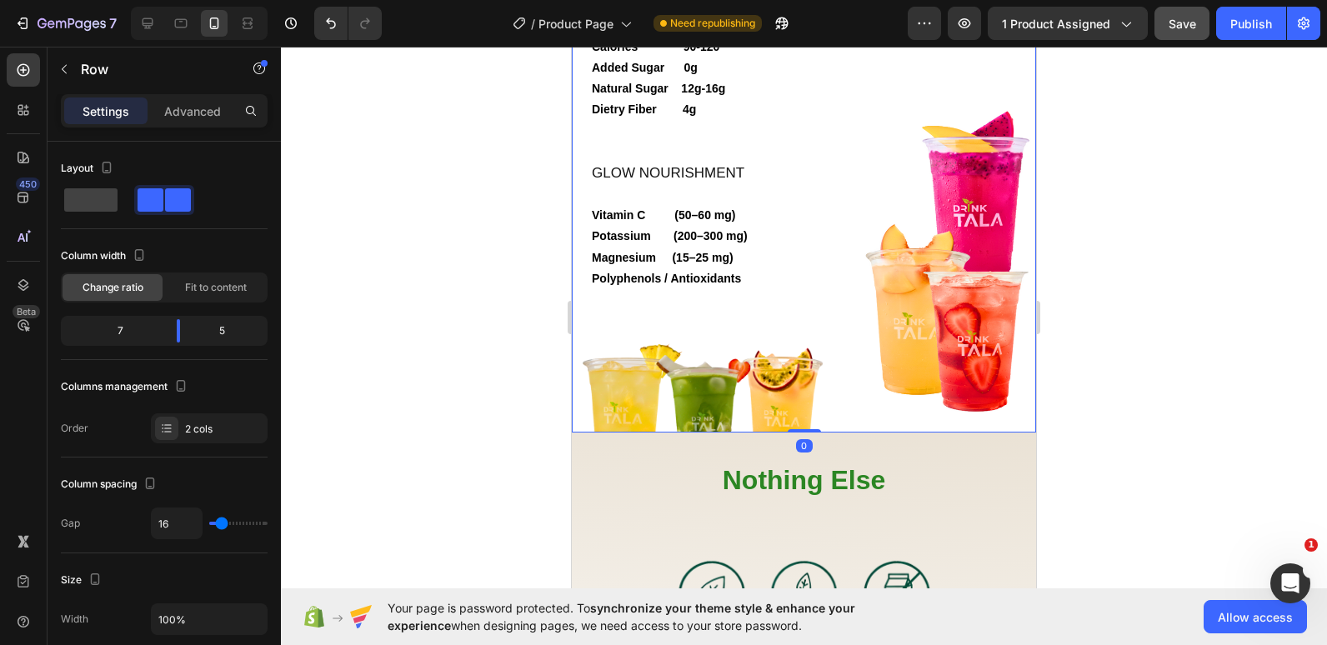
scroll to position [2892, 0]
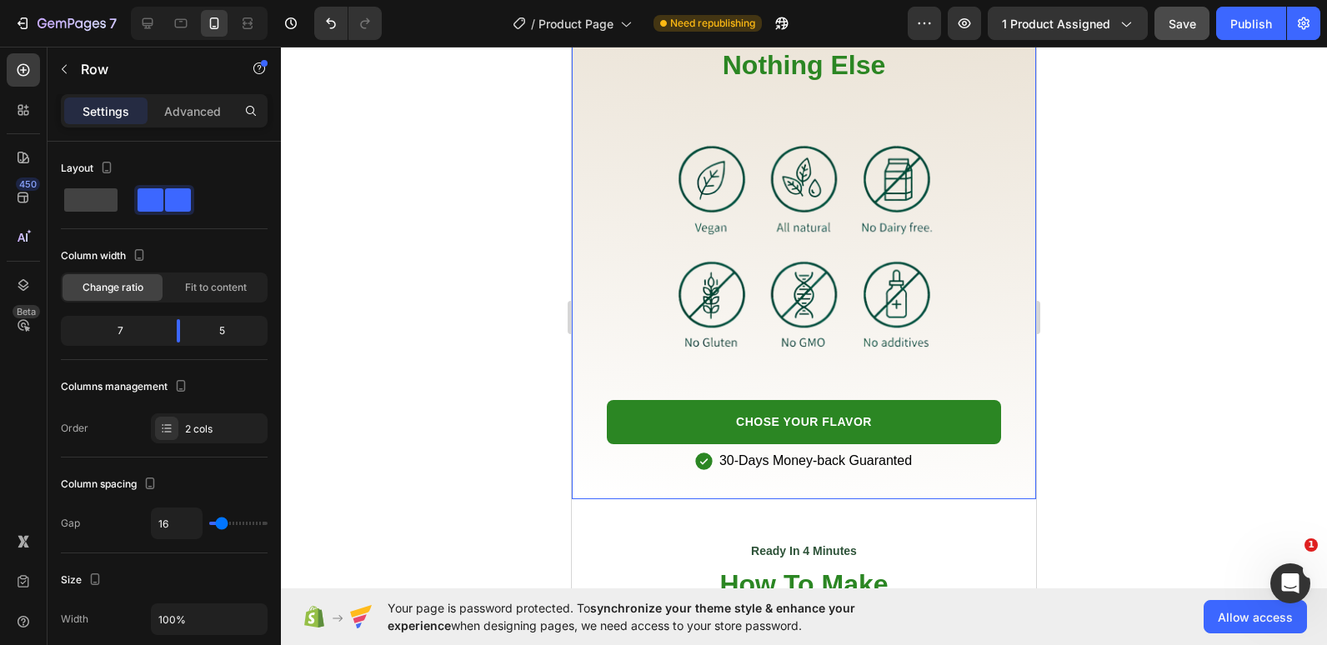
click at [582, 470] on div "Nothing Else Heading Image CHOSE YOUR FLAVOR Button 30-Days Money-back Guarante…" at bounding box center [804, 258] width 464 height 482
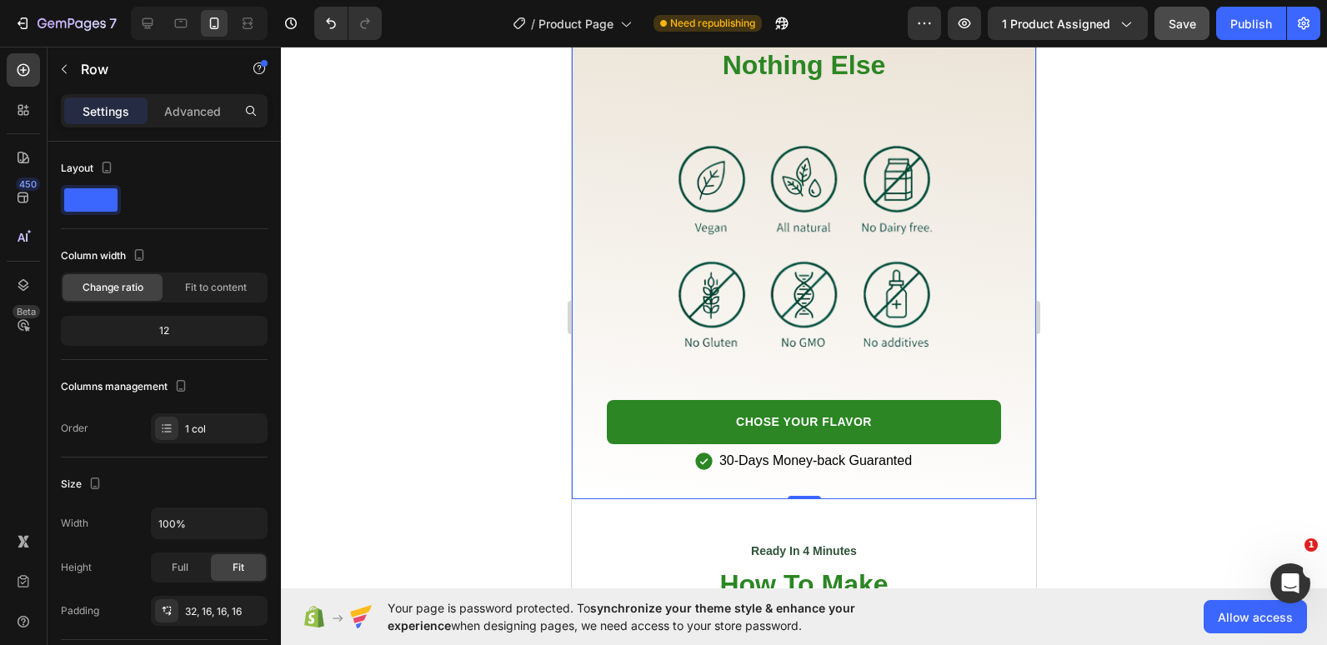
click at [578, 482] on div "Nothing Else Heading Image CHOSE YOUR FLAVOR Button 30-Days Money-back Guarante…" at bounding box center [804, 258] width 464 height 482
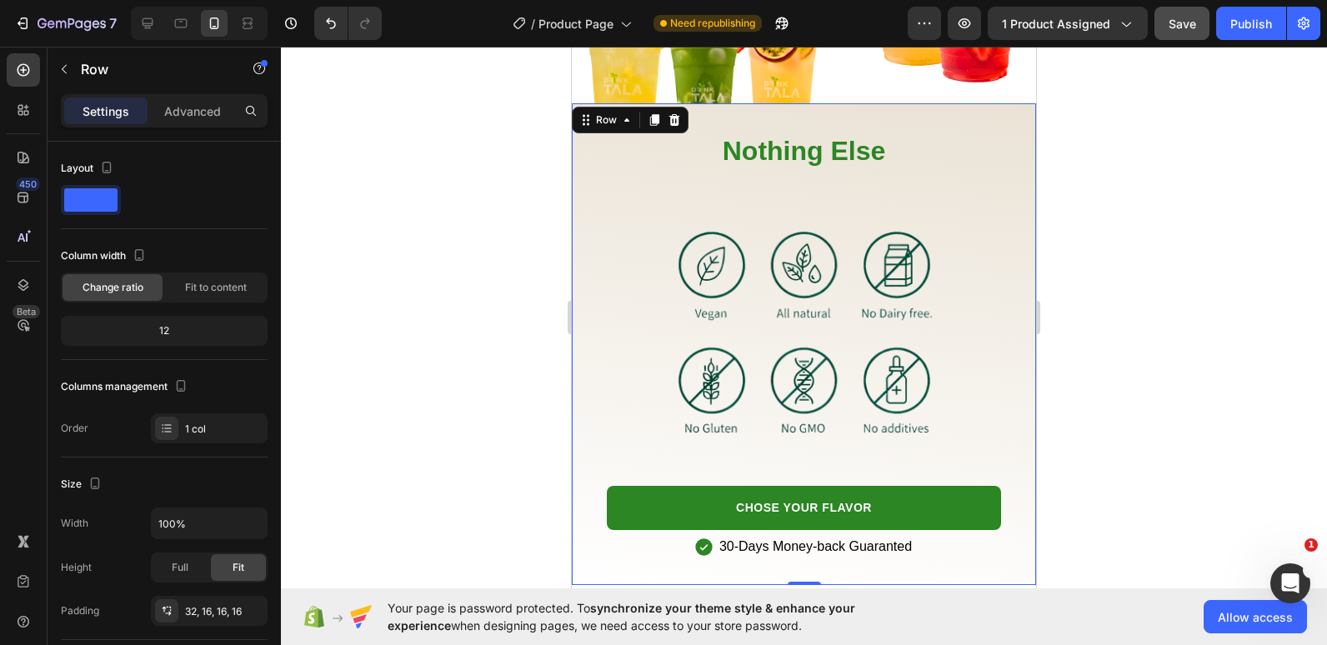
scroll to position [2853, 0]
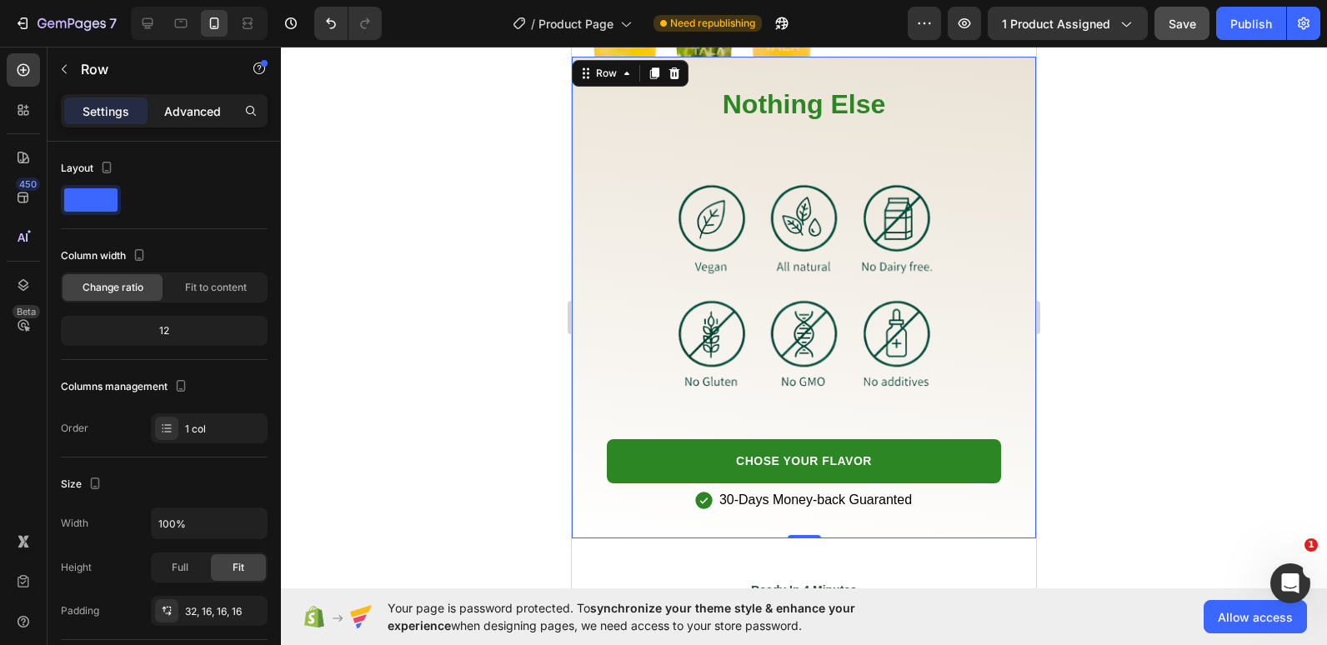
click at [193, 107] on p "Advanced" at bounding box center [192, 110] width 57 height 17
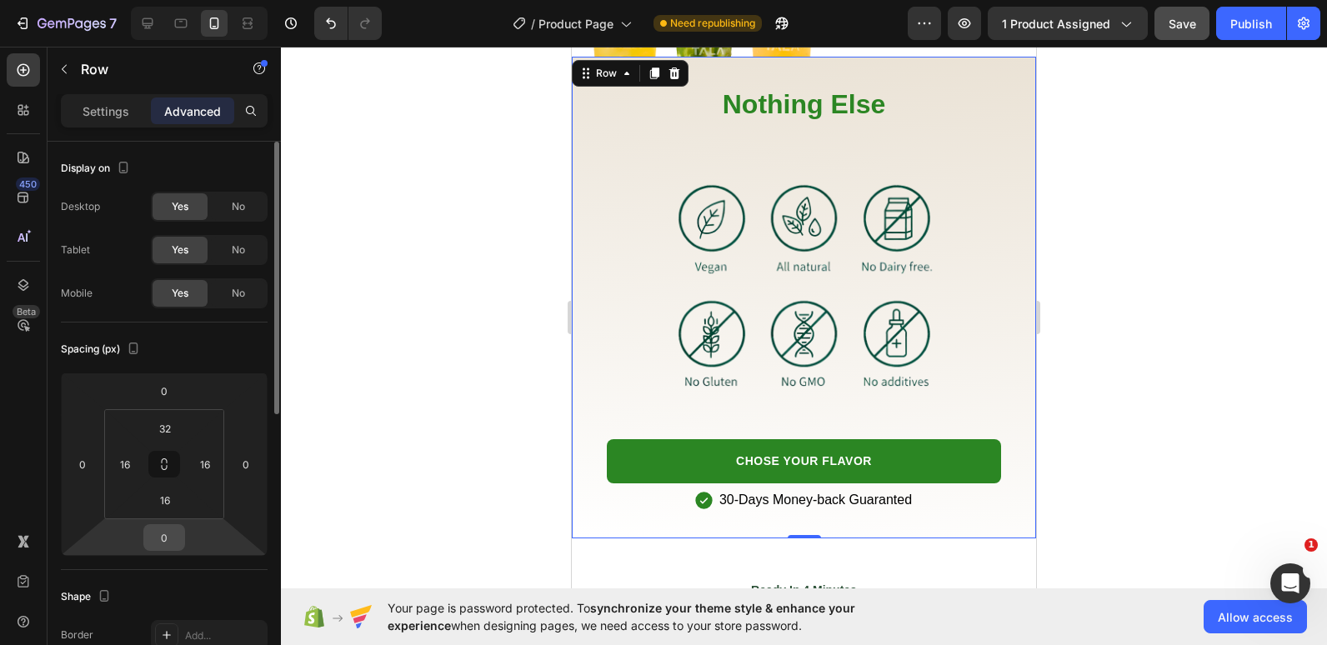
click at [160, 542] on input "0" at bounding box center [163, 537] width 33 height 25
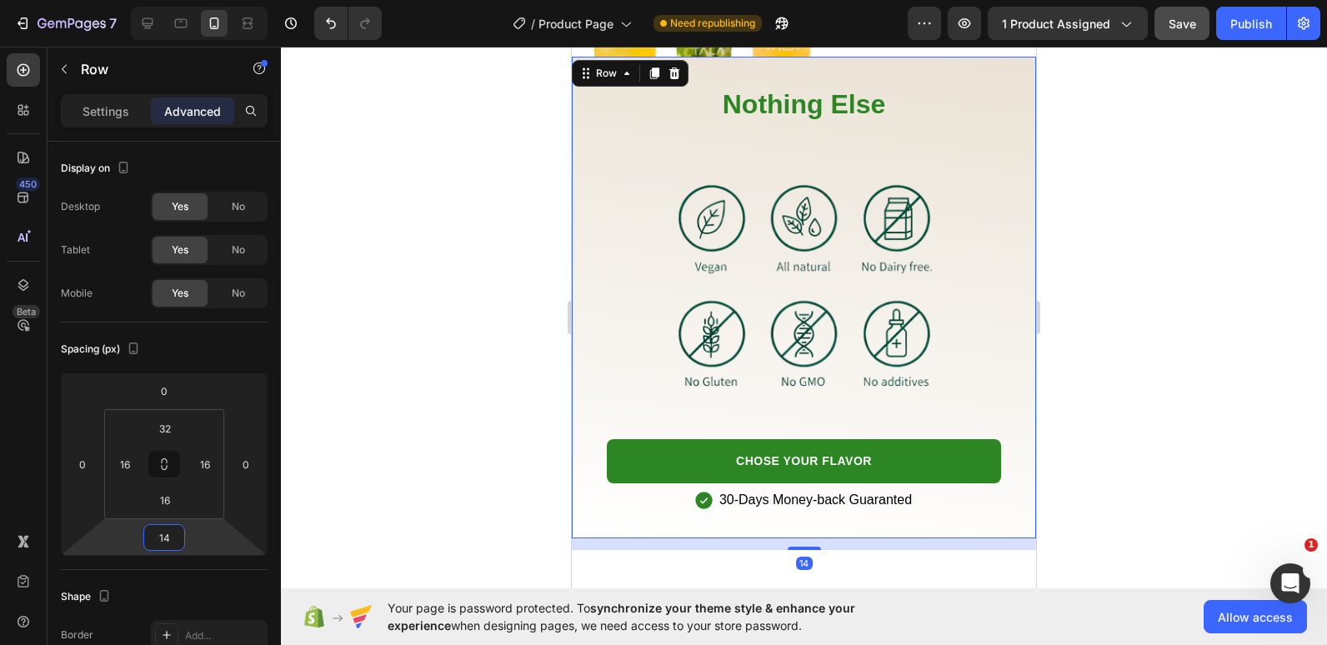
click at [637, 538] on div "14" at bounding box center [804, 544] width 464 height 12
click at [627, 538] on div "14" at bounding box center [804, 544] width 464 height 12
click at [168, 537] on input "14" at bounding box center [163, 537] width 33 height 25
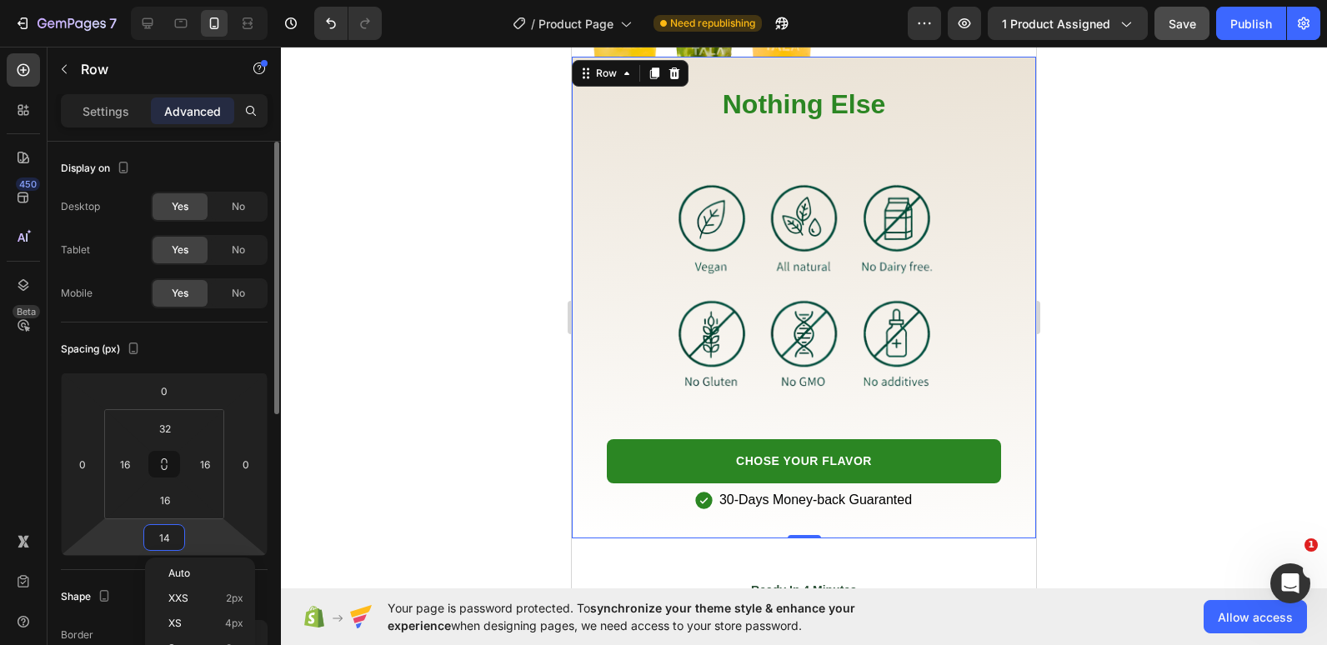
type input "0"
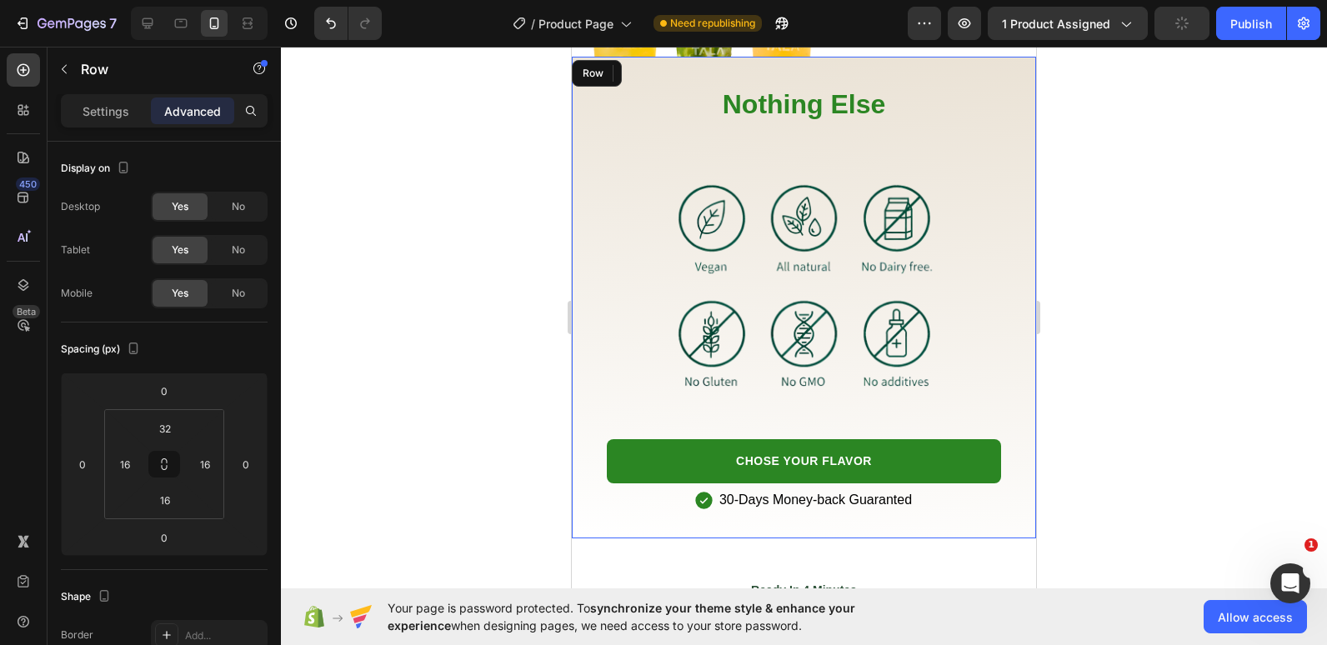
click at [584, 514] on div "Nothing Else Heading Image CHOSE YOUR FLAVOR Button 30-Days Money-back Guarante…" at bounding box center [804, 298] width 464 height 482
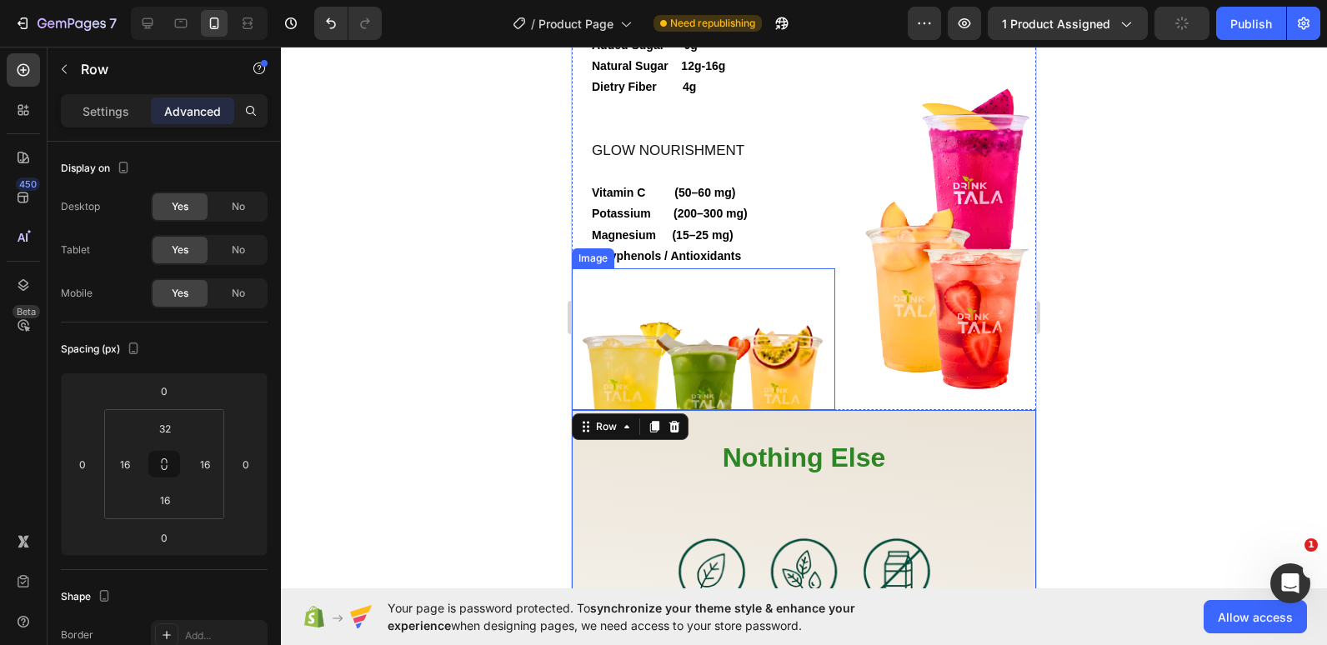
scroll to position [2307, 0]
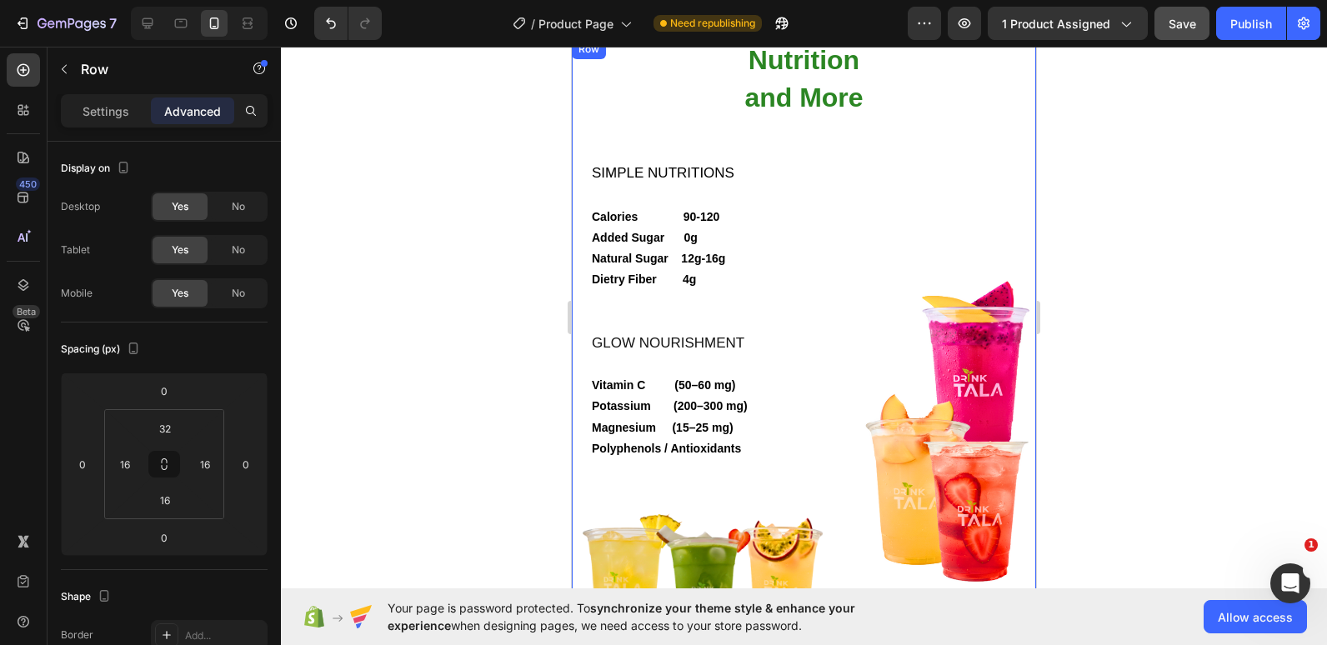
click at [578, 147] on div "Nutrition and More Heading SIMPLE NUTRITIONS Calories 90-120 Added Sugar 0g Nat…" at bounding box center [804, 320] width 464 height 563
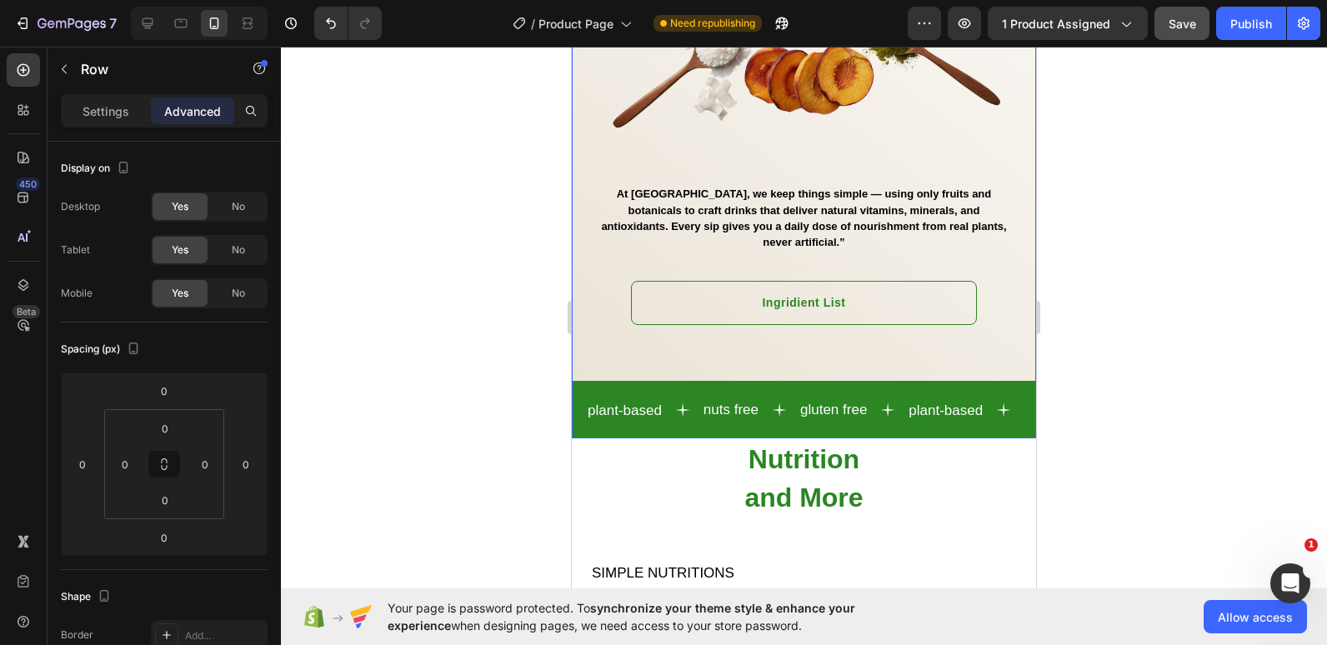
scroll to position [1966, 0]
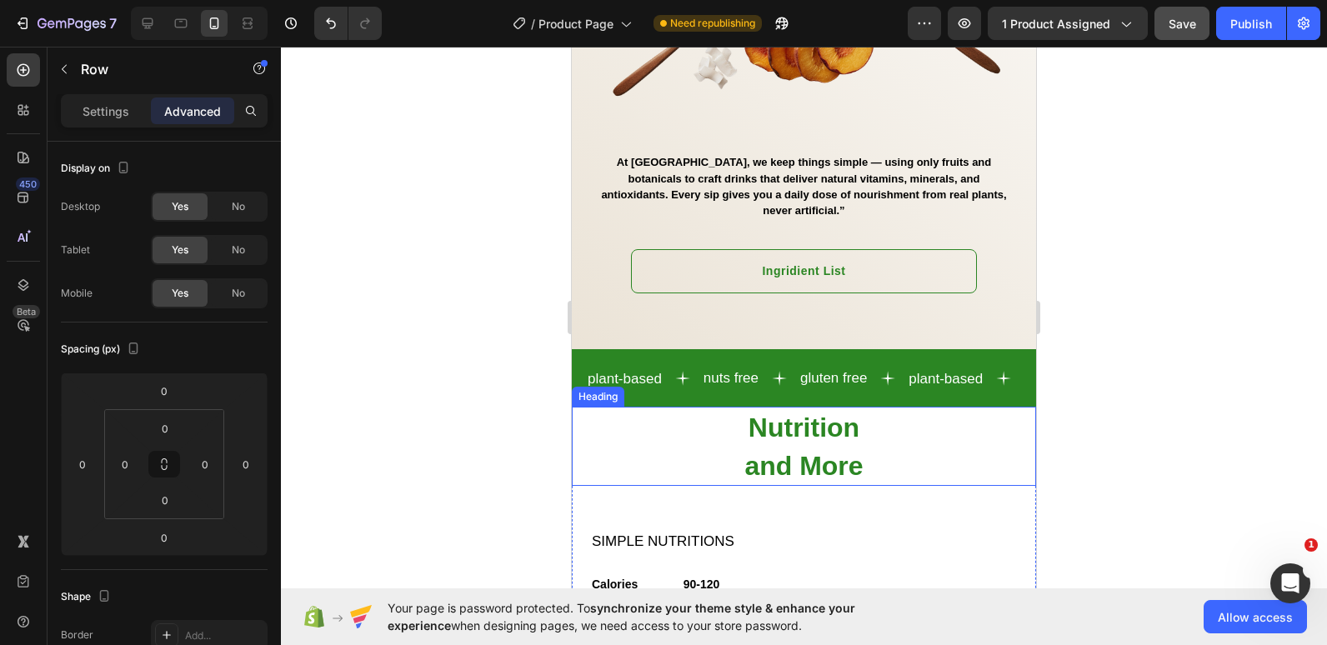
click at [1003, 407] on h2 "Nutrition and More" at bounding box center [804, 446] width 464 height 78
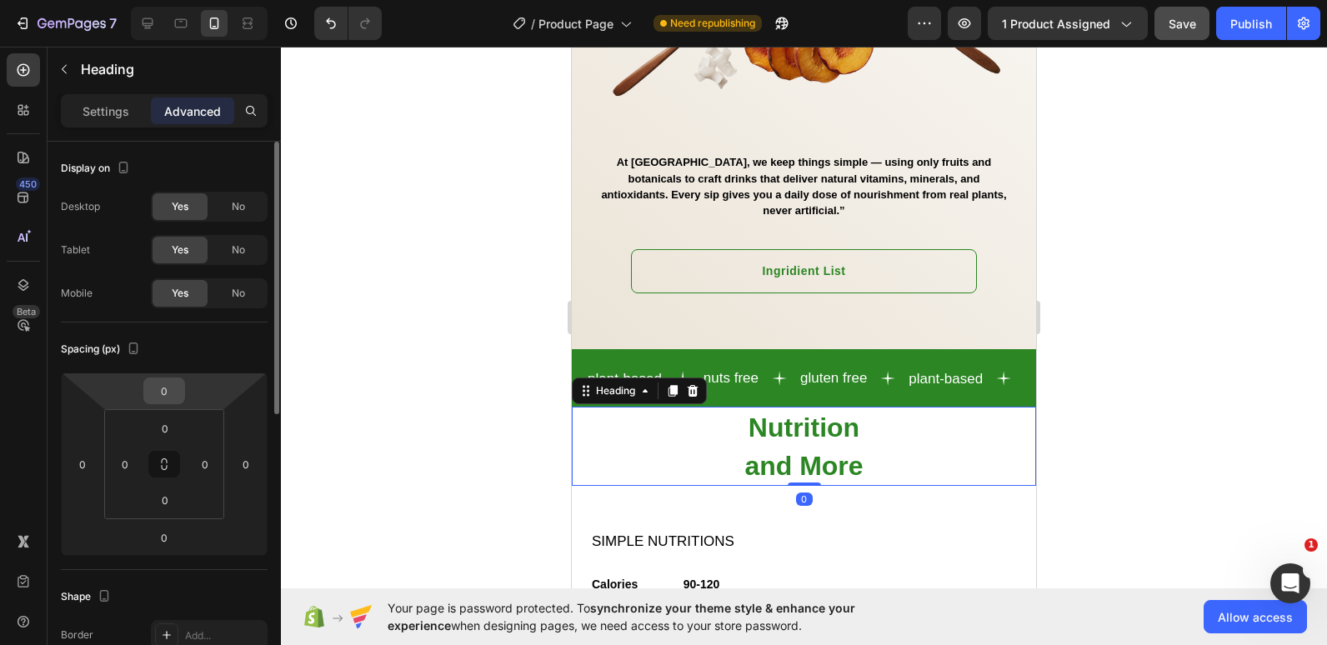
click at [170, 393] on input "0" at bounding box center [163, 390] width 33 height 25
type input "15"
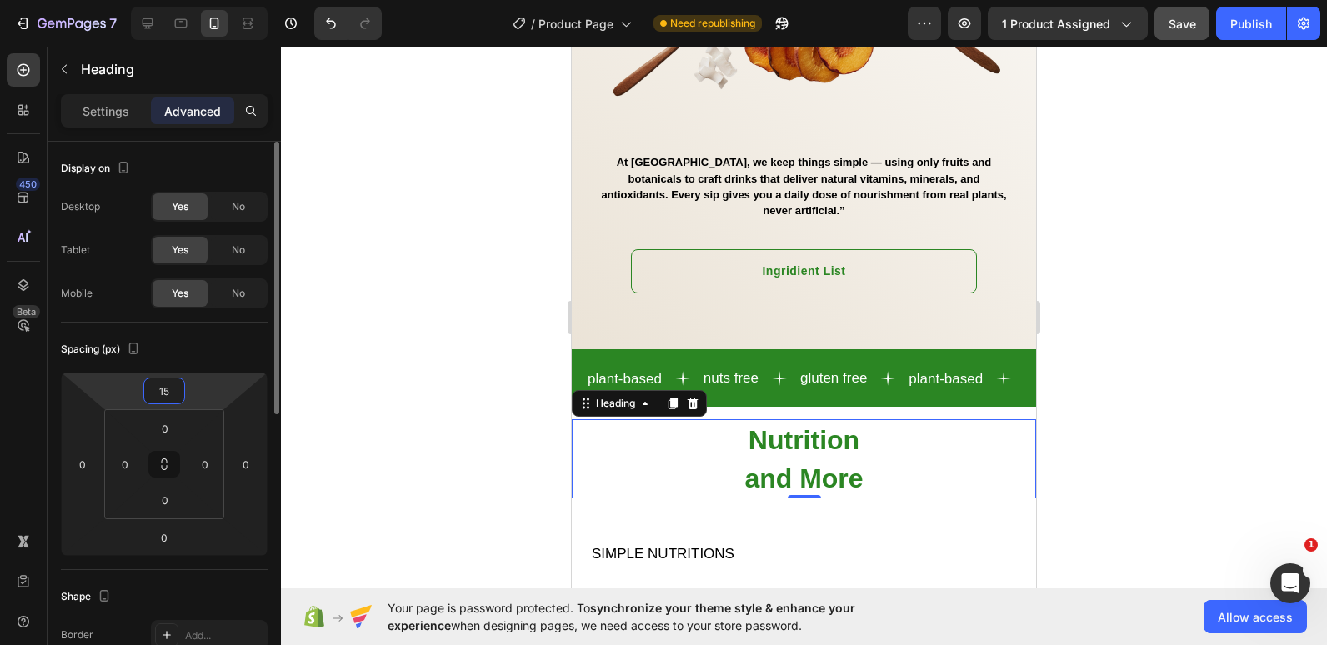
click at [170, 393] on input "15" at bounding box center [163, 390] width 33 height 25
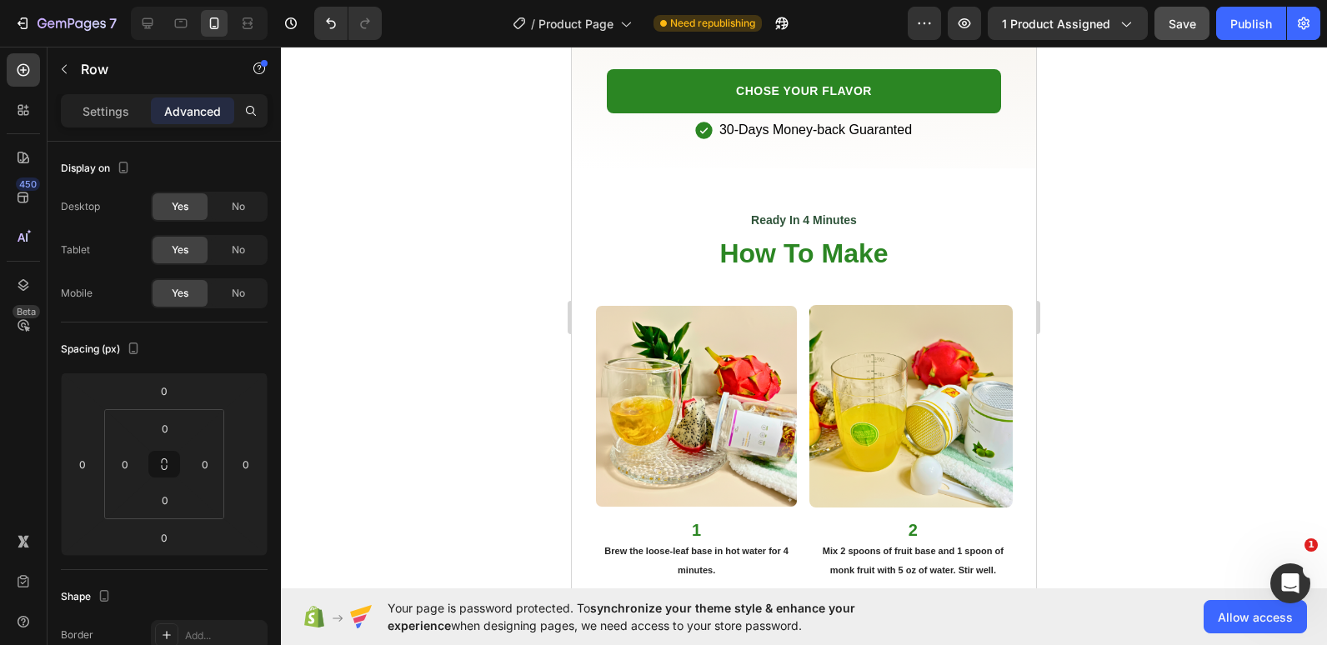
scroll to position [3333, 0]
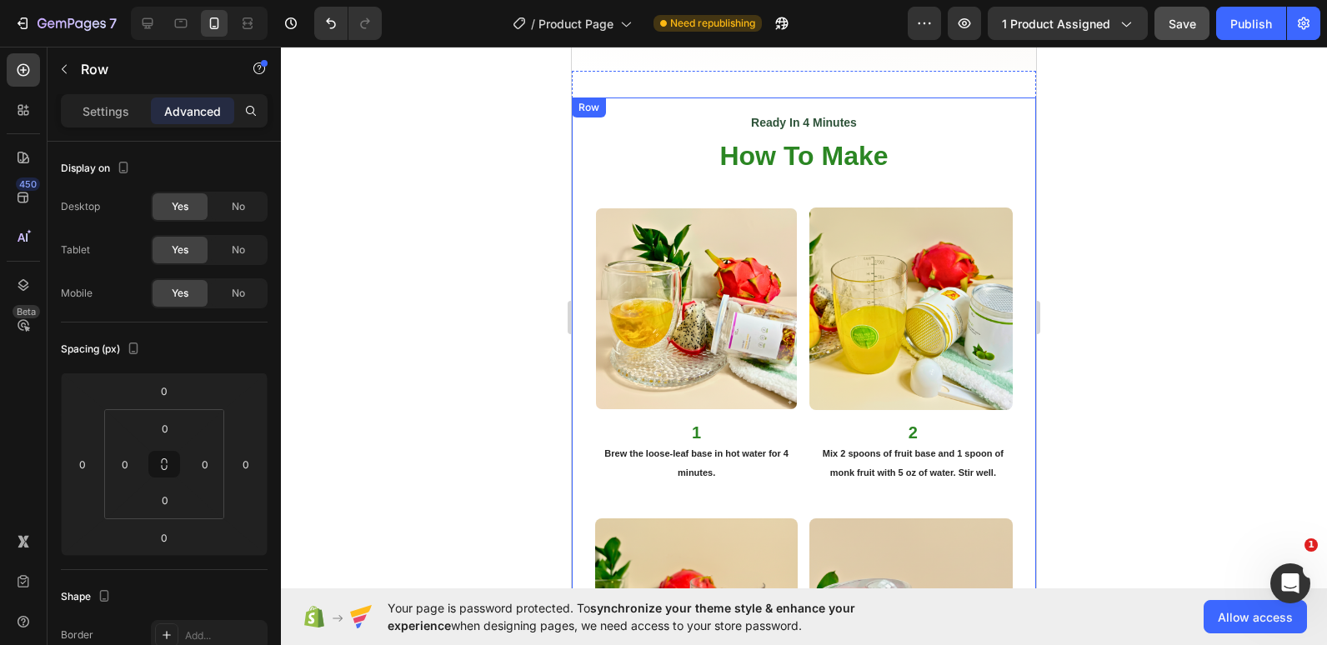
click at [579, 367] on div "Ready In 4 Minutes Text Block How To Make Heading Row Image 1 Brew the loose-le…" at bounding box center [804, 515] width 464 height 837
click at [648, 84] on div "Ready In 4 Minutes Text Block How To Make Heading Row Image 1 Brew the loose-le…" at bounding box center [804, 503] width 464 height 864
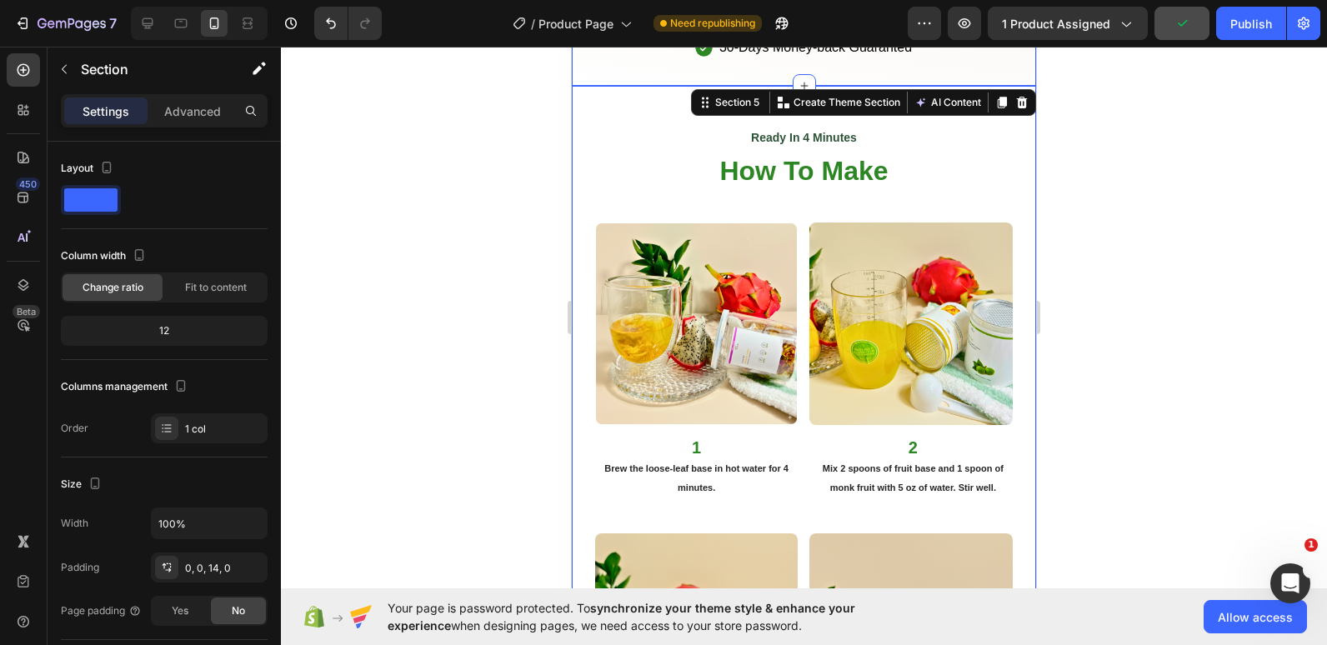
scroll to position [3317, 0]
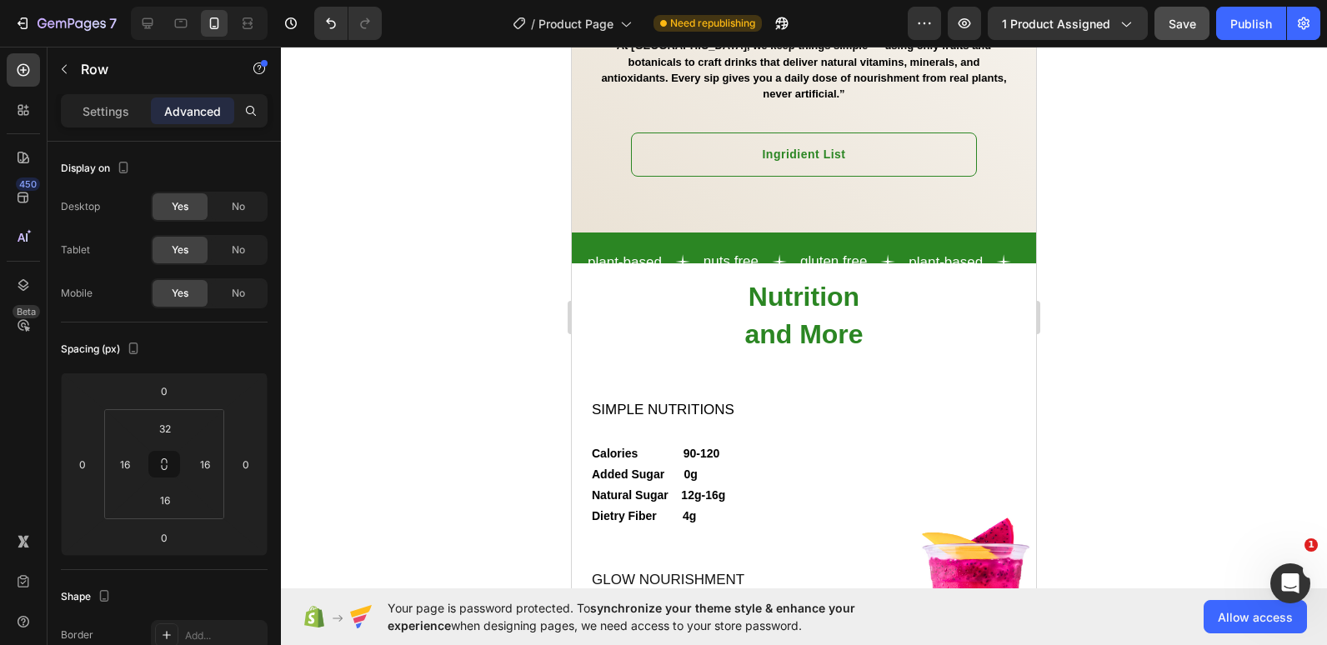
scroll to position [2082, 0]
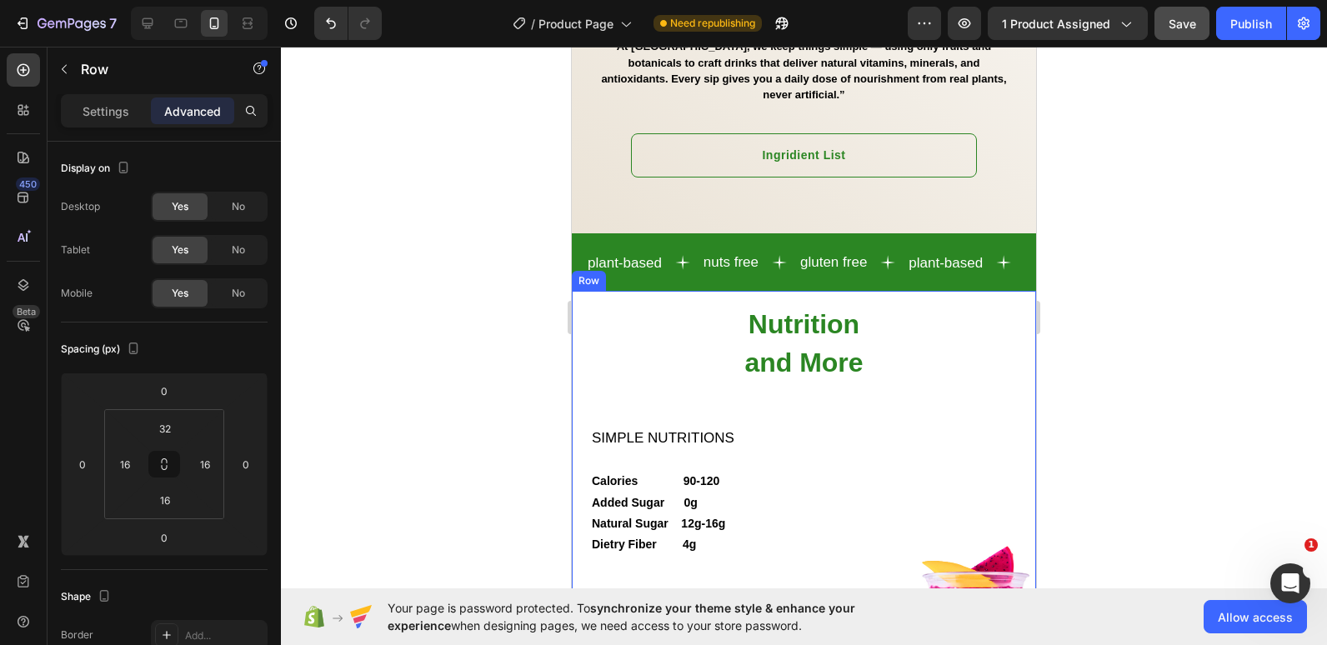
click at [634, 291] on div "Nutrition and More Heading SIMPLE NUTRITIONS Calories 90-120 Added Sugar 0g Nat…" at bounding box center [804, 579] width 464 height 576
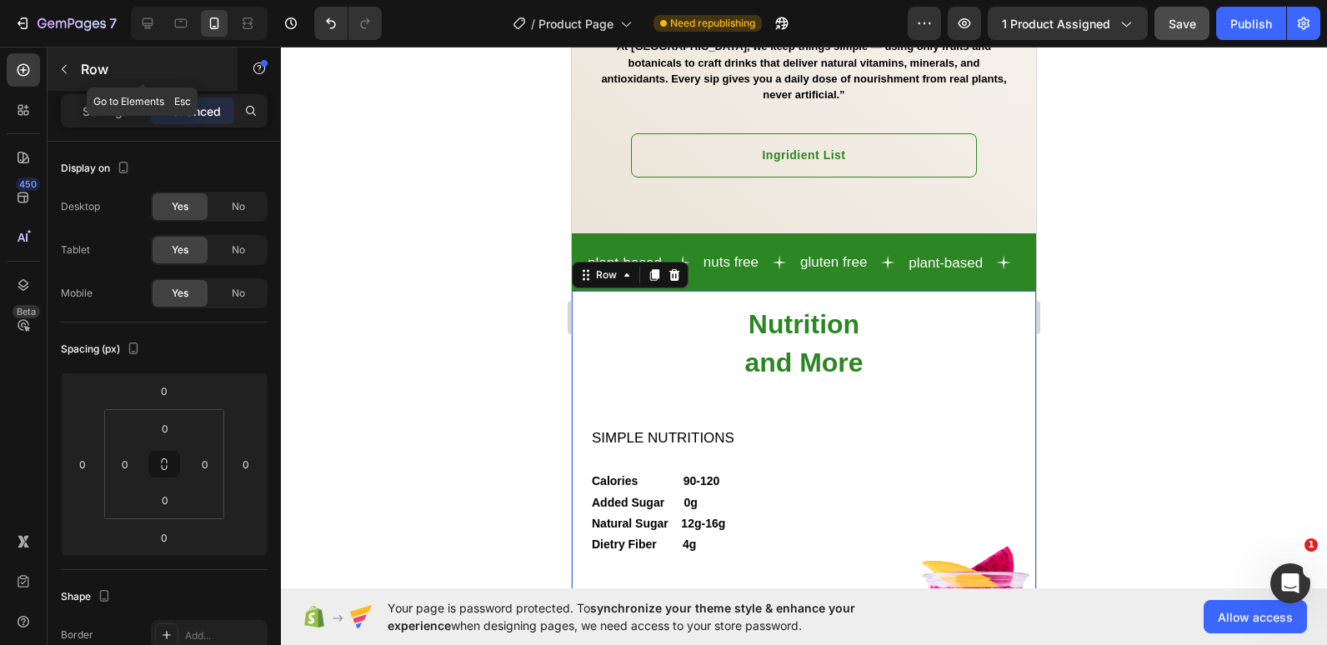
click at [70, 64] on icon "button" at bounding box center [63, 68] width 13 height 13
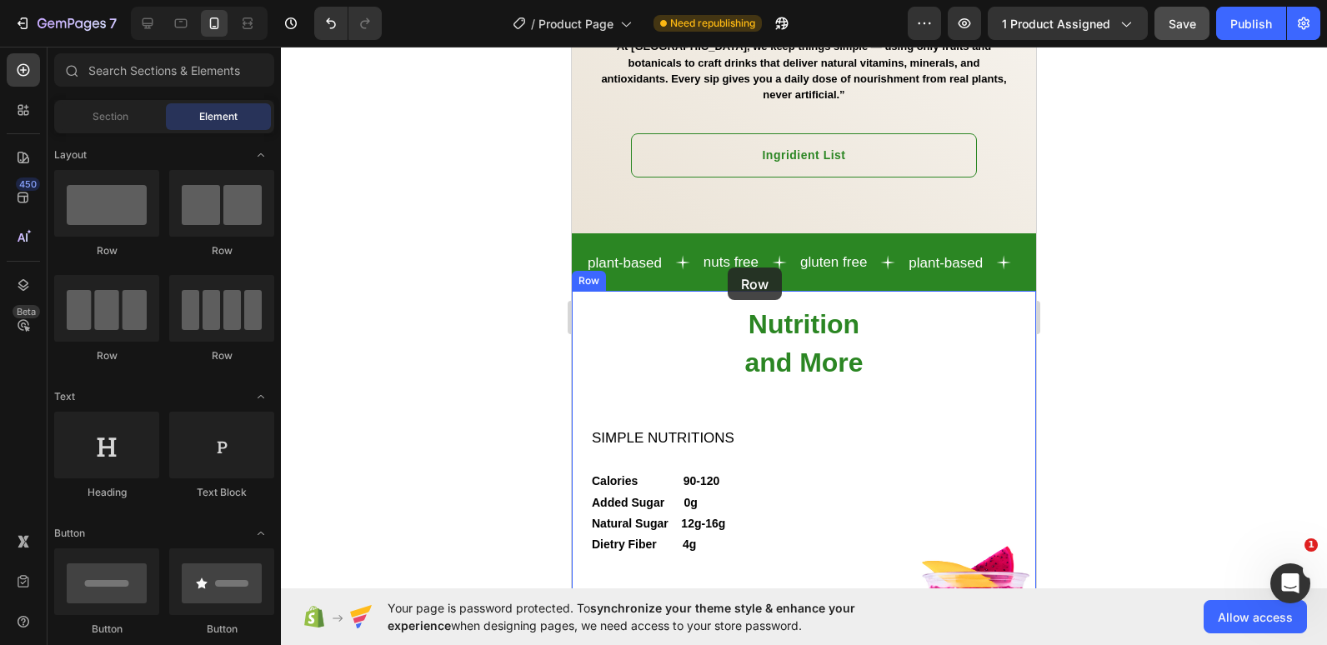
drag, startPoint x: 689, startPoint y: 268, endPoint x: 727, endPoint y: 267, distance: 38.3
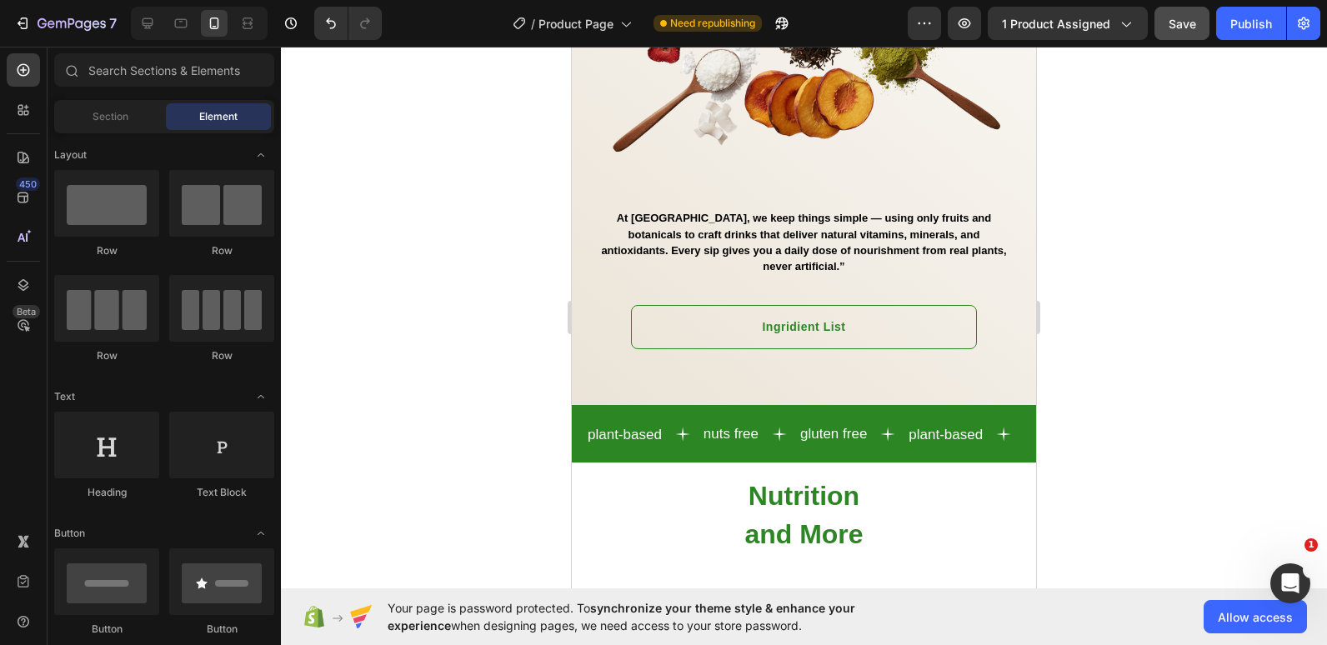
scroll to position [1910, 0]
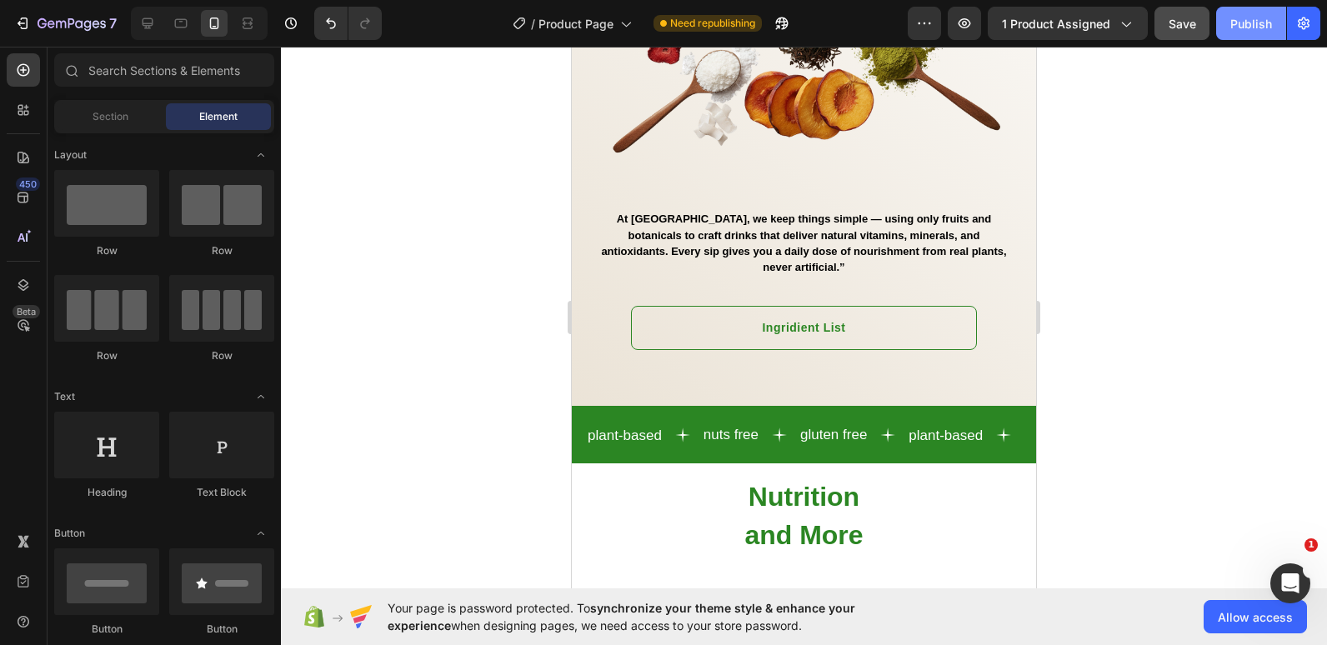
click at [1240, 22] on div "Publish" at bounding box center [1251, 23] width 42 height 17
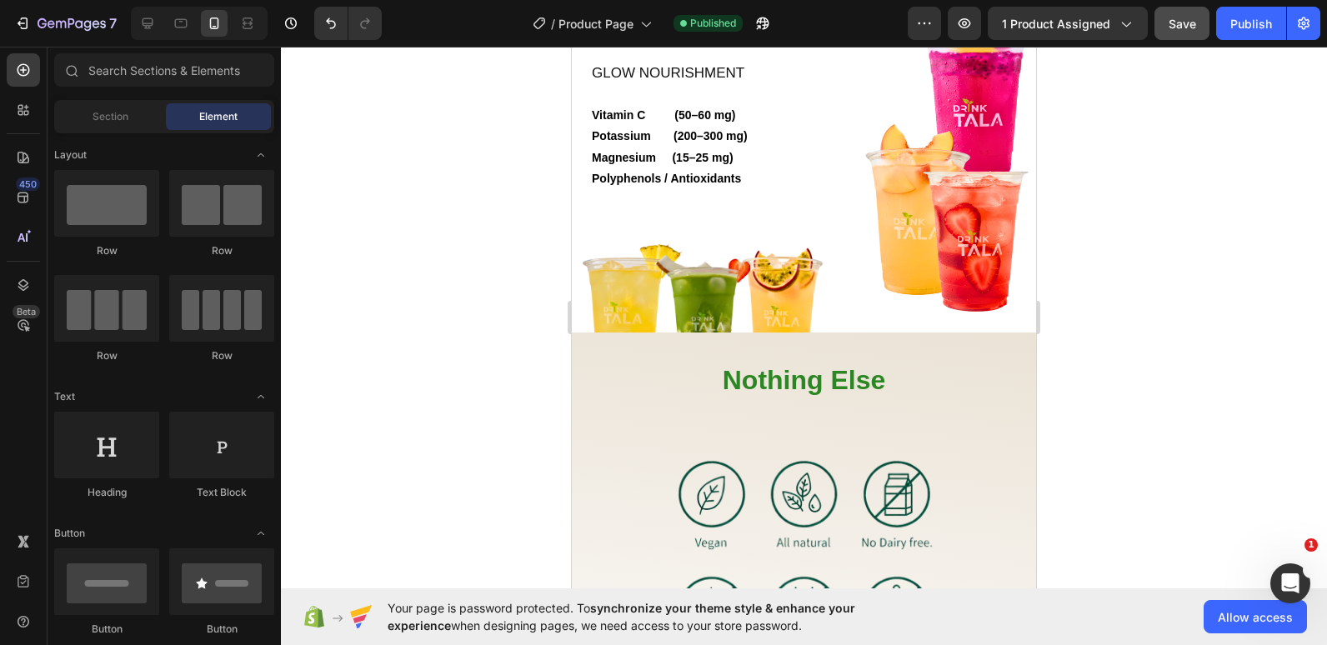
scroll to position [2965, 0]
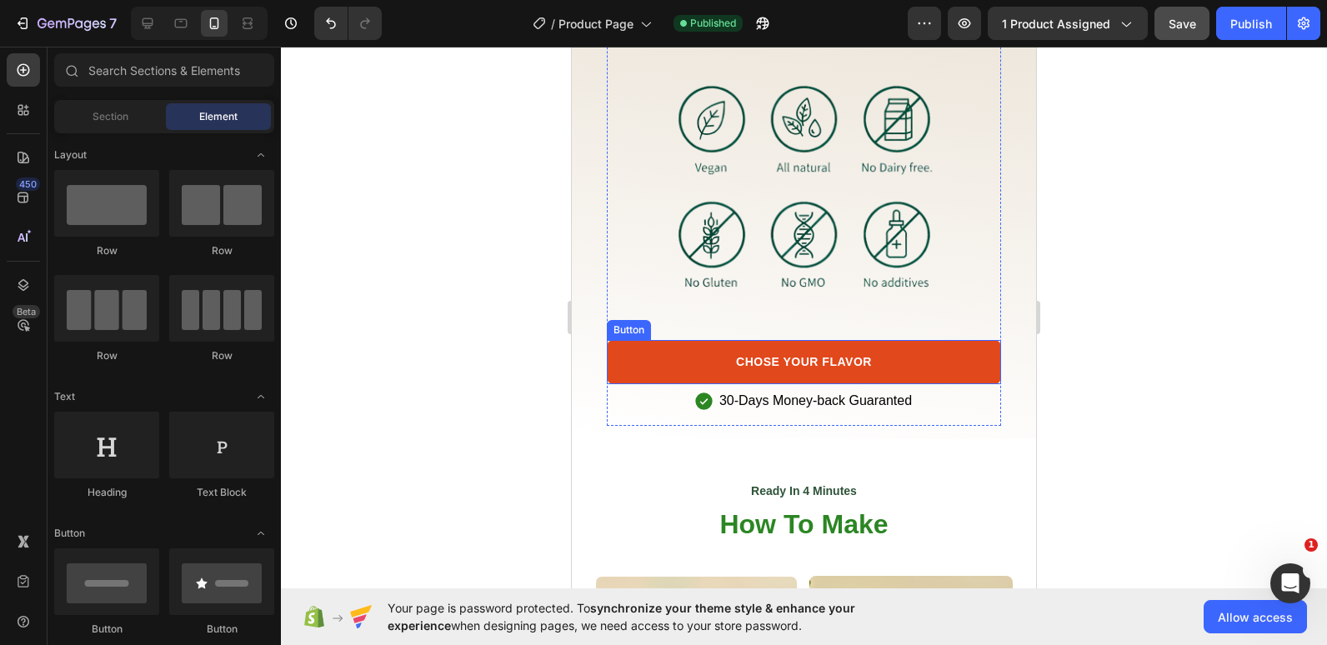
click at [632, 349] on link "CHOSE YOUR FLAVOR" at bounding box center [804, 362] width 394 height 44
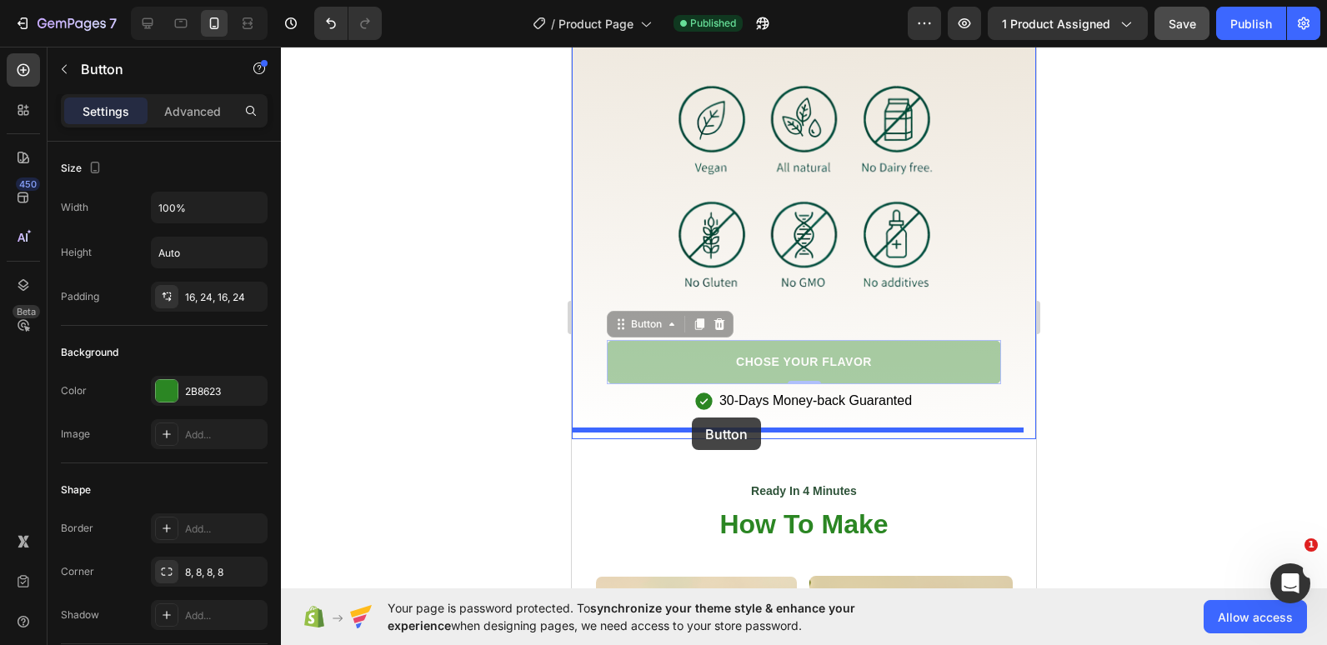
drag, startPoint x: 657, startPoint y: 352, endPoint x: 692, endPoint y: 417, distance: 73.8
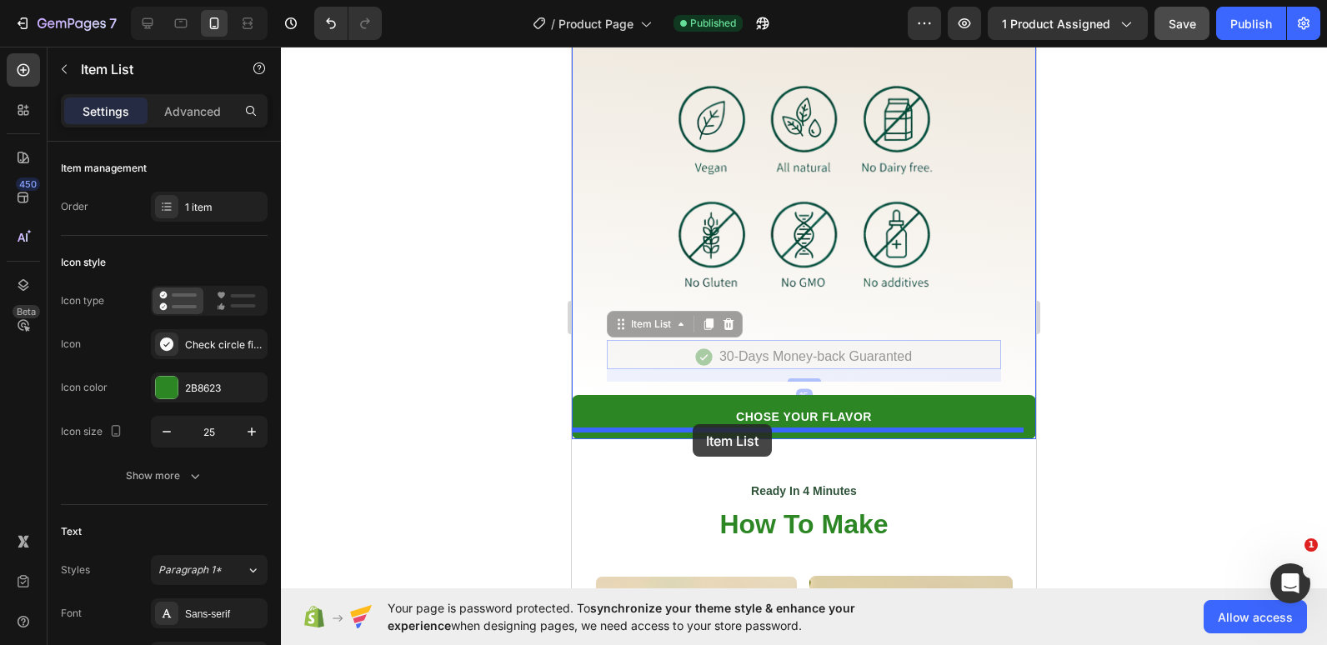
drag, startPoint x: 669, startPoint y: 337, endPoint x: 692, endPoint y: 424, distance: 90.5
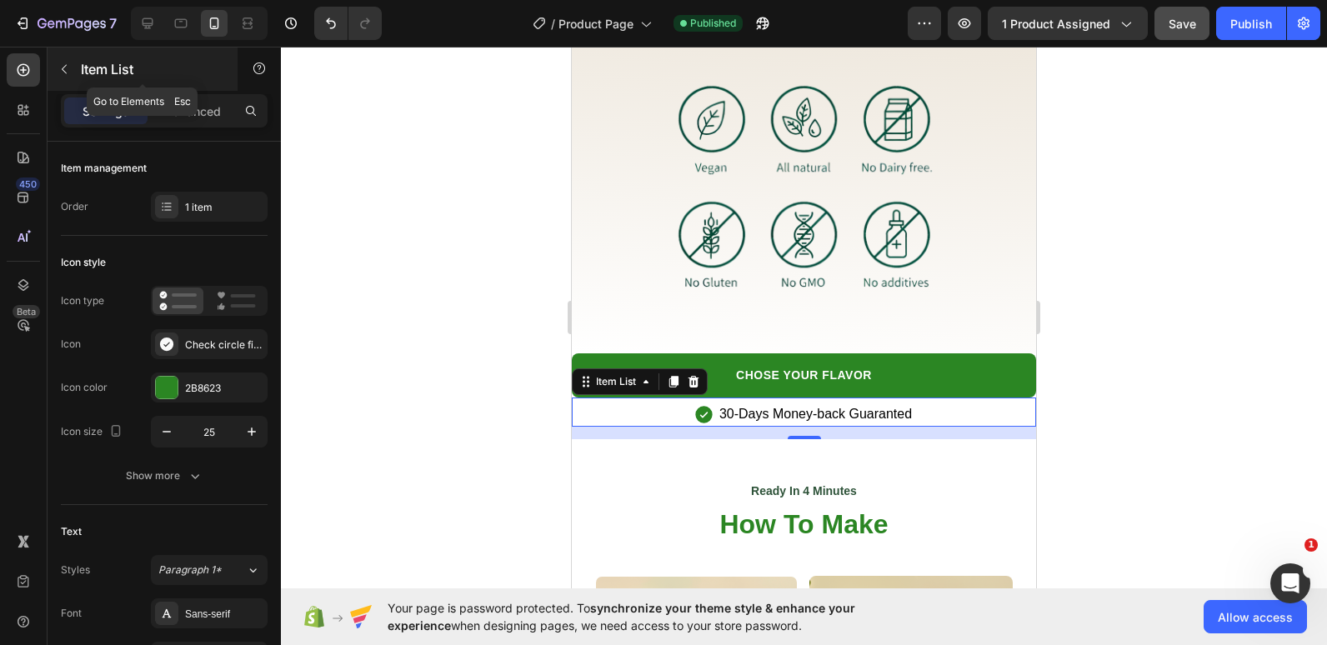
click at [68, 62] on icon "button" at bounding box center [63, 68] width 13 height 13
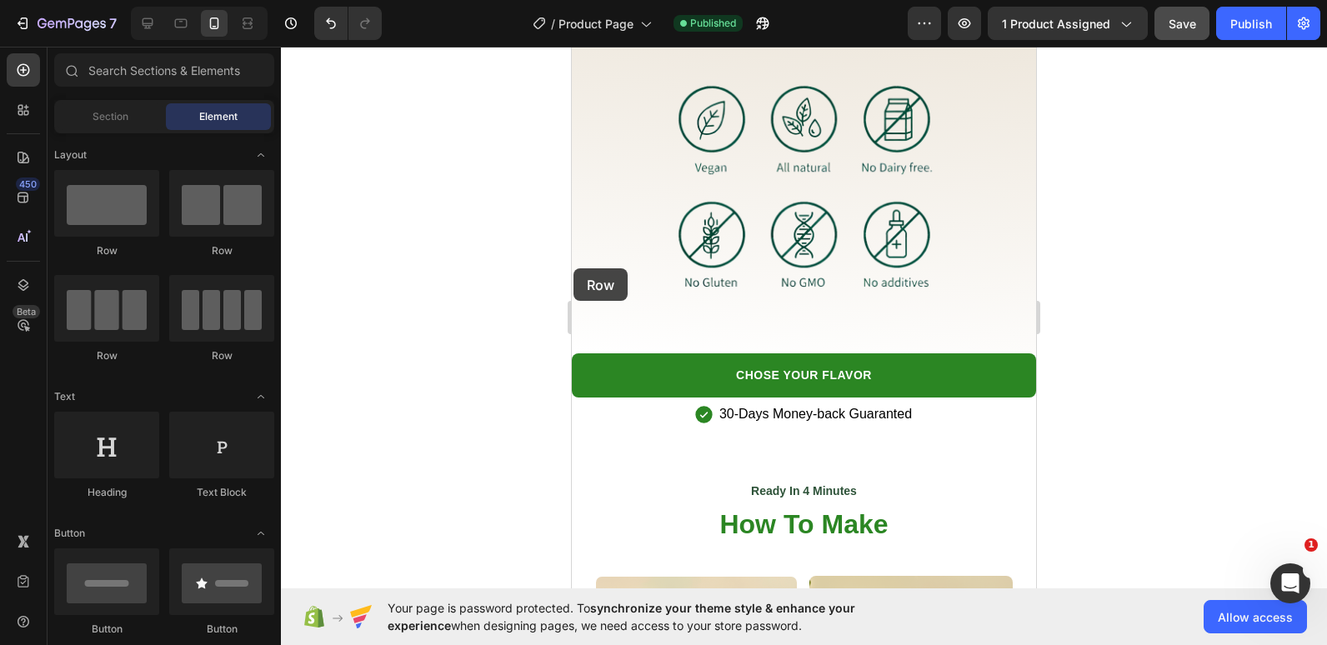
drag, startPoint x: 664, startPoint y: 256, endPoint x: 597, endPoint y: 271, distance: 68.3
click at [599, 272] on div "Nothing Else Heading Image Row" at bounding box center [803, 162] width 437 height 356
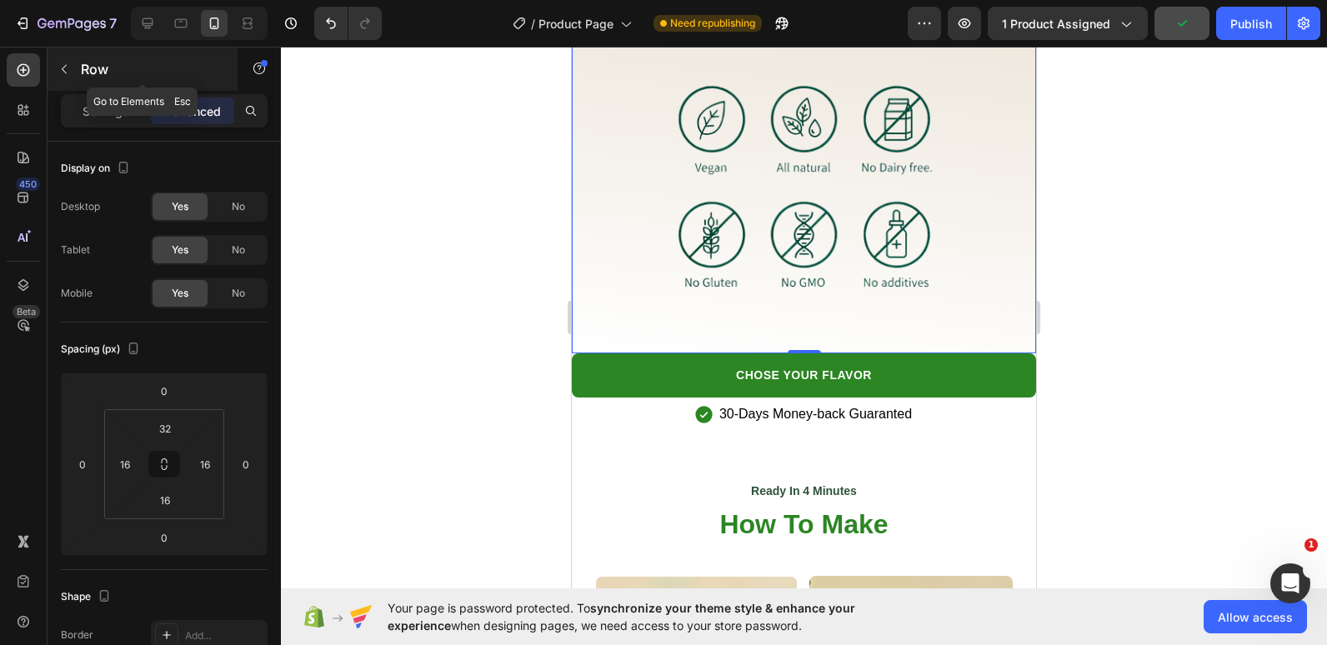
click at [62, 64] on icon "button" at bounding box center [63, 68] width 13 height 13
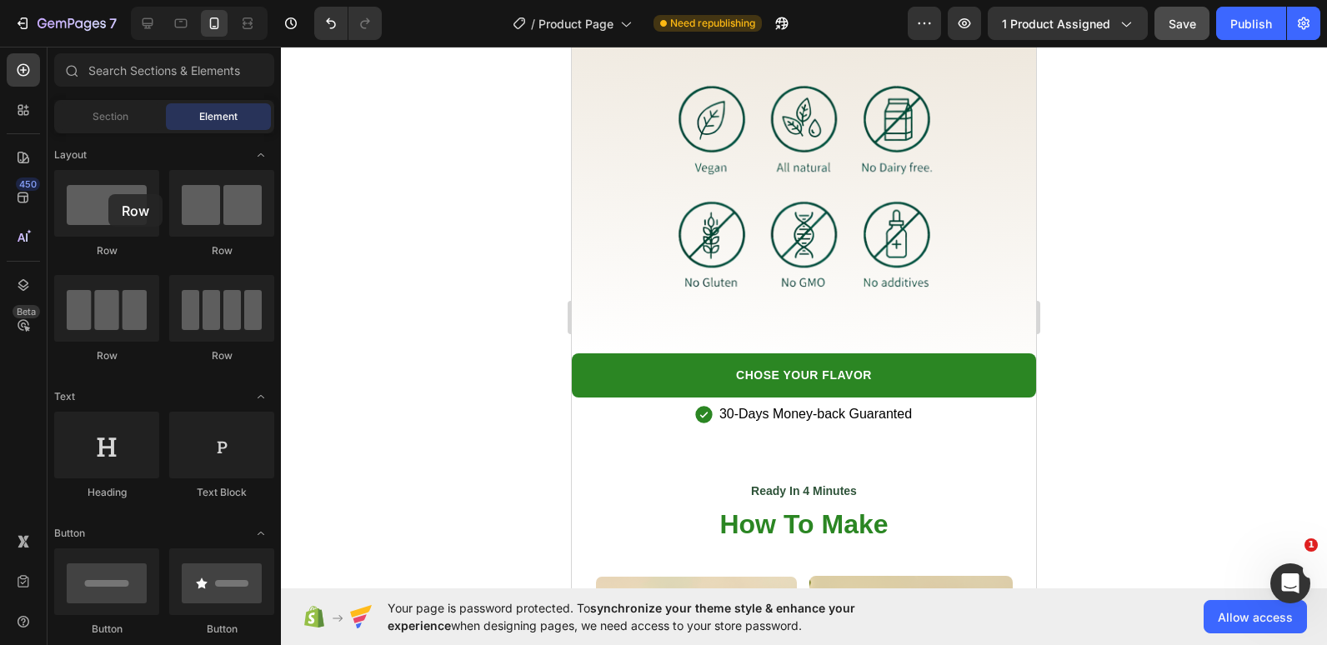
drag, startPoint x: 108, startPoint y: 194, endPoint x: 339, endPoint y: 270, distance: 242.9
click at [203, 191] on div "Row Row Row Row" at bounding box center [164, 274] width 220 height 208
drag, startPoint x: 76, startPoint y: 224, endPoint x: 272, endPoint y: 185, distance: 199.7
click at [272, 185] on div "Layout Row Row Row Row Text Heading Text Block Button Button Button Media Image…" at bounding box center [163, 386] width 233 height 507
click at [135, 189] on div at bounding box center [106, 203] width 105 height 67
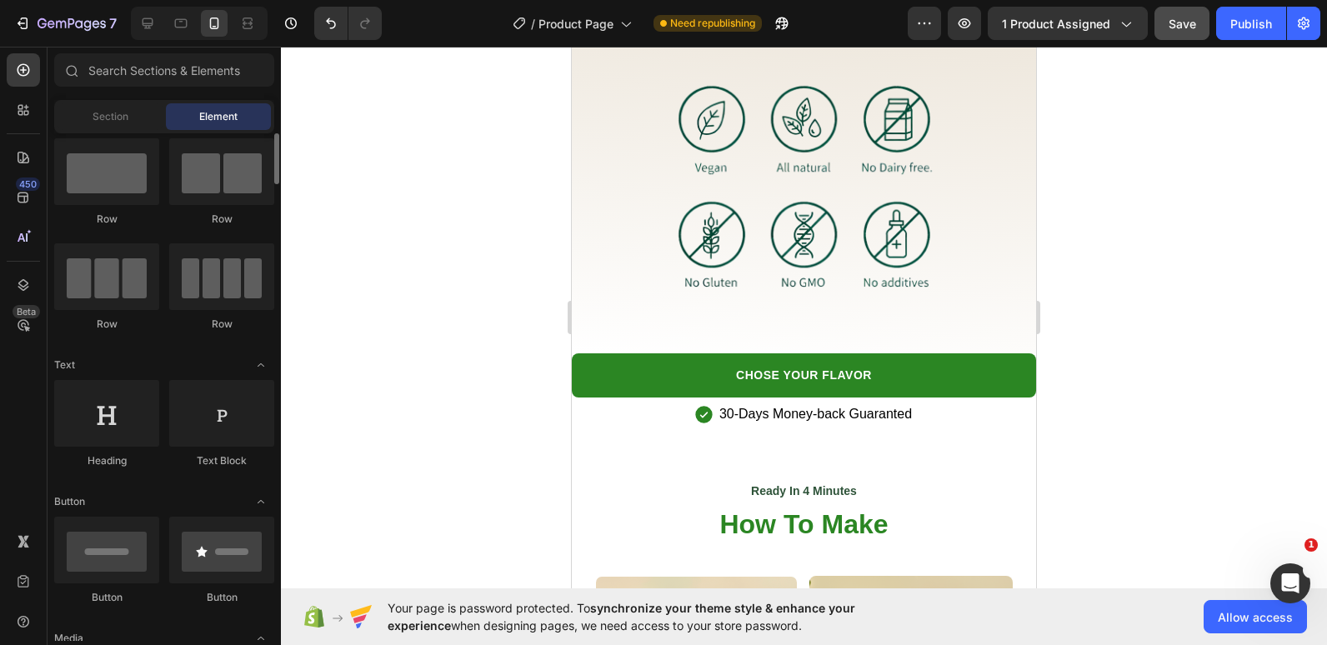
scroll to position [42, 0]
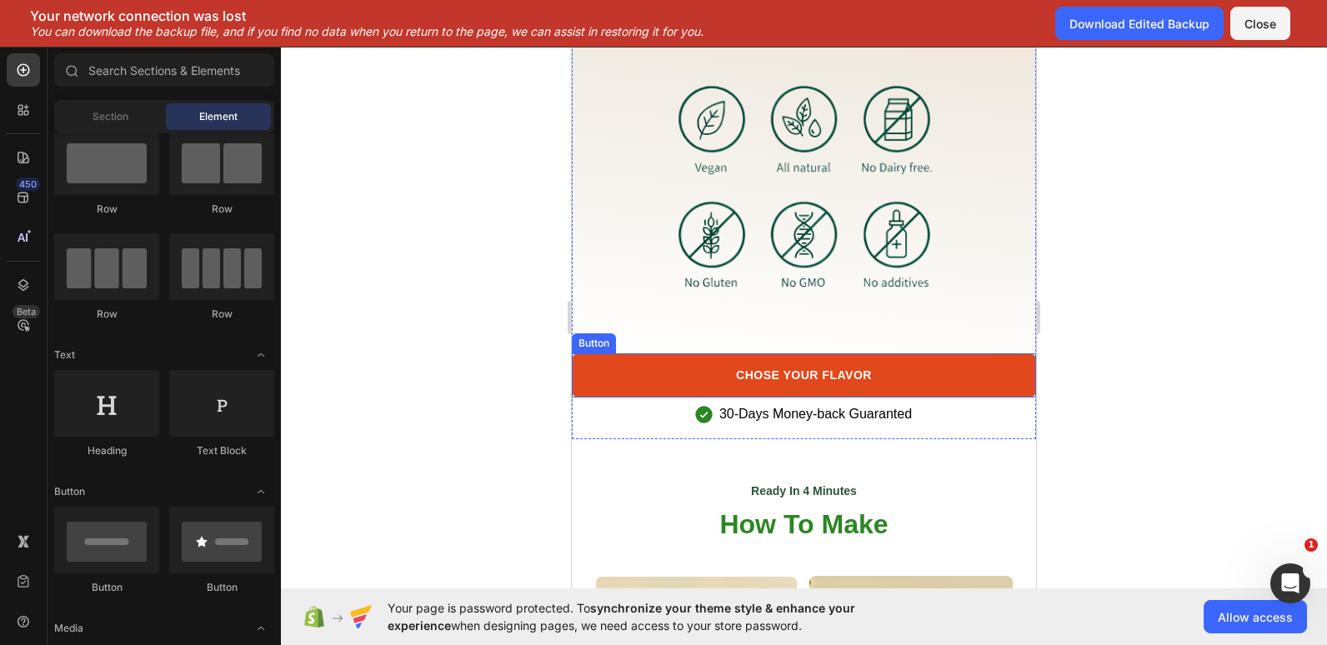
click at [1001, 365] on link "CHOSE YOUR FLAVOR" at bounding box center [804, 375] width 464 height 44
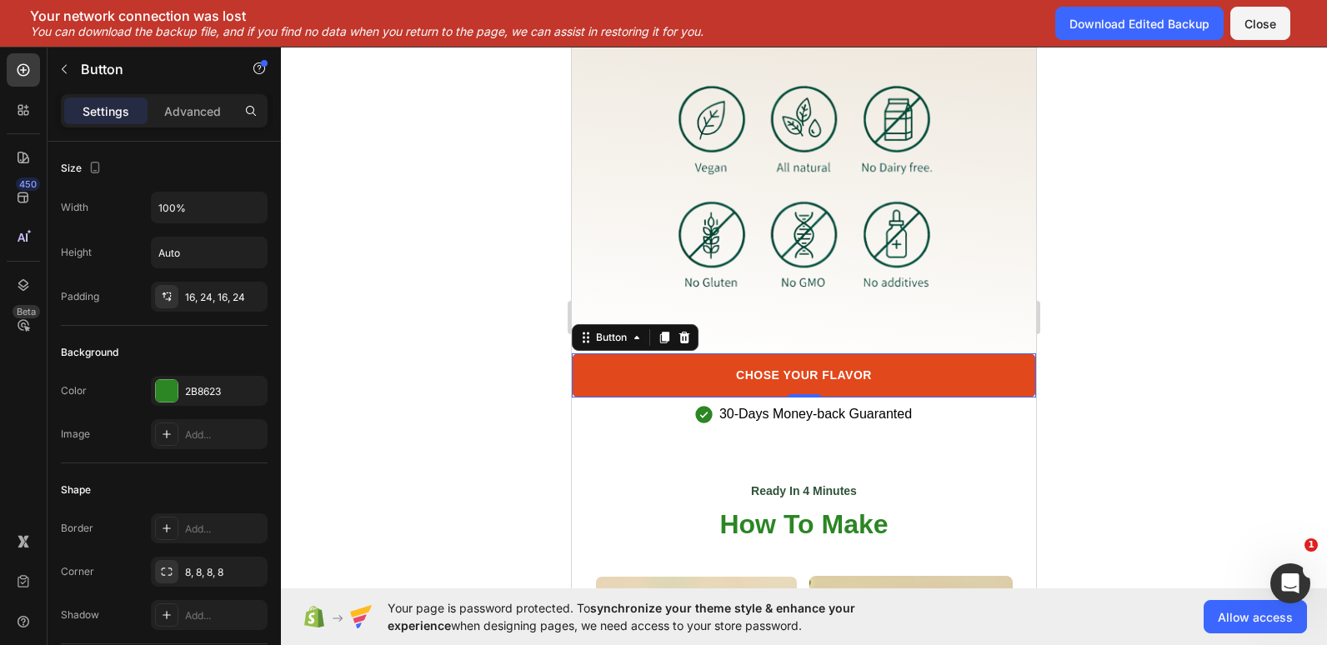
click at [628, 362] on link "CHOSE YOUR FLAVOR" at bounding box center [804, 375] width 464 height 44
